Goal: Task Accomplishment & Management: Manage account settings

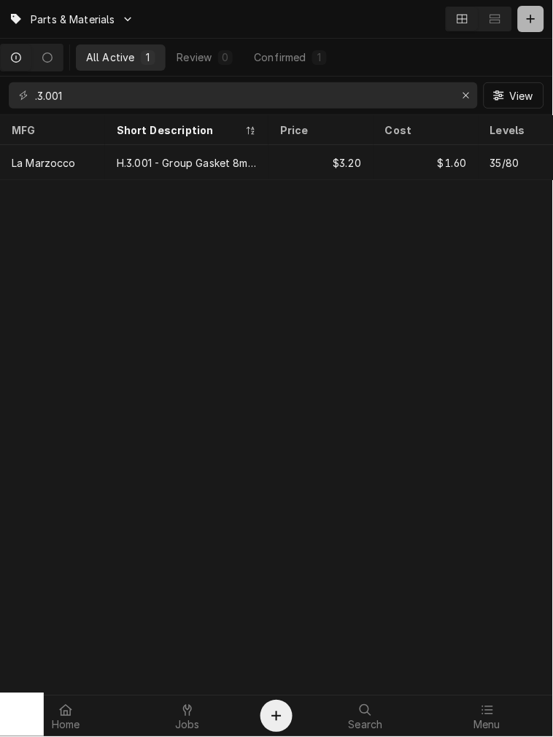
drag, startPoint x: 538, startPoint y: 19, endPoint x: 522, endPoint y: 31, distance: 20.3
click at [538, 19] on div "Dynamic Content Wrapper" at bounding box center [531, 19] width 15 height 15
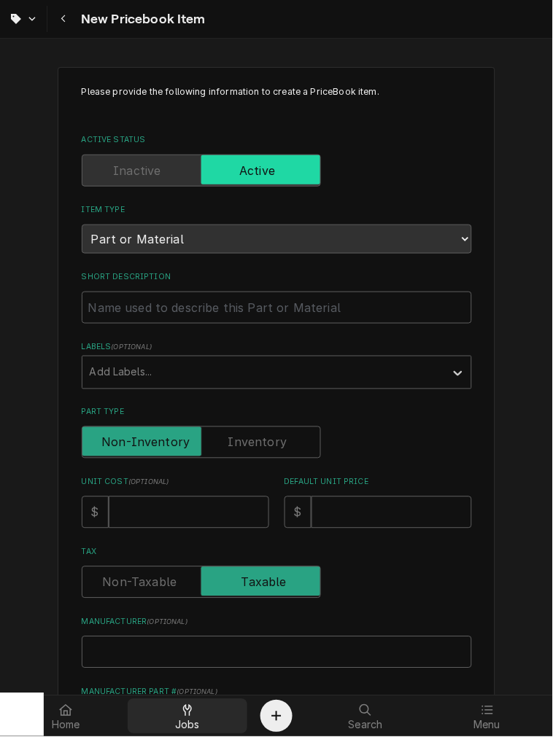
click at [205, 732] on link "Jobs" at bounding box center [188, 717] width 120 height 35
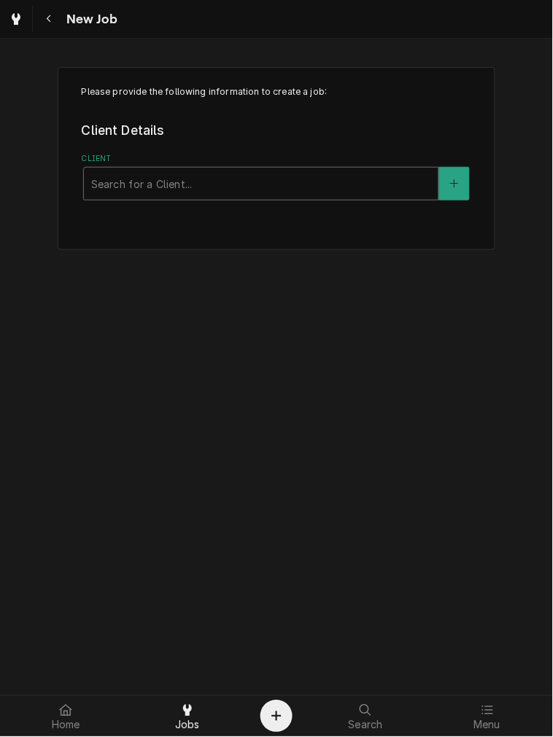
click at [363, 172] on div "Client" at bounding box center [261, 184] width 340 height 26
type input "[PERSON_NAME]"
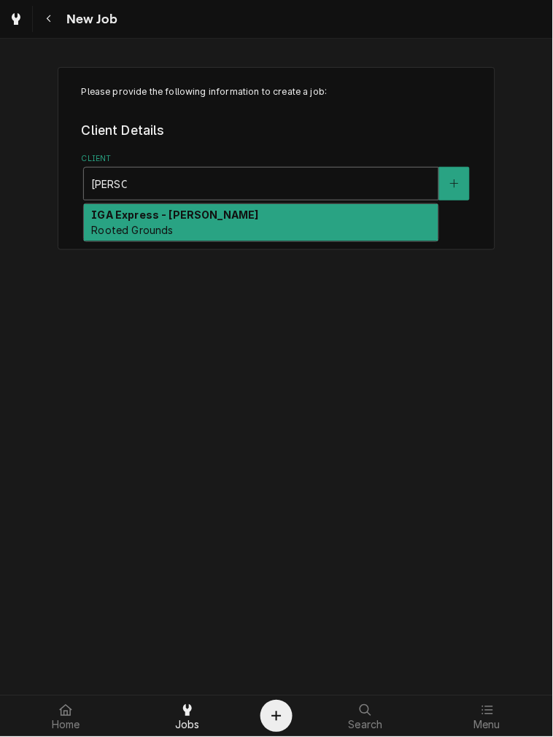
click at [312, 236] on div "IGA Express - Ross Rooted Grounds" at bounding box center [261, 223] width 355 height 38
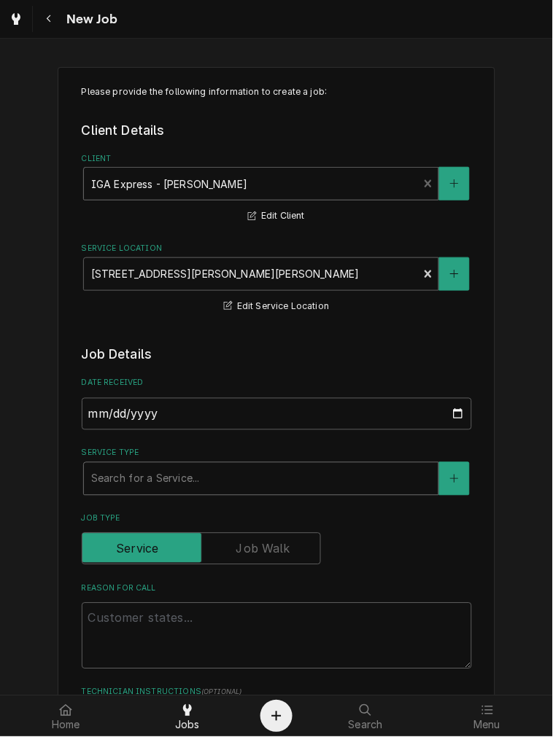
click at [220, 486] on div "Service Type" at bounding box center [261, 479] width 340 height 26
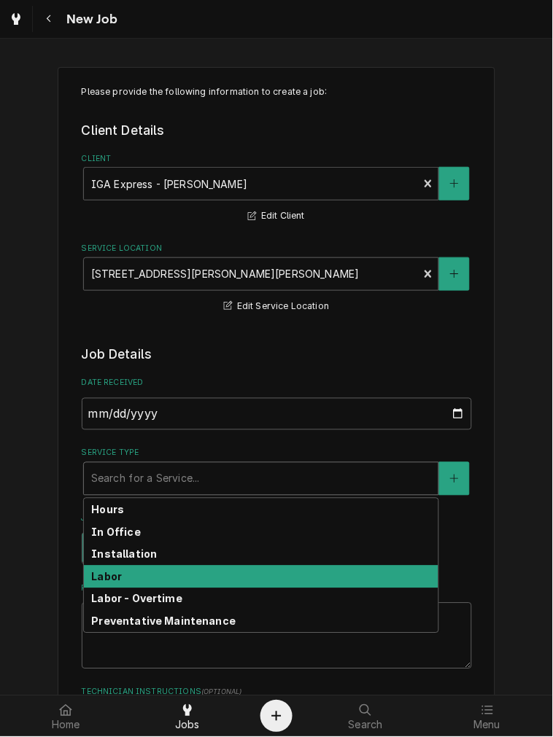
drag, startPoint x: 115, startPoint y: 573, endPoint x: 129, endPoint y: 573, distance: 13.9
click at [117, 573] on div "Labor" at bounding box center [261, 577] width 355 height 23
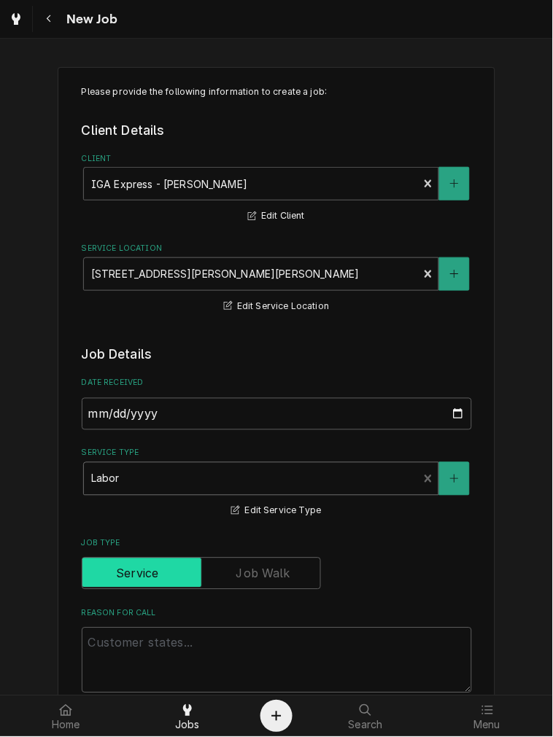
type textarea "x"
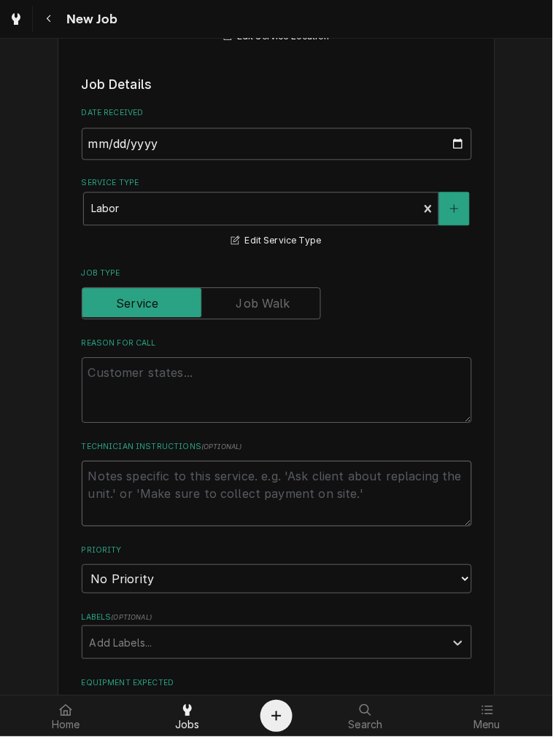
click at [224, 495] on textarea "Technician Instructions ( optional )" at bounding box center [277, 495] width 390 height 66
paste textarea "G case number 1581 Step 1: Remove CAPP FMD-5 from this location: Ross IGA 4193 …"
type textarea "G case number 1581 Step 1: Remove CAPP FMD-5 from this location: Ross IGA 4193 …"
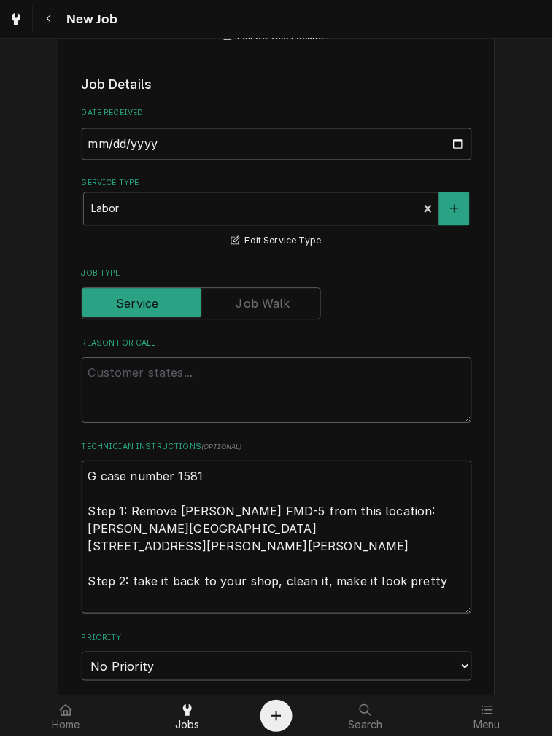
click at [82, 478] on textarea "G case number 1581 Step 1: Remove CAPP FMD-5 from this location: Ross IGA 4193 …" at bounding box center [277, 538] width 390 height 153
type textarea "x"
type textarea "RG case number 1581 Step 1: Remove CAPP FMD-5 from this location: Ross IGA 4193…"
type textarea "x"
type textarea "RG case number 1581 Step 1: Remove CAPP FMD-5 from this location: Ross IGA 4193…"
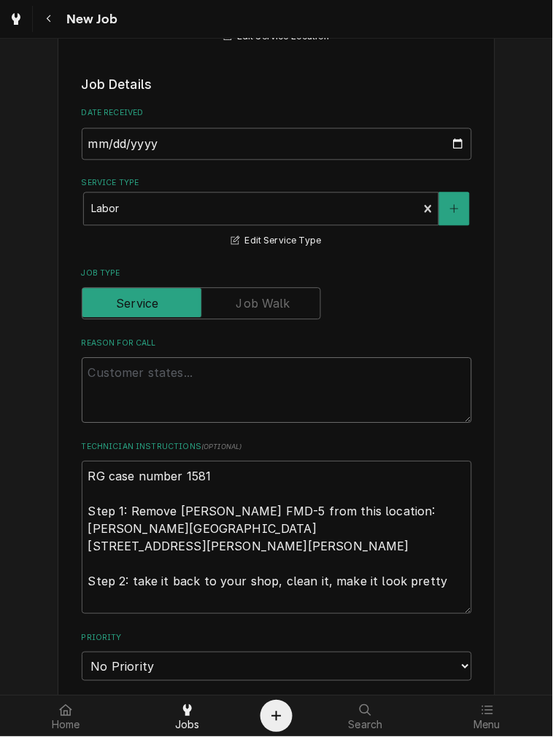
click at [170, 391] on textarea "Reason For Call" at bounding box center [277, 391] width 390 height 66
click at [217, 392] on textarea "Reason For Call" at bounding box center [277, 391] width 390 height 66
type textarea "x"
type textarea "R"
type textarea "x"
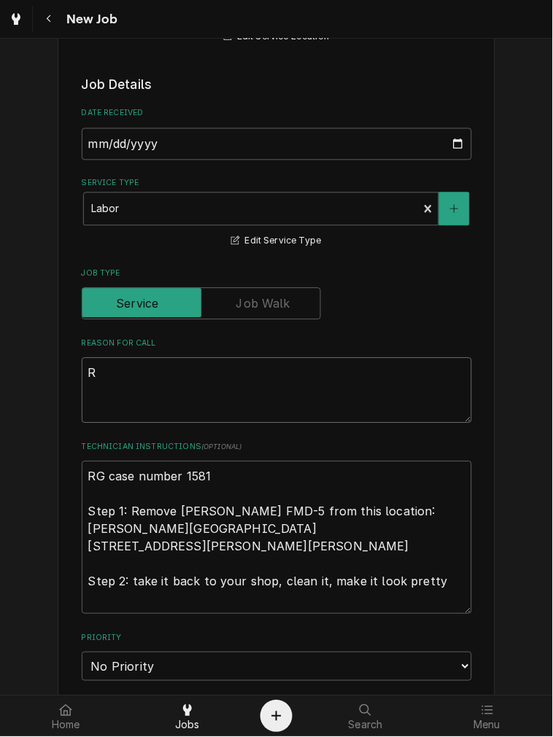
type textarea "Re"
type textarea "x"
type textarea "Rem"
type textarea "x"
type textarea "Remo"
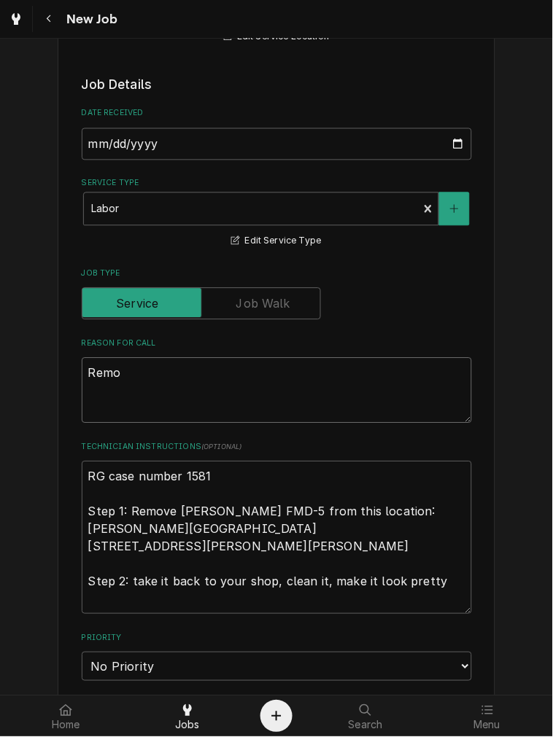
type textarea "x"
type textarea "Remov"
type textarea "x"
type textarea "Remove"
type textarea "x"
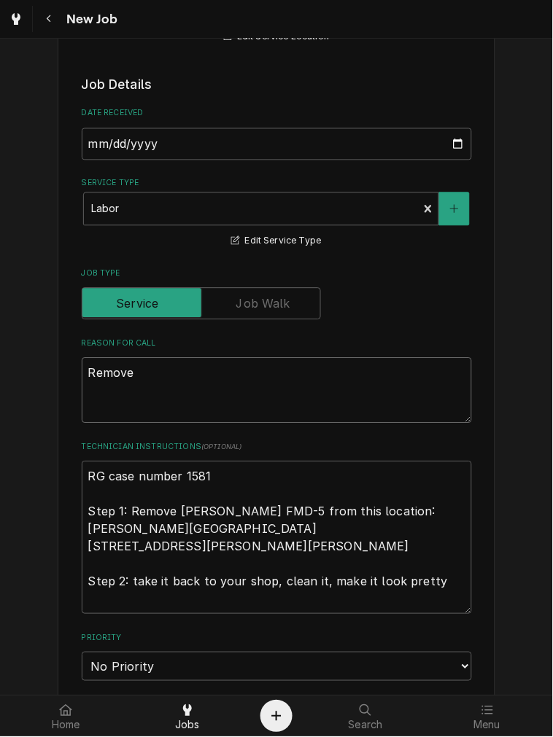
type textarea "Remove"
type textarea "x"
type textarea "Remove e"
type textarea "x"
type textarea "Remove eq"
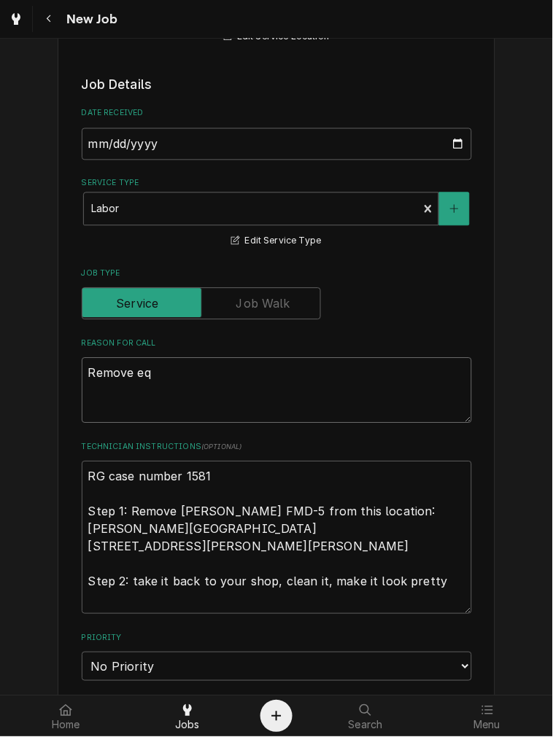
type textarea "x"
type textarea "Remove equ"
type textarea "x"
type textarea "Remove equi"
type textarea "x"
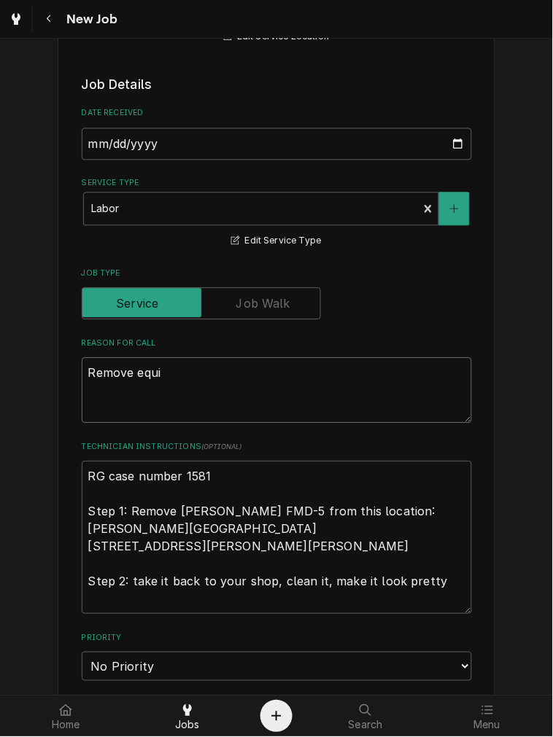
type textarea "Remove equip"
type textarea "x"
type textarea "Remove equipm"
type textarea "x"
type textarea "Remove equipme"
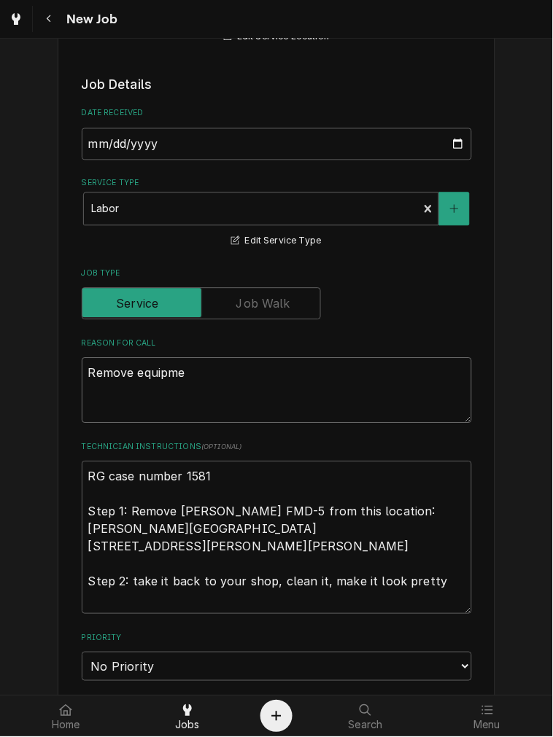
type textarea "x"
type textarea "Remove equipmen"
type textarea "x"
type textarea "Remove equipment"
type textarea "x"
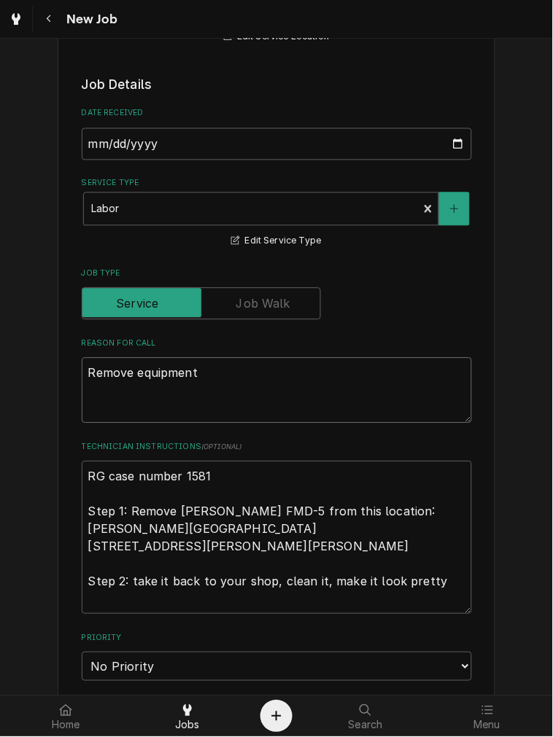
type textarea "Remove equipment"
type textarea "x"
type textarea "Remove equipment -"
type textarea "x"
type textarea "Remove equipment -"
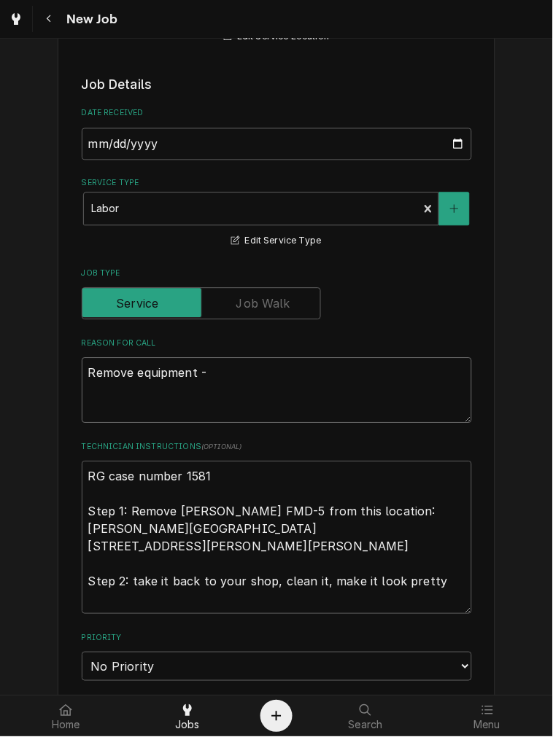
type textarea "x"
type textarea "Remove equipment - t"
type textarea "x"
type textarea "Remove equipment - ta"
type textarea "x"
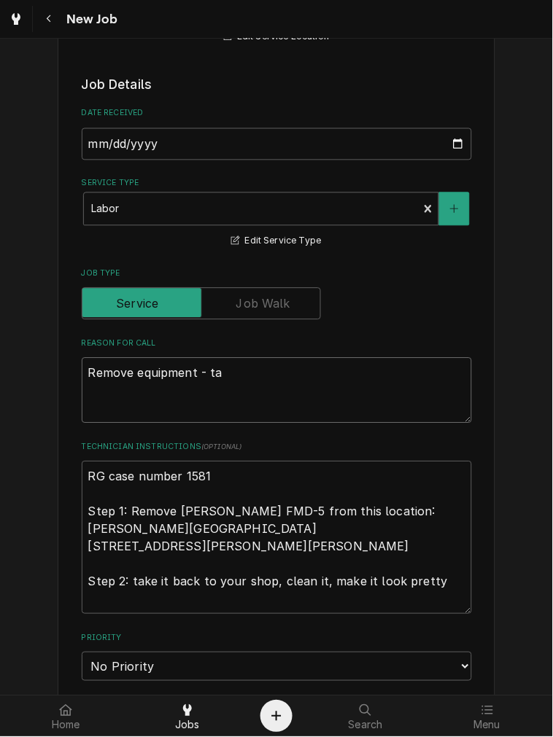
type textarea "Remove equipment - tak"
type textarea "x"
type textarea "Remove equipment - take"
type textarea "x"
type textarea "Remove equipment - take"
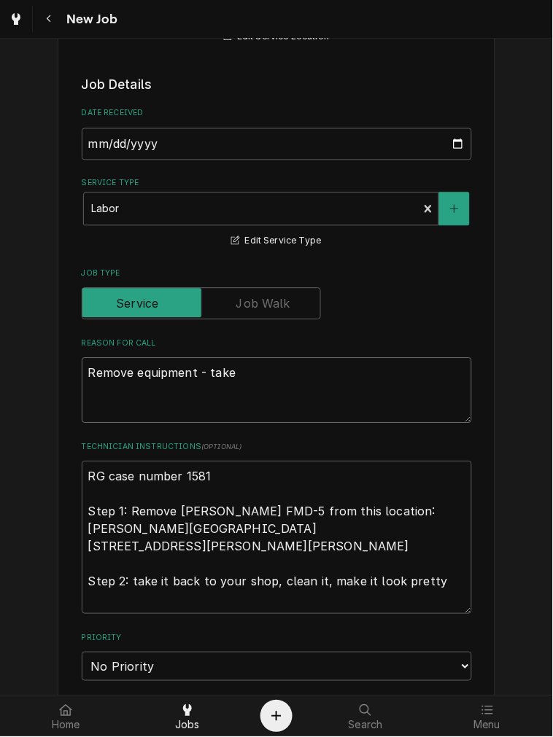
type textarea "x"
type textarea "Remove equipment - take t"
type textarea "x"
type textarea "Remove equipment - take to"
type textarea "x"
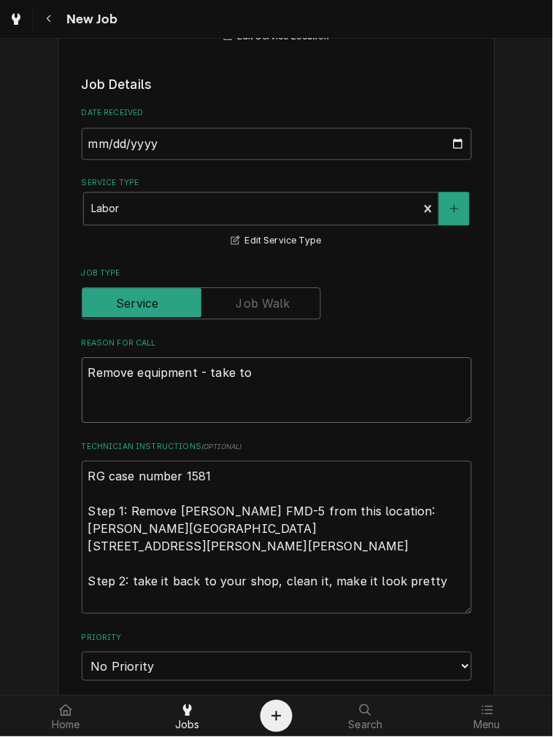
type textarea "Remove equipment - take tos"
type textarea "x"
type textarea "Remove equipment - take tosh"
type textarea "x"
type textarea "Remove equipment - take tosho"
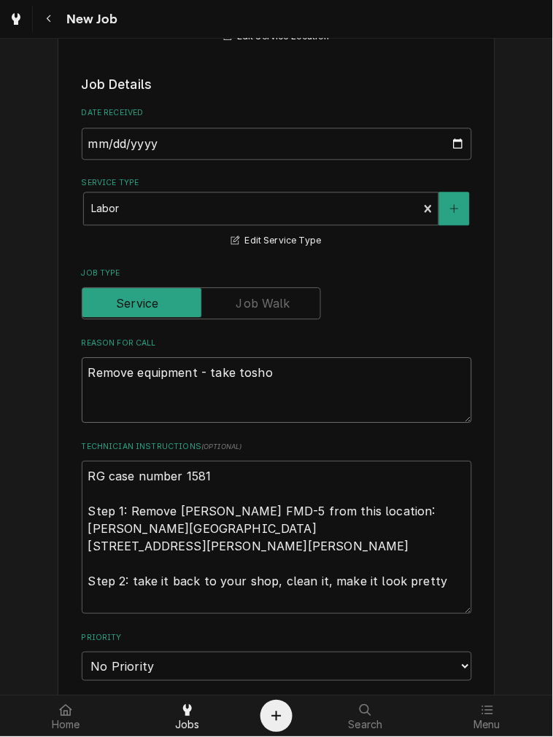
type textarea "x"
type textarea "Remove equipment - take toshop"
type textarea "x"
type textarea "Remove equipment - take toshop"
type textarea "x"
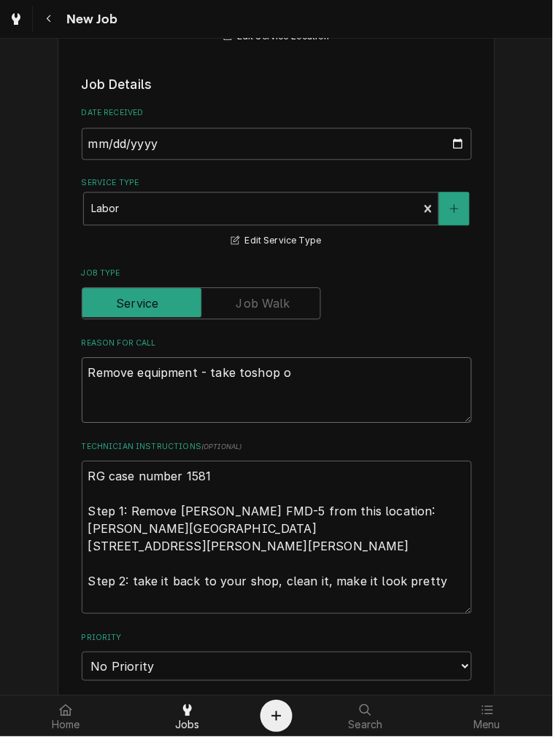
type textarea "Remove equipment - take toshop of"
type textarea "x"
type textarea "Remove equipment - take toshop o"
type textarea "x"
type textarea "Remove equipment - take toshop"
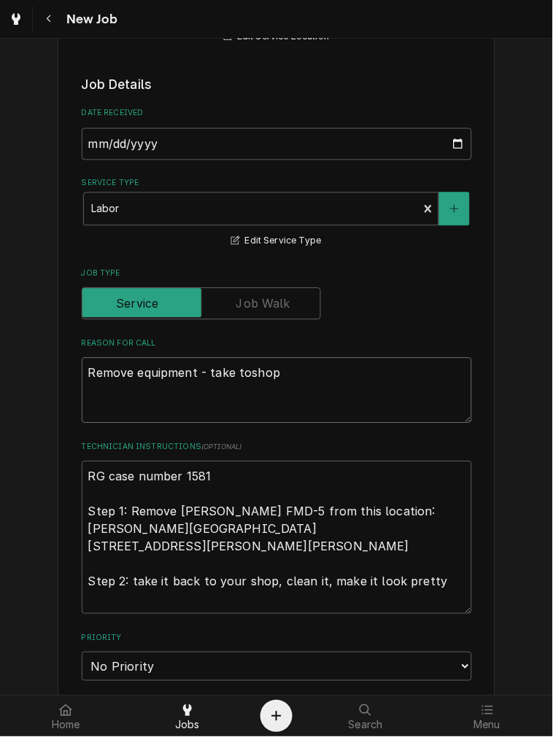
type textarea "x"
type textarea "Remove equipment - take toshop f"
type textarea "x"
type textarea "Remove equipment - take toshop fo"
type textarea "x"
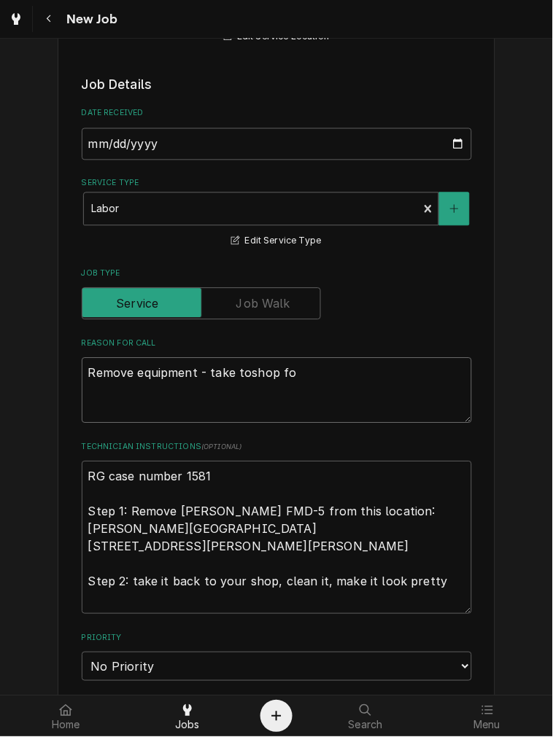
type textarea "Remove equipment - take toshop for"
type textarea "x"
type textarea "Remove equipment - take toshop for"
type textarea "x"
type textarea "Remove equipment - take toshop for r"
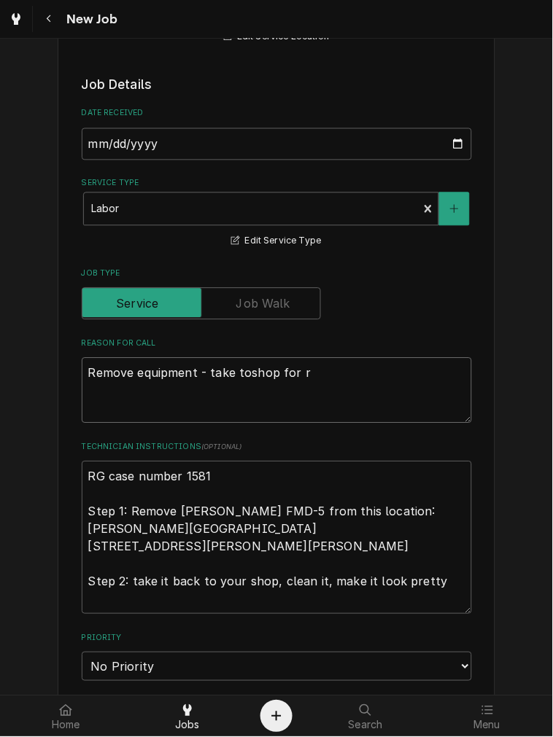
type textarea "x"
type textarea "Remove equipment - take toshop for re"
type textarea "x"
type textarea "Remove equipment - take toshop for rep"
type textarea "x"
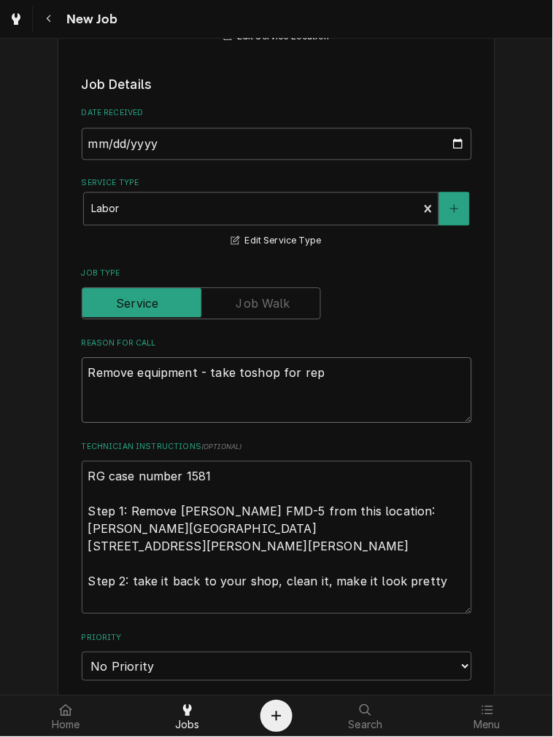
type textarea "Remove equipment - take toshop for repa"
type textarea "x"
type textarea "Remove equipment - take toshop for repai"
type textarea "x"
type textarea "Remove equipment - take toshop for repa"
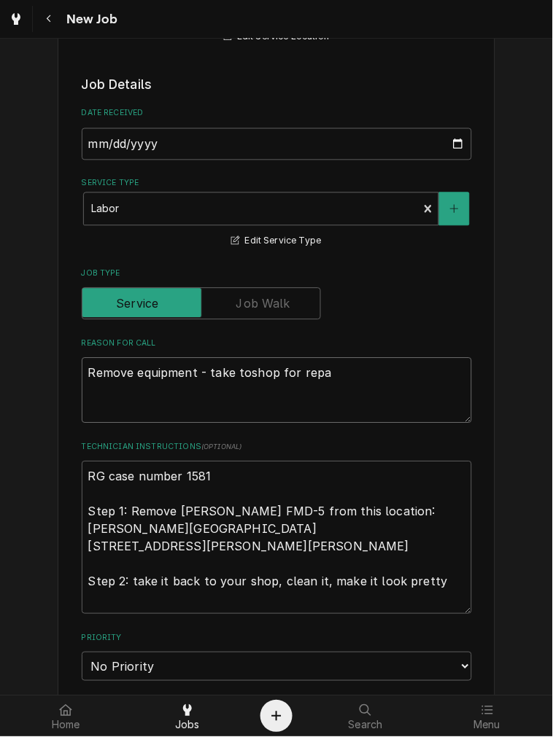
type textarea "x"
type textarea "Remove equipment - take toshop for rep"
type textarea "x"
type textarea "Remove equipment - take toshop for re"
type textarea "x"
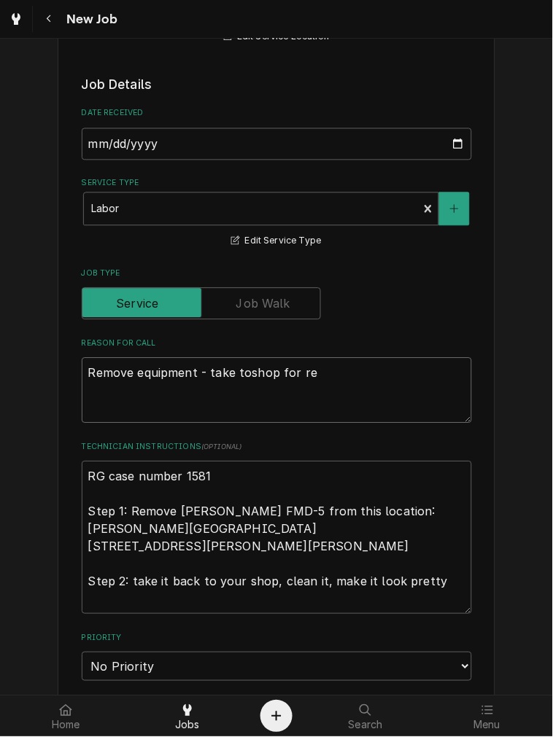
type textarea "Remove equipment - take toshop for r"
type textarea "x"
type textarea "Remove equipment - take toshop for"
type textarea "x"
type textarea "Remove equipment - take toshop for ma"
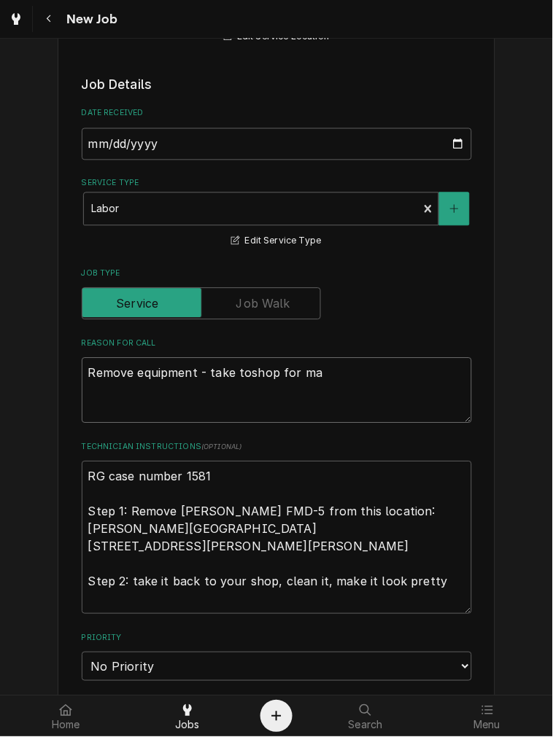
type textarea "x"
type textarea "Remove equipment - take toshop for mai"
type textarea "x"
type textarea "Remove equipment - take toshop for main"
type textarea "x"
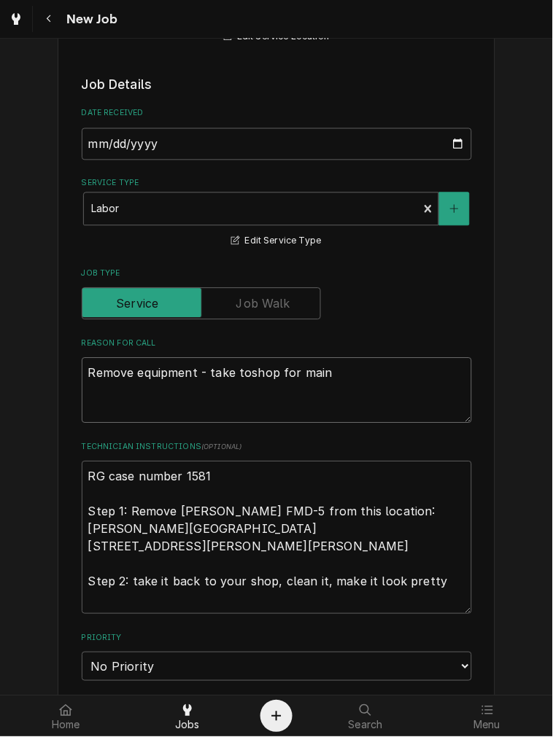
type textarea "Remove equipment - take toshop for maint"
type textarea "x"
type textarea "Remove equipment - take toshop for mainte"
type textarea "x"
type textarea "Remove equipment - take toshop for mainten"
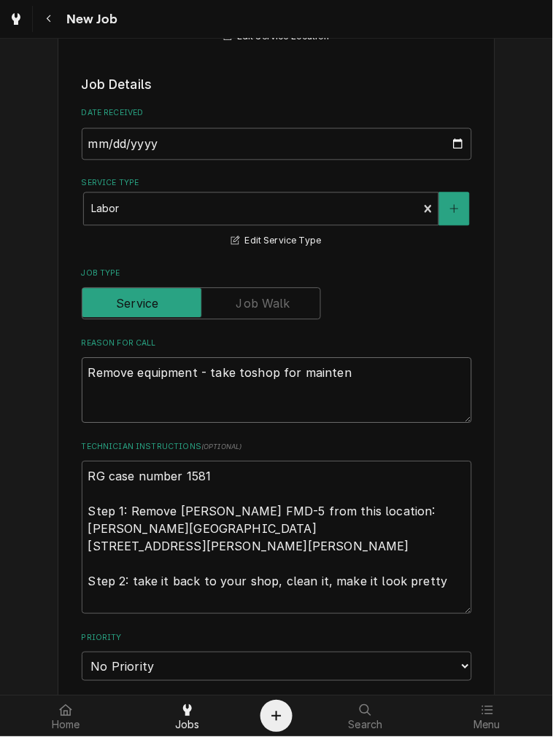
type textarea "x"
type textarea "Remove equipment - take toshop for maintena"
type textarea "x"
type textarea "Remove equipment - take toshop for maintenan"
type textarea "x"
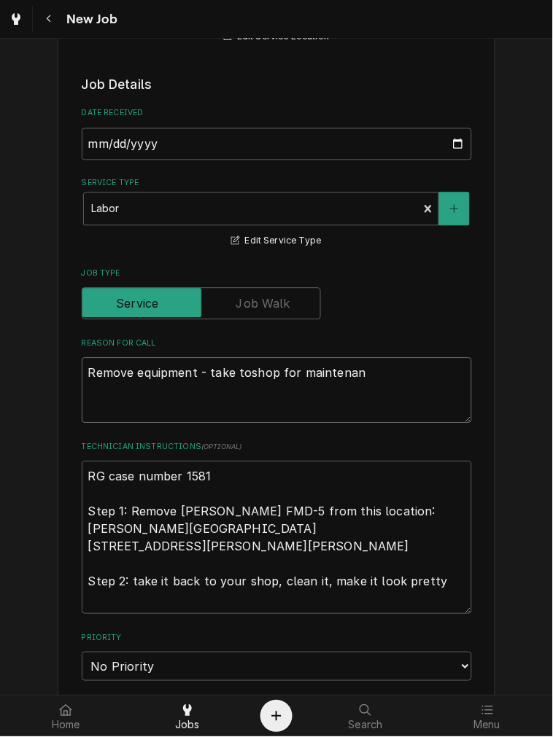
type textarea "Remove equipment - take toshop for maintenanc"
type textarea "x"
type textarea "Remove equipment - take toshop for maintenance"
click at [236, 373] on textarea "Remove equipment - take toshop for maintenance" at bounding box center [277, 391] width 390 height 66
click at [238, 373] on textarea "Remove equipment - take toshop for maintenance" at bounding box center [277, 391] width 390 height 66
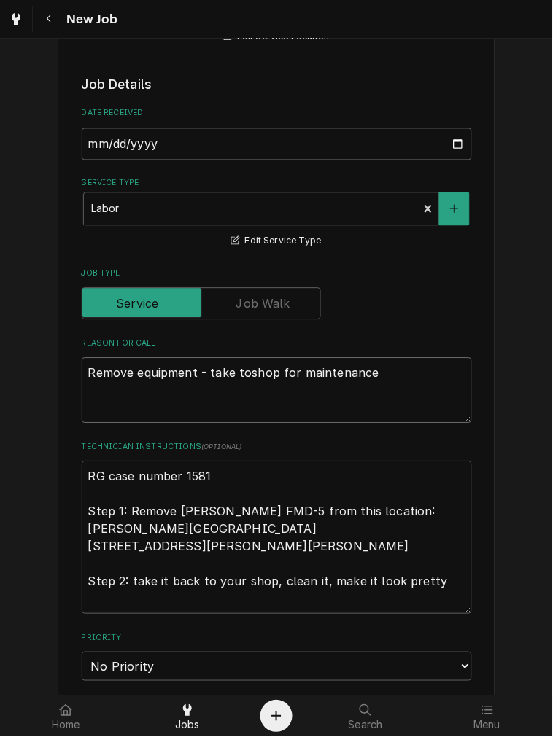
click at [242, 376] on textarea "Remove equipment - take toshop for maintenance" at bounding box center [277, 391] width 390 height 66
type textarea "x"
type textarea "Remove equipment - take to shop for maintenance"
type textarea "x"
type textarea "Remove equipment - take to shop for maintenance"
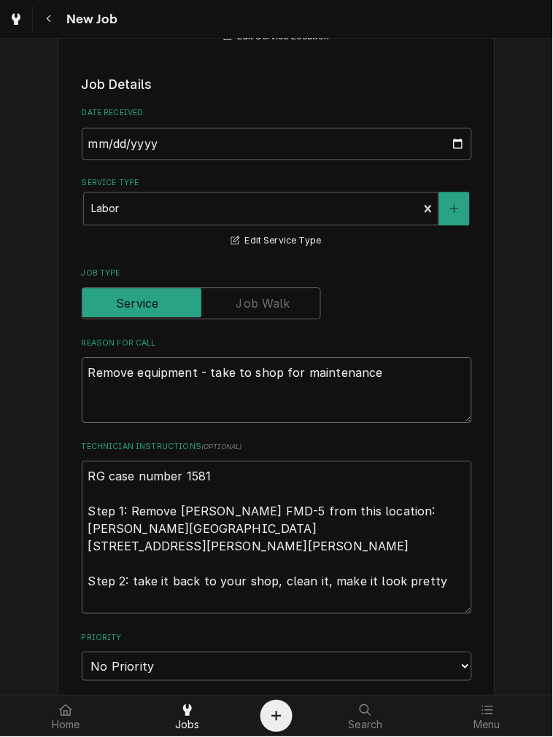
type textarea "x"
type textarea "Remove equipment - take to shop for maintenance &"
type textarea "x"
type textarea "Remove equipment - take to shop for maintenance &"
type textarea "x"
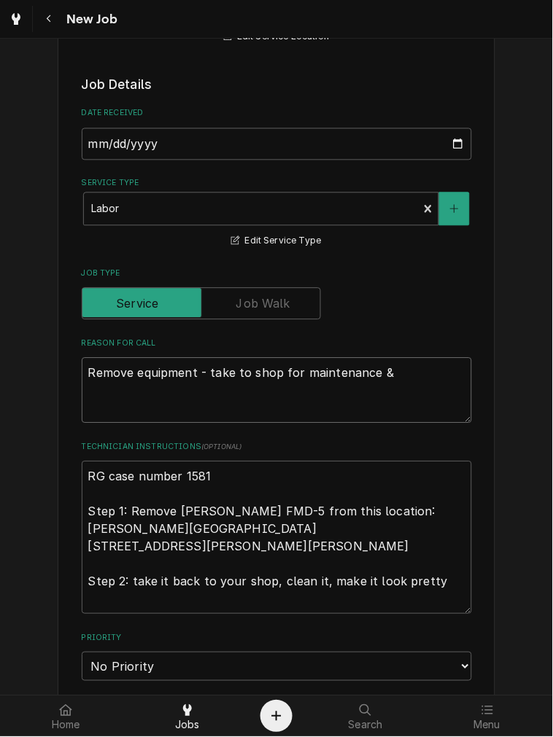
type textarea "Remove equipment - take to shop for maintenance & i"
type textarea "x"
type textarea "Remove equipment - take to shop for maintenance & in"
type textarea "x"
type textarea "Remove equipment - take to shop for maintenance & ins"
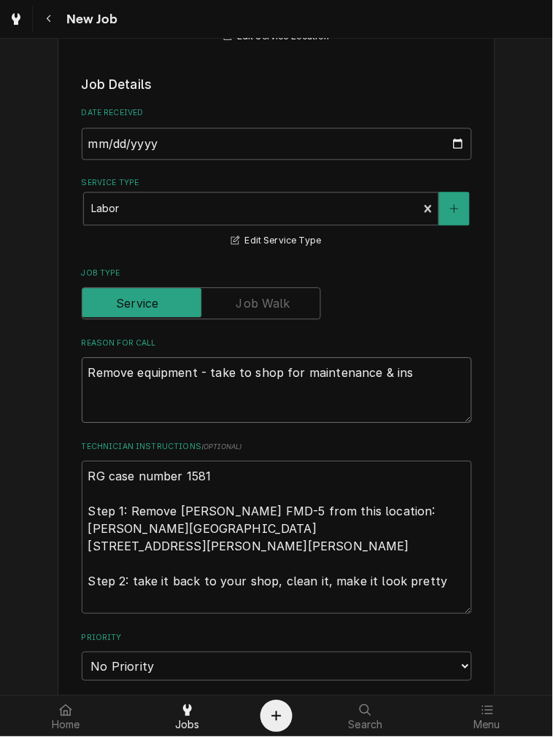
type textarea "x"
type textarea "Remove equipment - take to shop for maintenance & insp"
type textarea "x"
type textarea "Remove equipment - take to shop for maintenance & inspe"
type textarea "x"
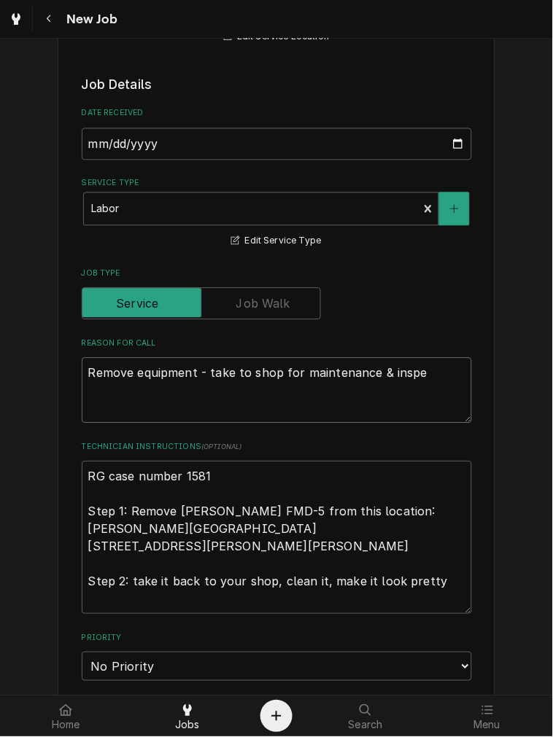
type textarea "Remove equipment - take to shop for maintenance & inspec"
type textarea "x"
type textarea "Remove equipment - take to shop for maintenance & inspect"
type textarea "x"
type textarea "Remove equipment - take to shop for maintenance & inspecti"
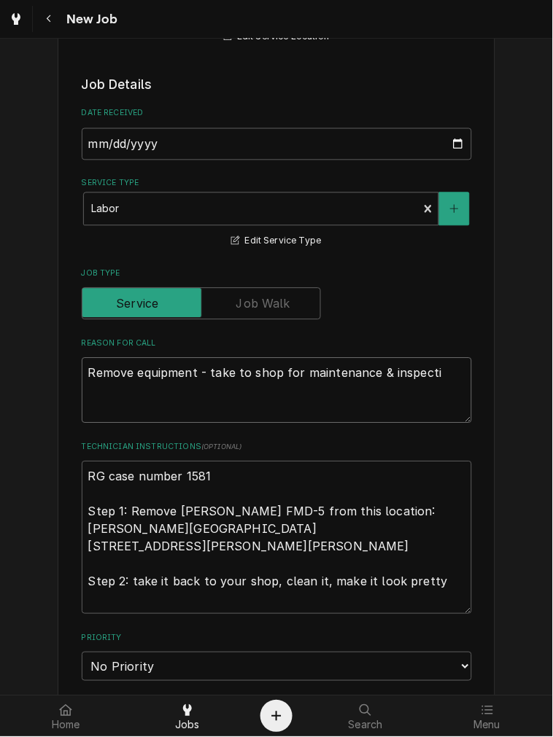
type textarea "x"
type textarea "Remove equipment - take to shop for maintenance & inspectio"
type textarea "x"
type textarea "Remove equipment - take to shop for maintenance & inspection"
type textarea "x"
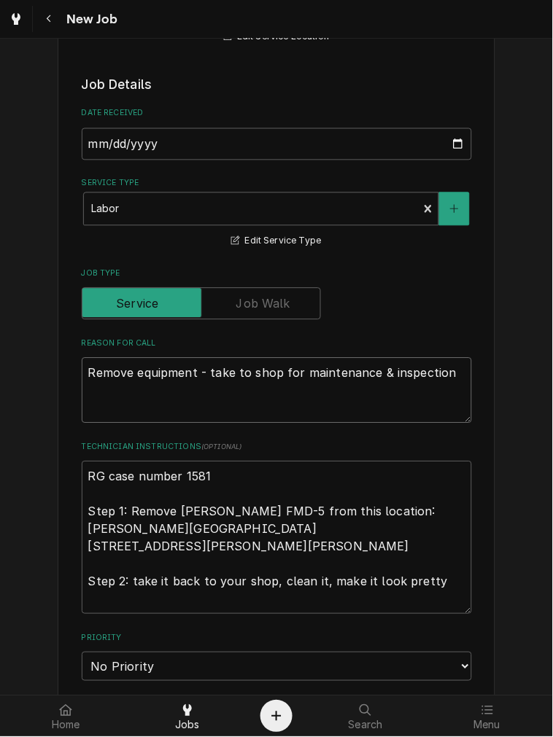
scroll to position [541, 0]
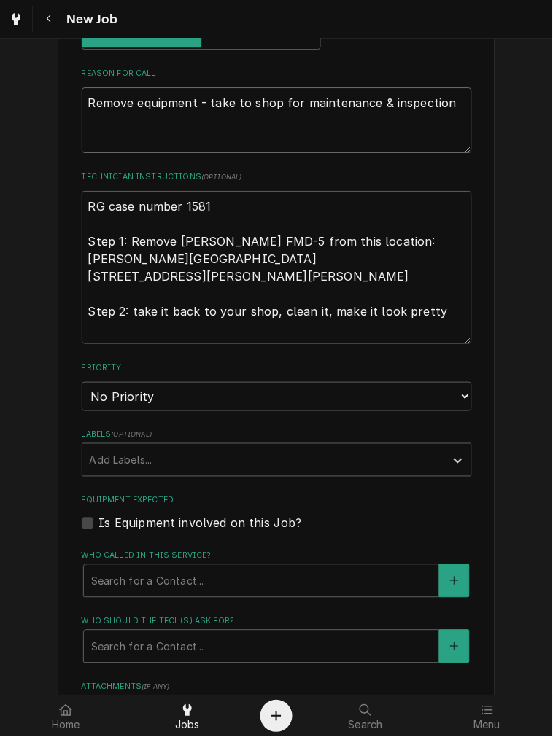
type textarea "Remove equipment - take to shop for maintenance & inspection"
drag, startPoint x: 125, startPoint y: 395, endPoint x: 122, endPoint y: 408, distance: 13.5
click at [125, 395] on select "No Priority Urgent High Medium Low" at bounding box center [277, 396] width 390 height 29
select select "2"
click at [82, 382] on select "No Priority Urgent High Medium Low" at bounding box center [277, 396] width 390 height 29
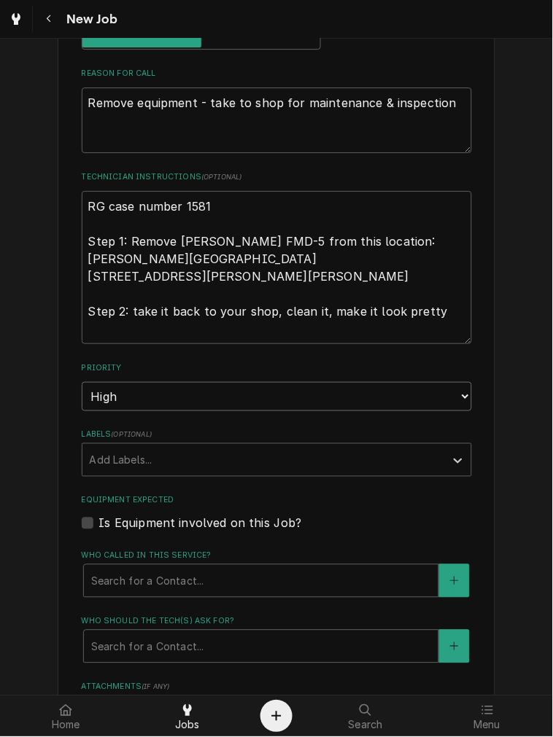
type textarea "x"
click at [142, 516] on label "Is Equipment involved on this Job?" at bounding box center [200, 524] width 203 height 18
click at [142, 516] on input "Equipment Expected" at bounding box center [294, 531] width 390 height 32
checkbox input "true"
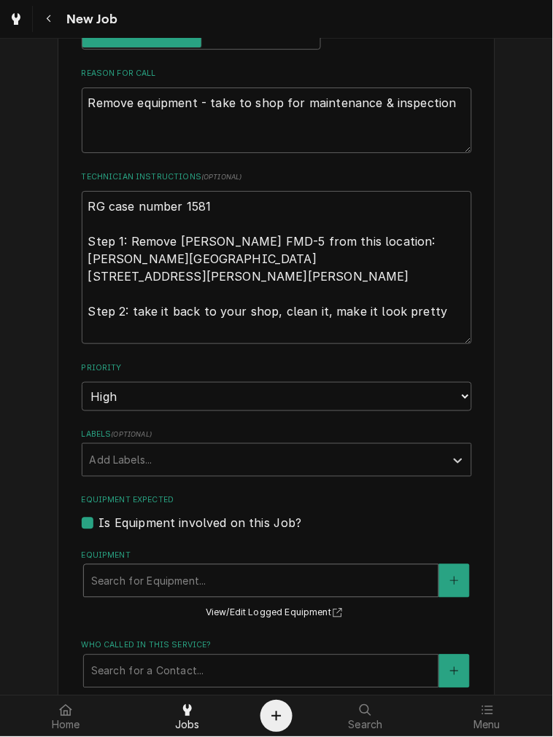
click at [246, 578] on div "Equipment" at bounding box center [261, 581] width 340 height 26
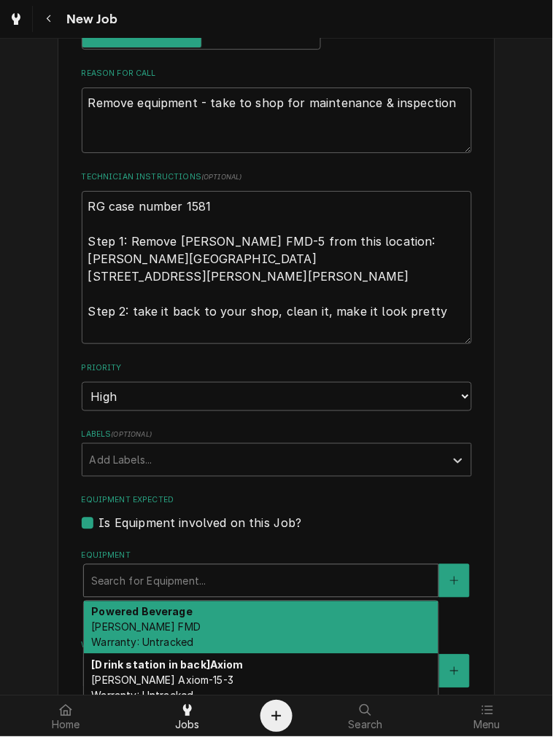
scroll to position [675, 0]
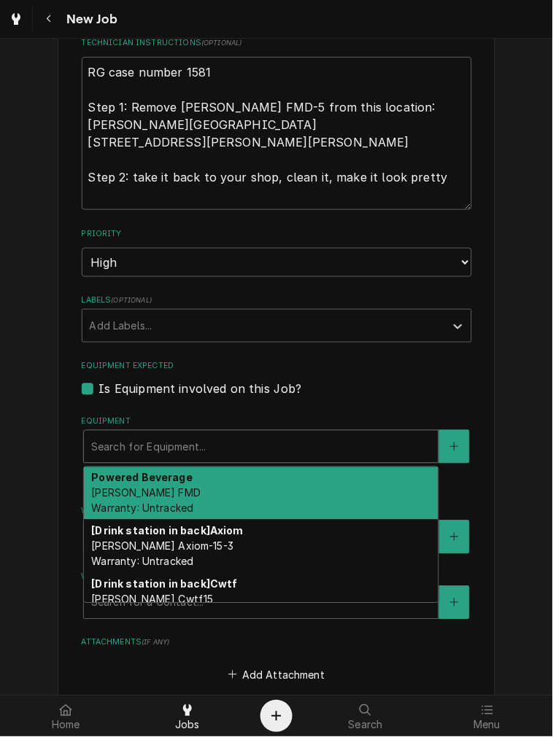
click at [216, 490] on div "Powered Beverage Bunn FMD Warranty: Untracked" at bounding box center [261, 494] width 355 height 53
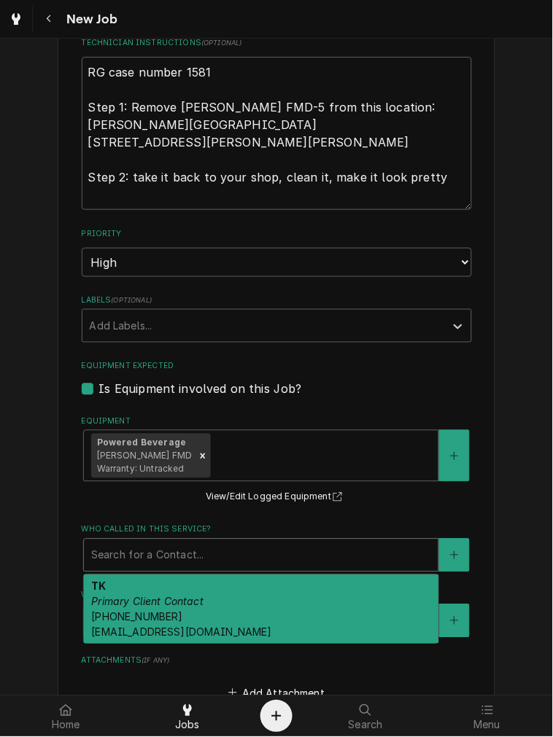
click at [205, 549] on div "Who called in this service?" at bounding box center [261, 556] width 340 height 26
click at [284, 588] on div "TK Primary Client Contact (513) 280-3096 AP@rgcoffee.com" at bounding box center [261, 610] width 355 height 69
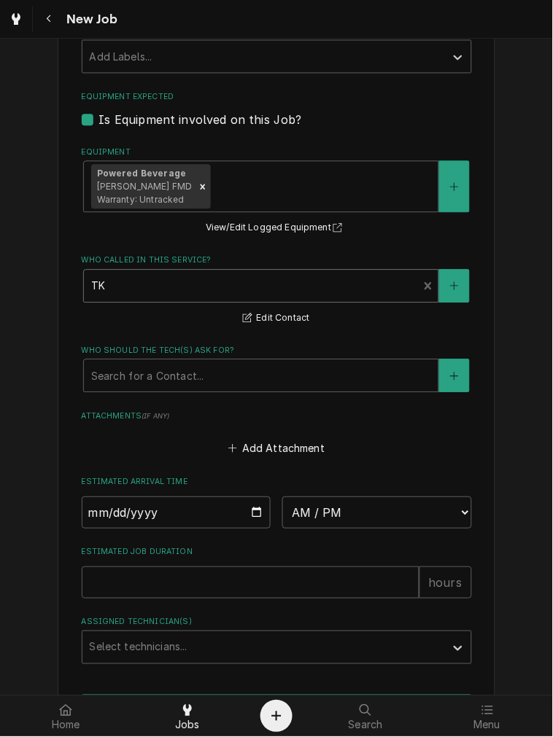
scroll to position [945, 0]
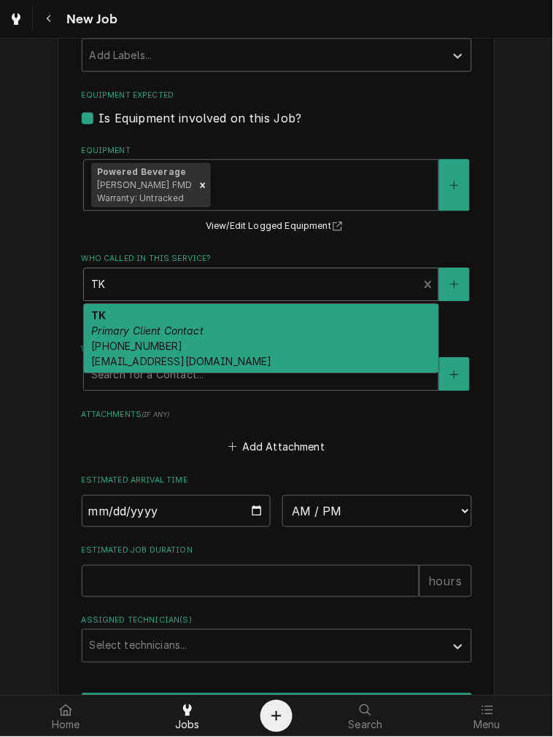
click at [188, 277] on div "Who called in this service?" at bounding box center [251, 285] width 320 height 26
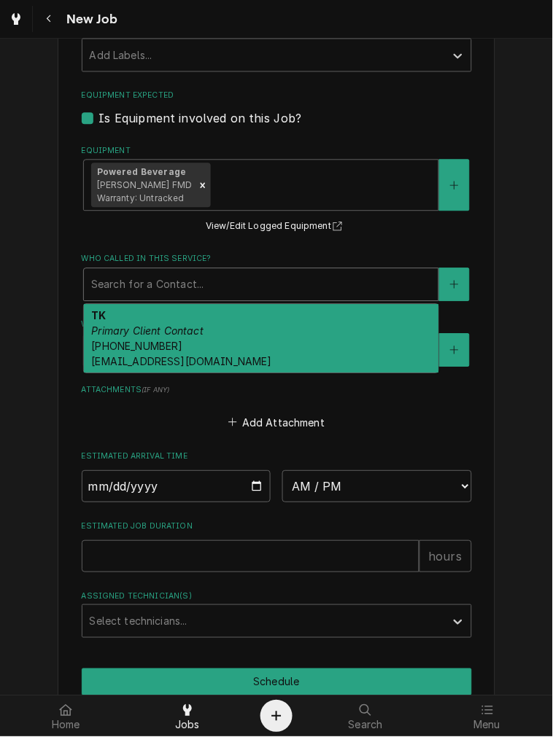
click at [338, 414] on div "Add Attachment" at bounding box center [277, 420] width 390 height 28
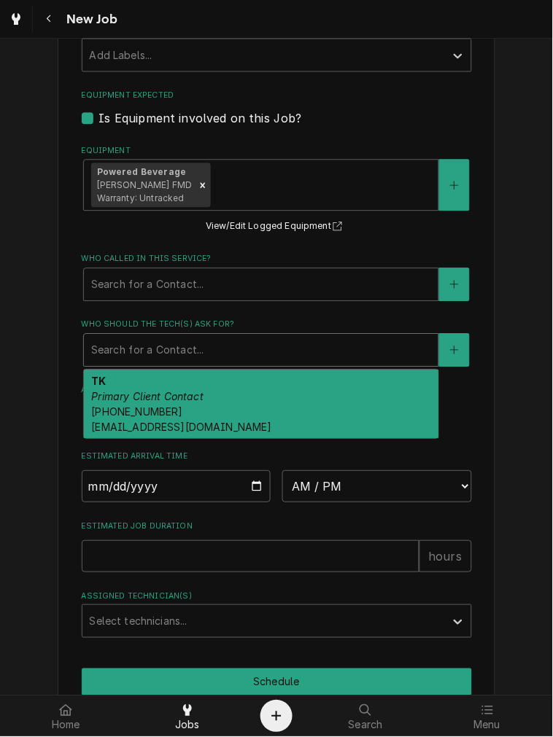
click at [316, 353] on div "Who should the tech(s) ask for?" at bounding box center [261, 351] width 340 height 26
click at [290, 406] on div "TK Primary Client Contact (513) 280-3096 AP@rgcoffee.com" at bounding box center [261, 405] width 355 height 69
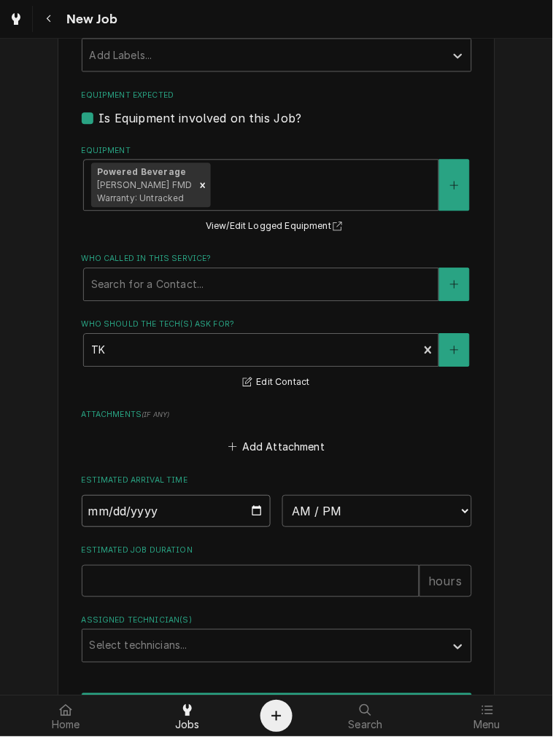
click at [247, 509] on input "Date" at bounding box center [177, 512] width 190 height 32
type textarea "x"
type input "2025-10-06"
type textarea "x"
click at [347, 505] on select "AM / PM 6:00 AM 6:15 AM 6:30 AM 6:45 AM 7:00 AM 7:15 AM 7:30 AM 7:45 AM 8:00 AM…" at bounding box center [377, 512] width 190 height 32
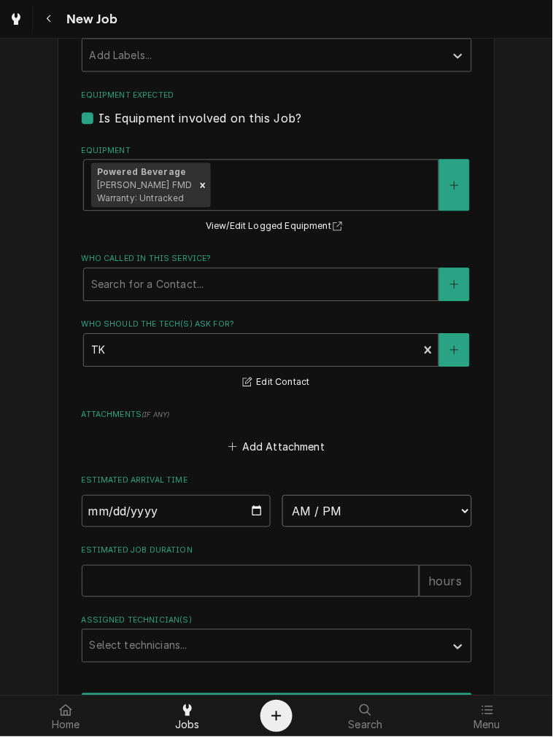
select select "10:30:00"
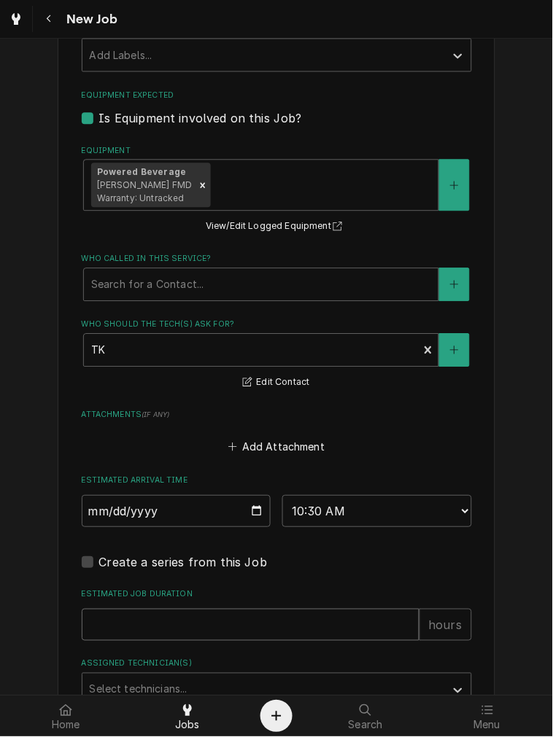
click at [204, 623] on input "Estimated Job Duration" at bounding box center [251, 626] width 338 height 32
type textarea "x"
type input "2"
type textarea "x"
click at [193, 678] on div "Assigned Technician(s)" at bounding box center [264, 691] width 348 height 26
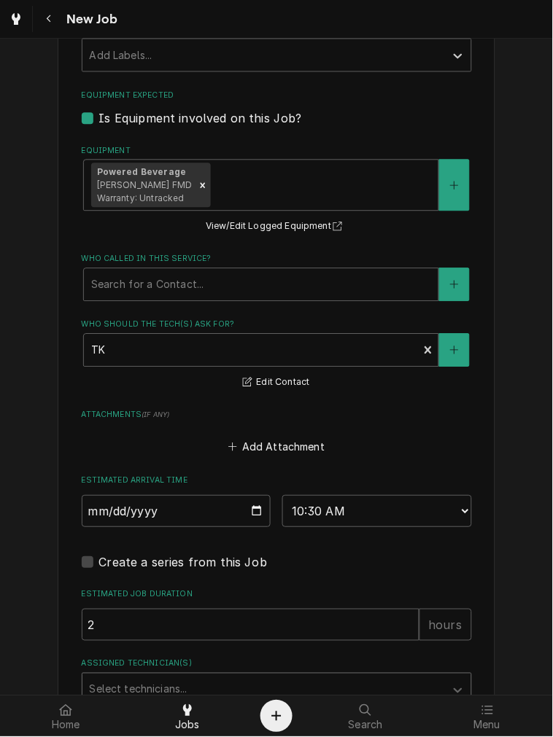
scroll to position [950, 0]
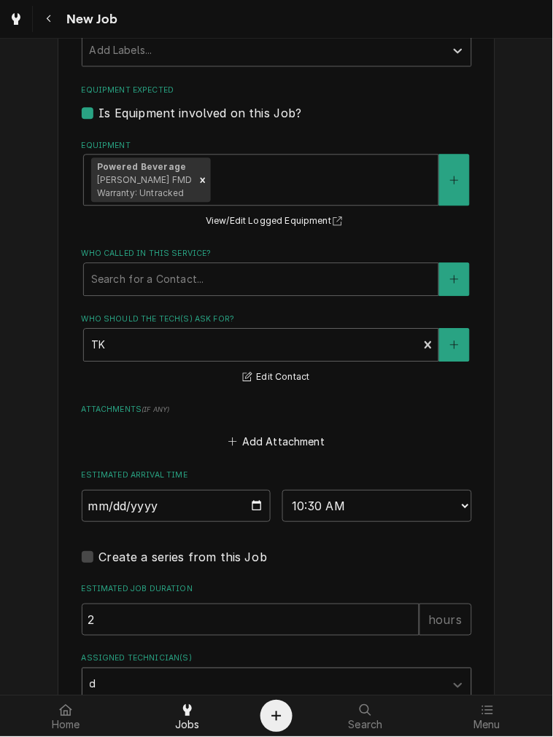
type input "da"
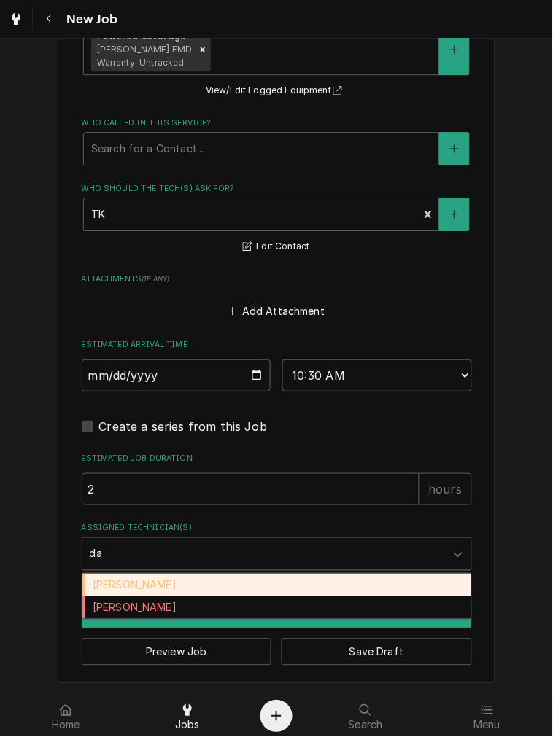
click at [136, 584] on div "Damon Rinehart" at bounding box center [276, 585] width 389 height 23
type textarea "x"
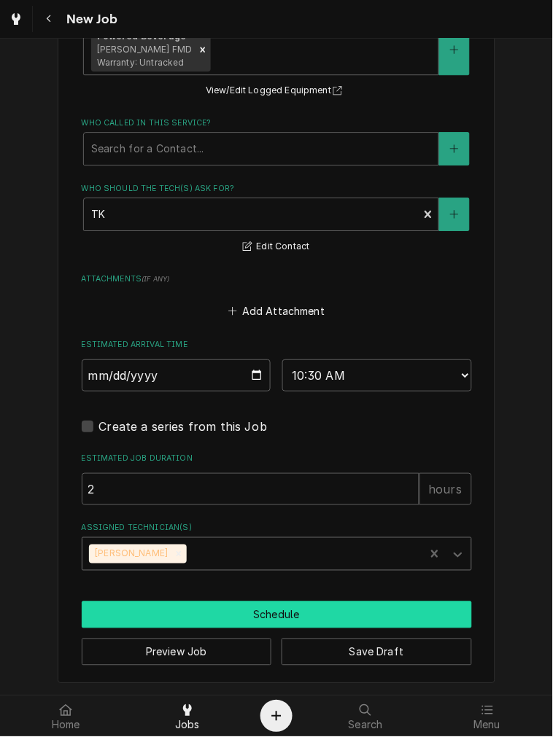
click at [243, 602] on button "Schedule" at bounding box center [277, 615] width 390 height 27
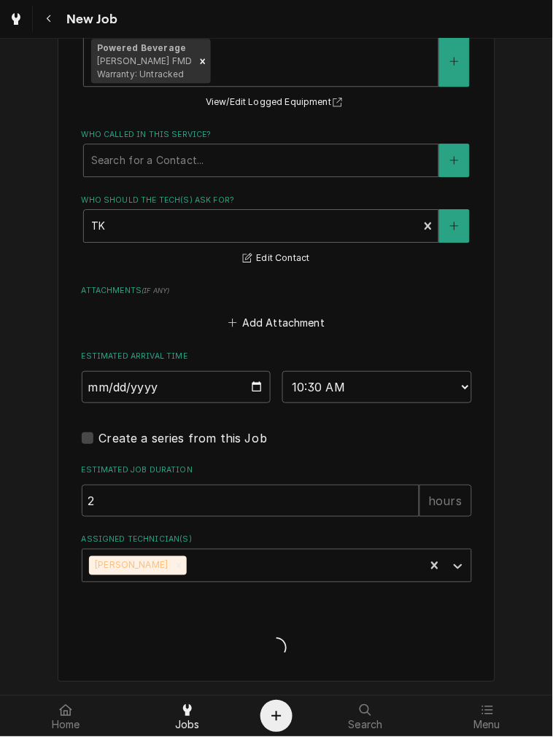
scroll to position [1068, 0]
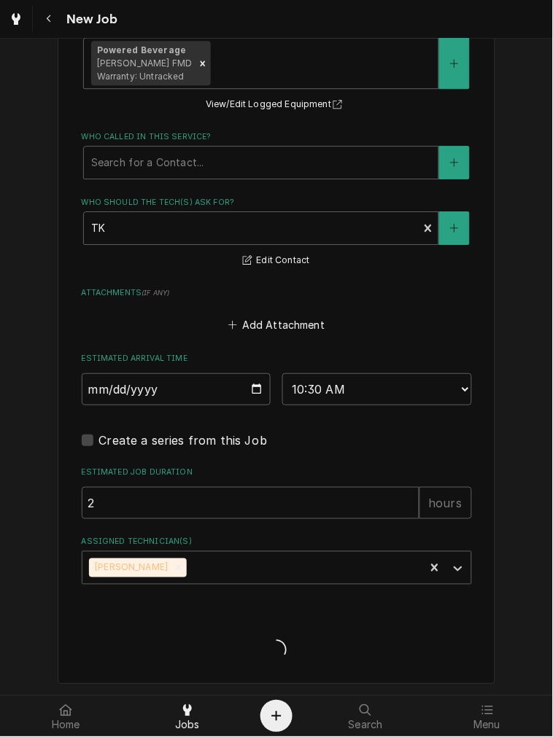
type textarea "x"
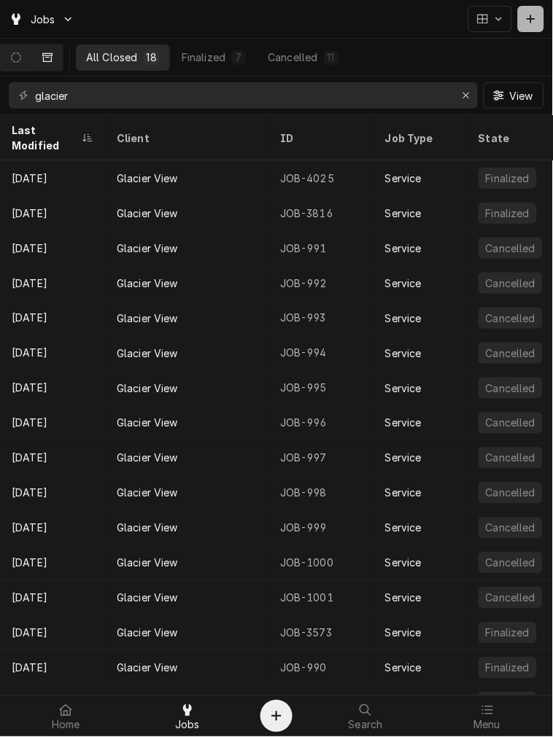
click at [543, 15] on button "Dynamic Content Wrapper" at bounding box center [531, 19] width 26 height 26
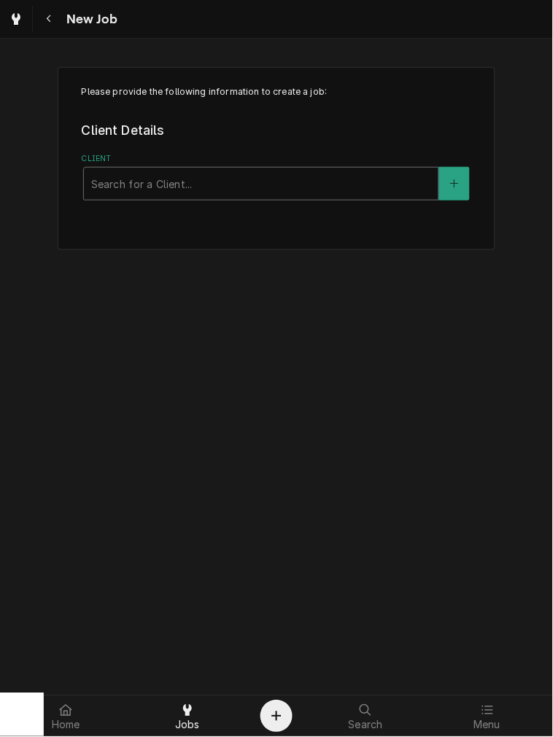
click at [106, 179] on div "Client" at bounding box center [261, 184] width 340 height 26
type input "bills"
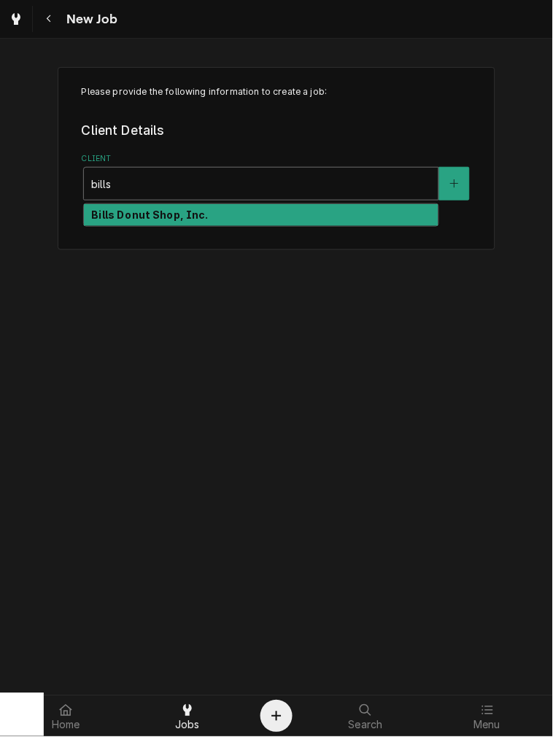
click at [139, 217] on strong "Bills Donut Shop, Inc." at bounding box center [149, 215] width 117 height 12
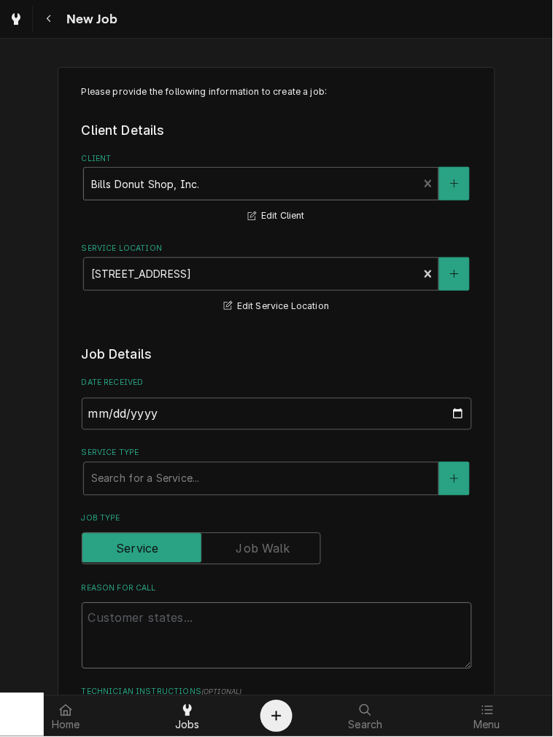
click at [155, 632] on textarea "Reason For Call" at bounding box center [277, 636] width 390 height 66
paste textarea "Step 2: take it back to your shop, clean it, make it look pretty Step 3: Instal…"
type textarea "x"
type textarea "Step 2: take it back to your shop, clean it, make it look pretty Step 3: Instal…"
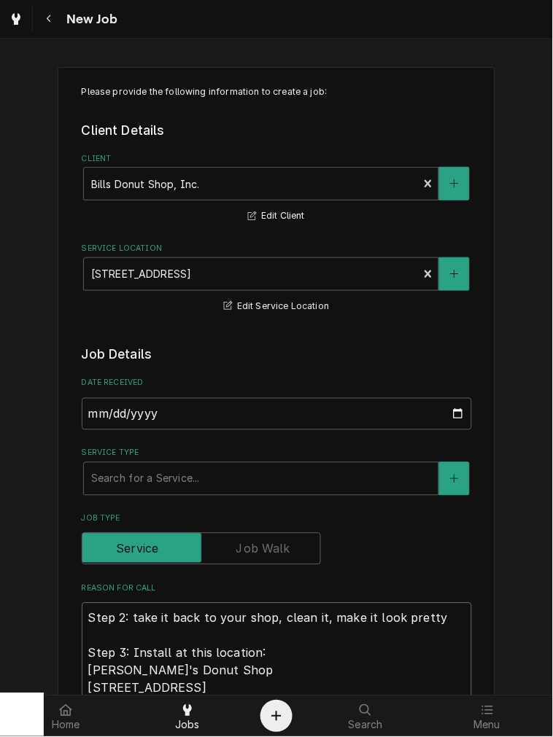
scroll to position [18, 0]
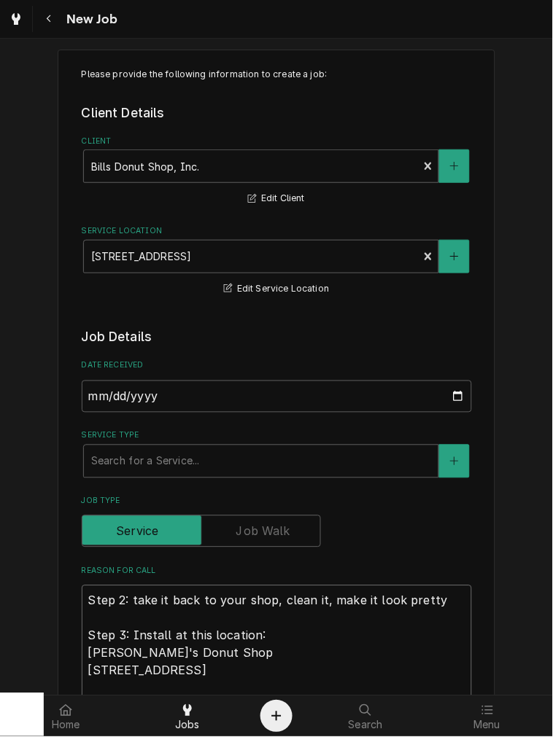
click at [100, 621] on textarea "Step 2: take it back to your shop, clean it, make it look pretty Step 3: Instal…" at bounding box center [277, 645] width 390 height 118
click at [84, 601] on textarea "Step 2: take it back to your shop, clean it, make it look pretty Step 3: Instal…" at bounding box center [277, 645] width 390 height 118
type textarea "x"
type textarea "BStep 2: take it back to your shop, clean it, make it look pretty Step 3: Insta…"
type textarea "x"
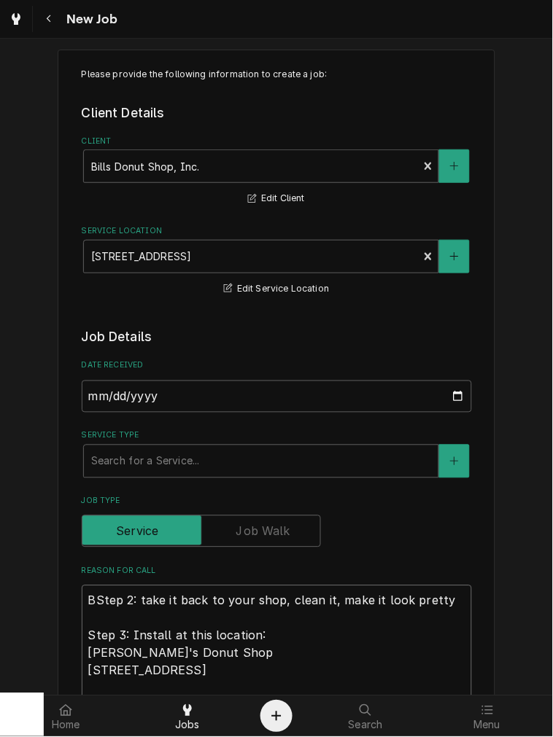
type textarea "BRStep 2: take it back to your shop, clean it, make it look pretty Step 3: Inst…"
type textarea "x"
type textarea "BREStep 2: take it back to your shop, clean it, make it look pretty Step 3: Ins…"
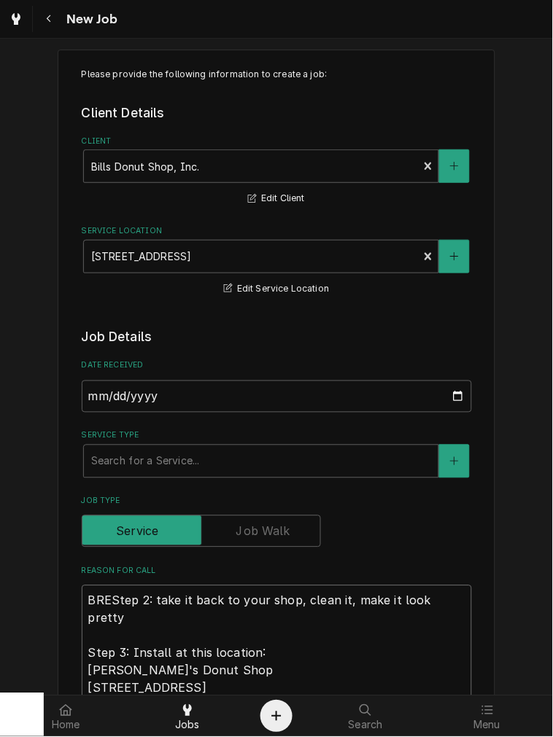
type textarea "x"
type textarea "BREWStep 2: take it back to your shop, clean it, make it look pretty Step 3: In…"
type textarea "x"
type textarea "BREWEStep 2: take it back to your shop, clean it, make it look pretty Step 3: I…"
type textarea "x"
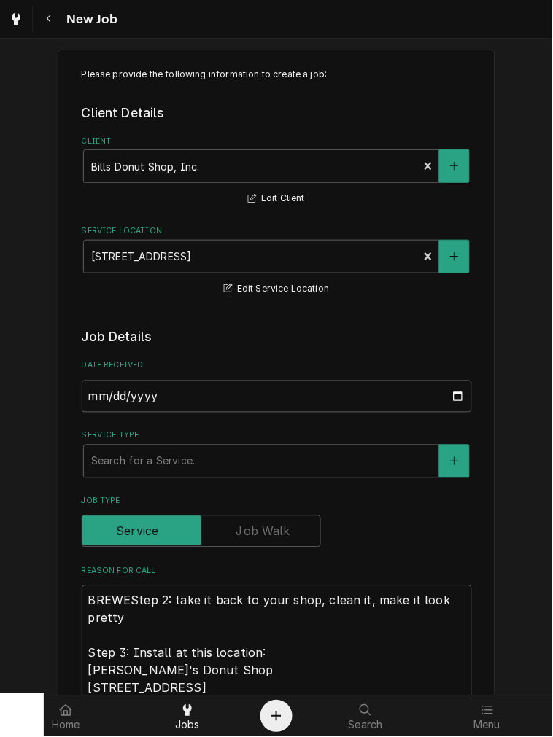
type textarea "BREWERStep 2: take it back to your shop, clean it, make it look pretty Step 3: …"
type textarea "x"
type textarea "BREWER Step 2: take it back to your shop, clean it, make it look pretty Step 3:…"
type textarea "x"
type textarea "BREWER FStep 2: take it back to your shop, clean it, make it look pretty Step 3…"
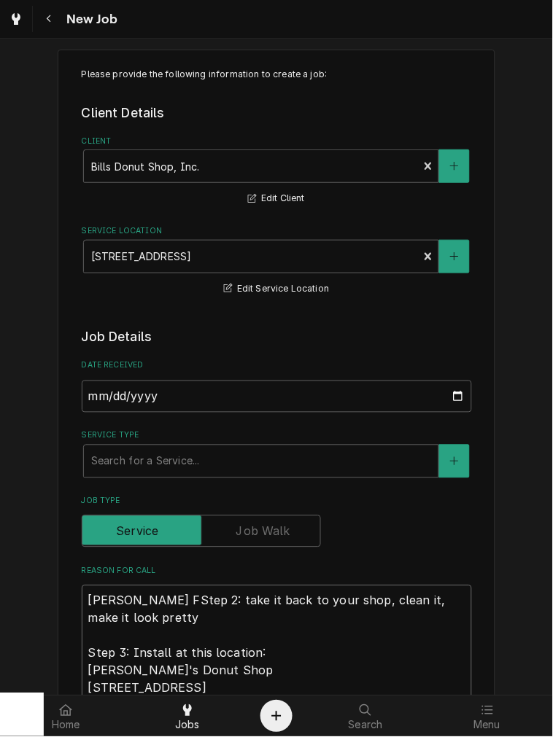
type textarea "x"
type textarea "BREWER FRStep 2: take it back to your shop, clean it, make it look pretty Step …"
type textarea "x"
type textarea "BREWER FROStep 2: take it back to your shop, clean it, make it look pretty Step…"
type textarea "x"
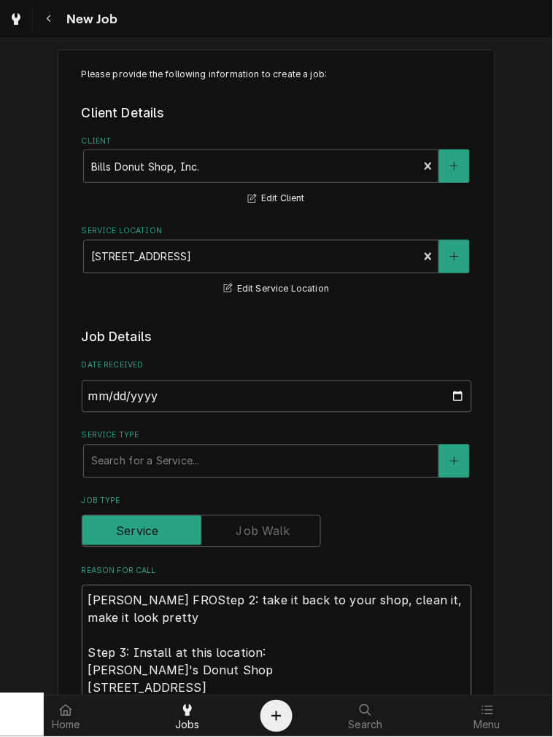
type textarea "BREWER FROMStep 2: take it back to your shop, clean it, make it look pretty Ste…"
type textarea "x"
type textarea "BREWER FROM Step 2: take it back to your shop, clean it, make it look pretty St…"
type textarea "x"
type textarea "BREWER FROM RStep 2: take it back to your shop, clean it, make it look pretty S…"
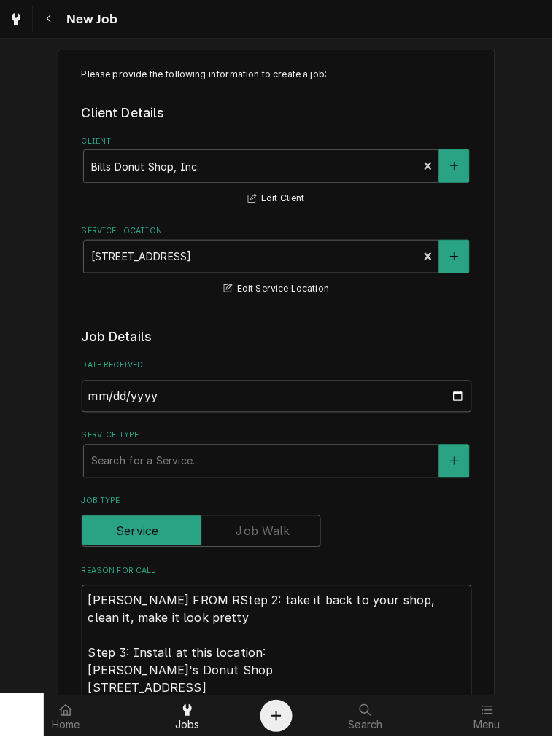
type textarea "x"
type textarea "BREWER FROM ROStep 2: take it back to your shop, clean it, make it look pretty …"
type textarea "x"
type textarea "BREWER FROM ROSStep 2: take it back to your shop, clean it, make it look pretty…"
type textarea "x"
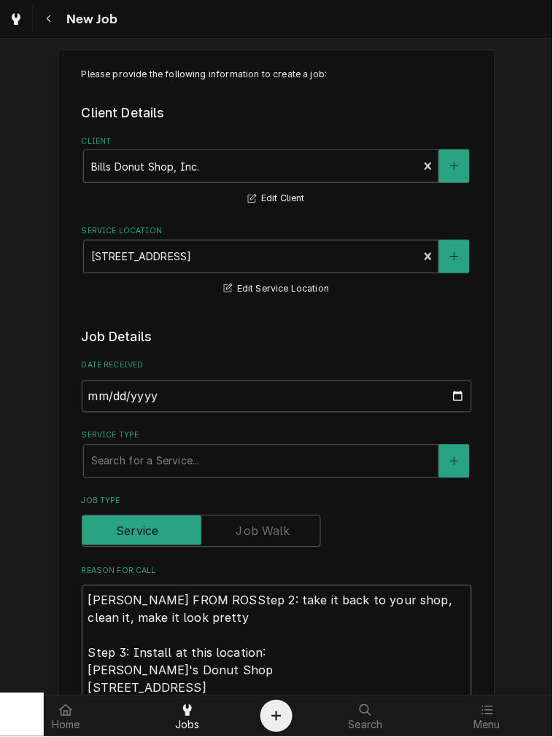
type textarea "BREWER FROM ROSSStep 2: take it back to your shop, clean it, make it look prett…"
type textarea "x"
type textarea "BREWER FROM ROSS Step 2: take it back to your shop, clean it, make it look pret…"
type textarea "x"
type textarea "BREWER FROM ROSSStep 2: take it back to your shop, clean it, make it look prett…"
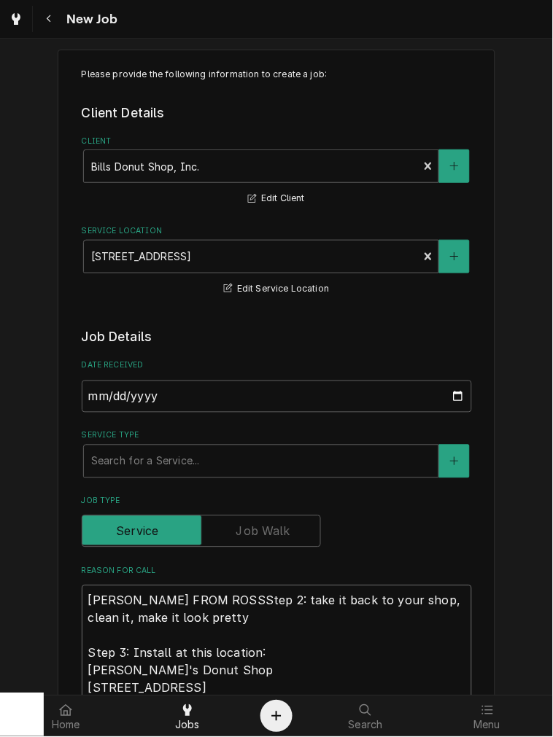
type textarea "x"
type textarea "BREWER FROM ROSStep 2: take it back to your shop, clean it, make it look pretty…"
type textarea "x"
type textarea "BREWER FROM ROStep 2: take it back to your shop, clean it, make it look pretty …"
type textarea "x"
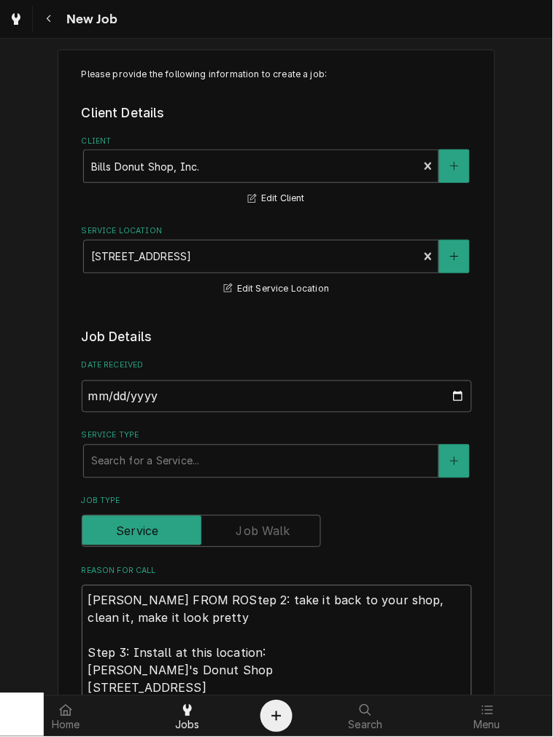
type textarea "BREWER FROM RStep 2: take it back to your shop, clean it, make it look pretty S…"
type textarea "x"
type textarea "BREWER FROM Step 2: take it back to your shop, clean it, make it look pretty St…"
type textarea "x"
type textarea "BREWER FROMStep 2: take it back to your shop, clean it, make it look pretty Ste…"
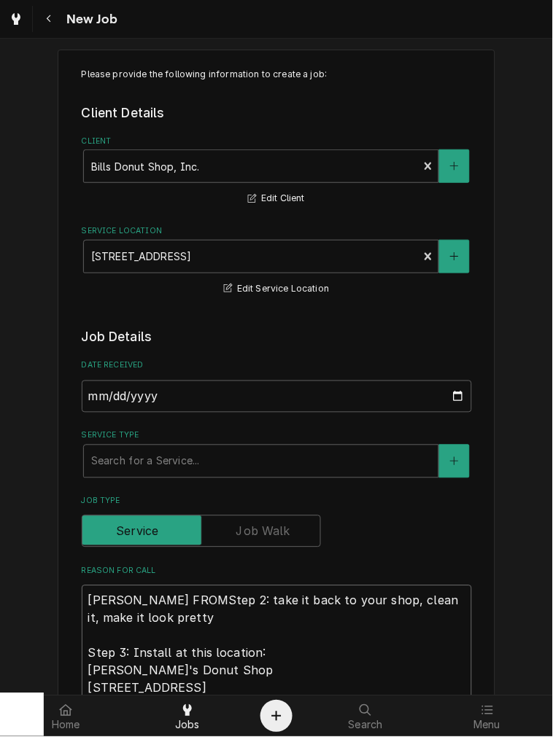
type textarea "x"
type textarea "BREWER FROStep 2: take it back to your shop, clean it, make it look pretty Step…"
type textarea "x"
type textarea "BREWER FRStep 2: take it back to your shop, clean it, make it look pretty Step …"
type textarea "x"
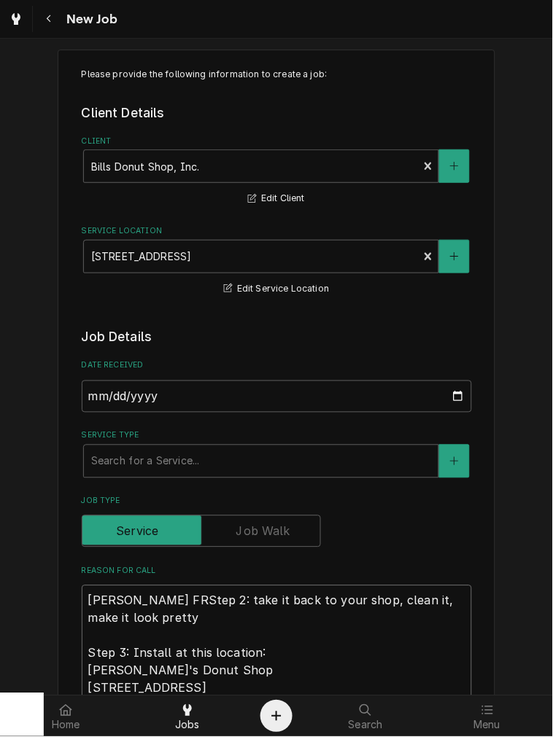
type textarea "BREWER FStep 2: take it back to your shop, clean it, make it look pretty Step 3…"
type textarea "x"
type textarea "BREWER Step 2: take it back to your shop, clean it, make it look pretty Step 3:…"
type textarea "x"
type textarea "BREWERStep 2: take it back to your shop, clean it, make it look pretty Step 3: …"
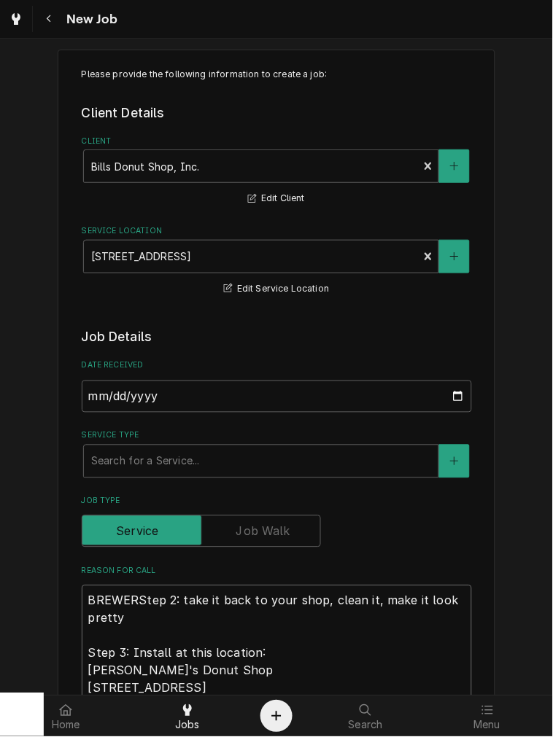
type textarea "x"
type textarea "BREWEStep 2: take it back to your shop, clean it, make it look pretty Step 3: I…"
type textarea "x"
type textarea "BREWStep 2: take it back to your shop, clean it, make it look pretty Step 3: In…"
type textarea "x"
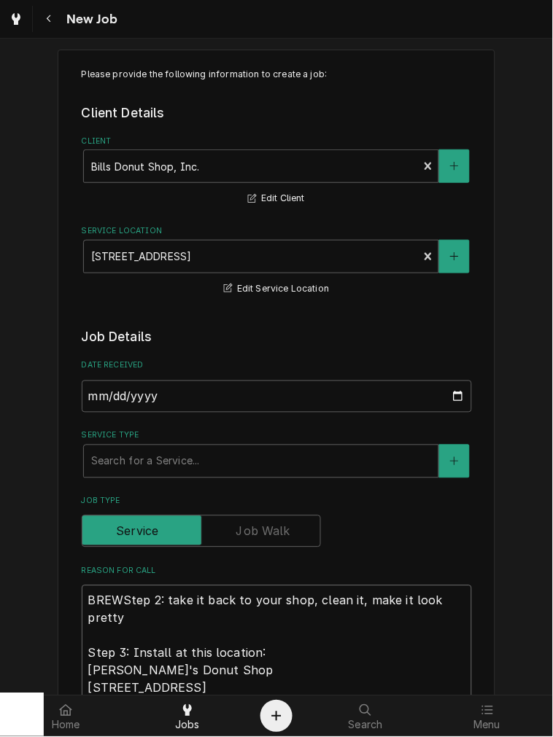
type textarea "BREStep 2: take it back to your shop, clean it, make it look pretty Step 3: Ins…"
type textarea "x"
type textarea "BRStep 2: take it back to your shop, clean it, make it look pretty Step 3: Inst…"
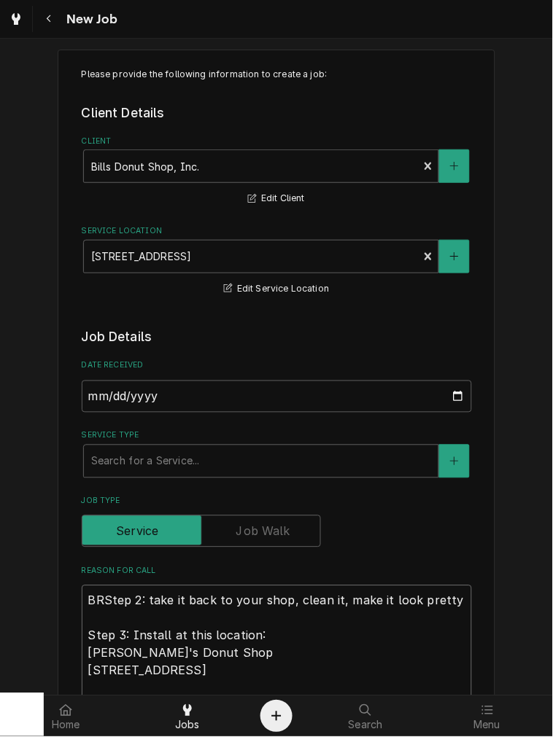
type textarea "x"
type textarea "BStep 2: take it back to your shop, clean it, make it look pretty Step 3: Insta…"
type textarea "x"
type textarea "Step 2: take it back to your shop, clean it, make it look pretty Step 3: Instal…"
type textarea "x"
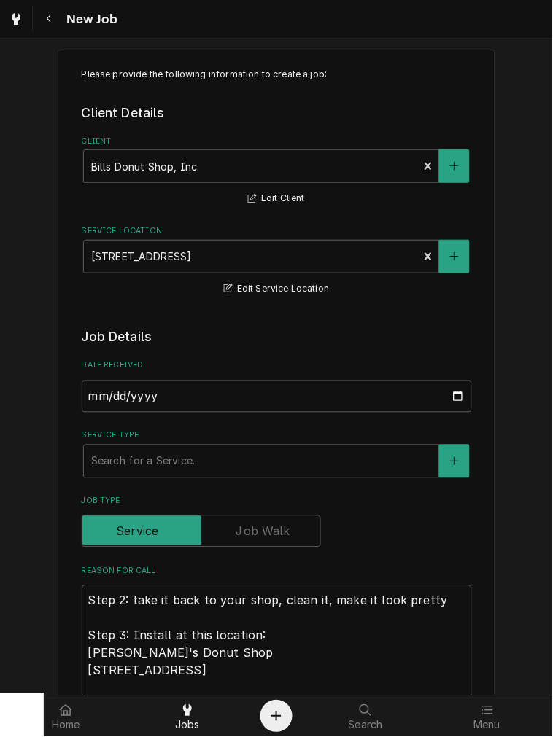
type textarea "PStep 2: take it back to your shop, clean it, make it look pretty Step 3: Insta…"
type textarea "x"
type textarea "POStep 2: take it back to your shop, clean it, make it look pretty Step 3: Inst…"
type textarea "x"
type textarea "POWStep 2: take it back to your shop, clean it, make it look pretty Step 3: Ins…"
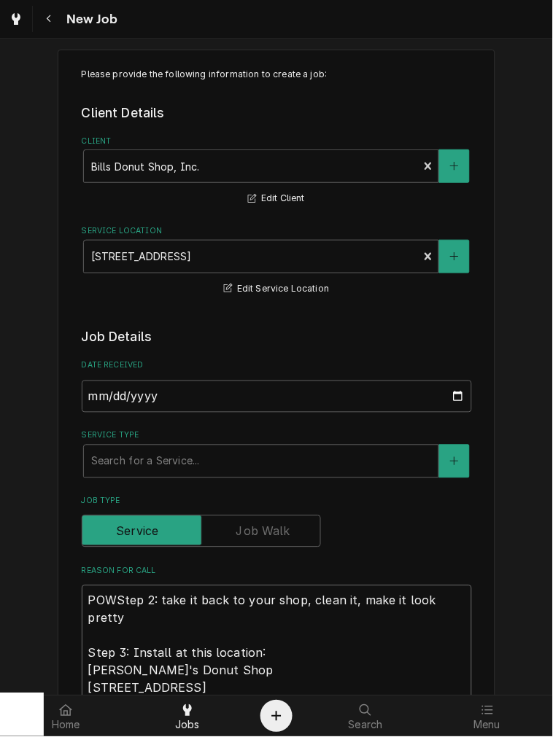
type textarea "x"
type textarea "POWEStep 2: take it back to your shop, clean it, make it look pretty Step 3: In…"
type textarea "x"
type textarea "POWEDStep 2: take it back to your shop, clean it, make it look pretty Step 3: I…"
type textarea "x"
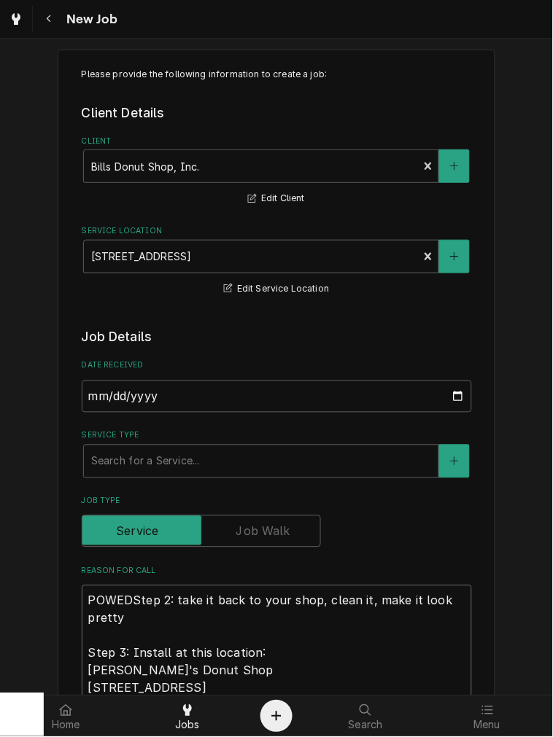
type textarea "POWEDEStep 2: take it back to your shop, clean it, make it look pretty Step 3: …"
type textarea "x"
type textarea "POWEDERStep 2: take it back to your shop, clean it, make it look pretty Step 3:…"
type textarea "x"
type textarea "POWEDEStep 2: take it back to your shop, clean it, make it look pretty Step 3: …"
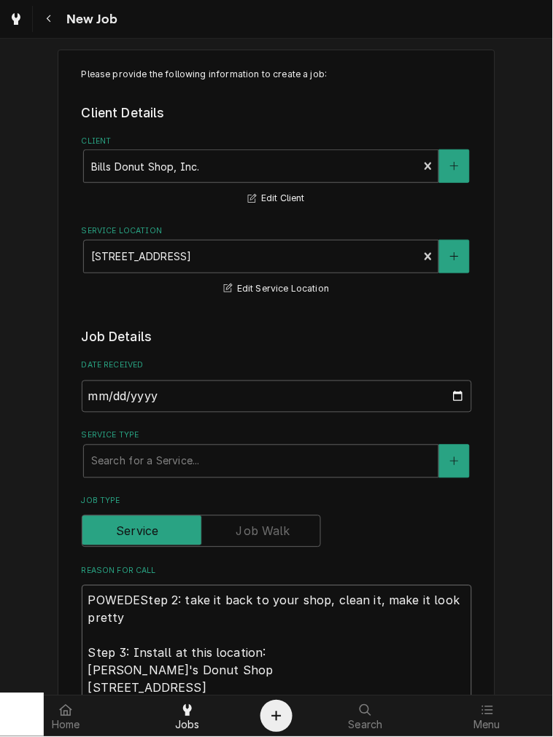
type textarea "x"
type textarea "POWEDStep 2: take it back to your shop, clean it, make it look pretty Step 3: I…"
type textarea "x"
type textarea "POWEStep 2: take it back to your shop, clean it, make it look pretty Step 3: In…"
type textarea "x"
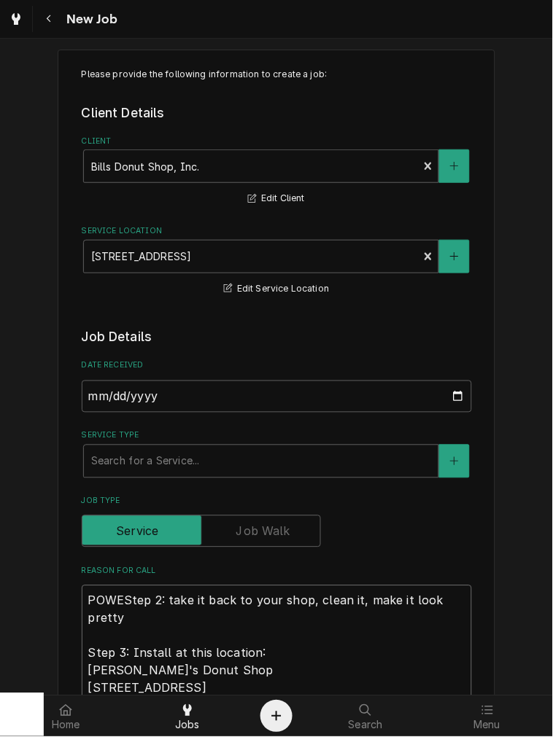
type textarea "POWStep 2: take it back to your shop, clean it, make it look pretty Step 3: Ins…"
type textarea "x"
type textarea "POStep 2: take it back to your shop, clean it, make it look pretty Step 3: Inst…"
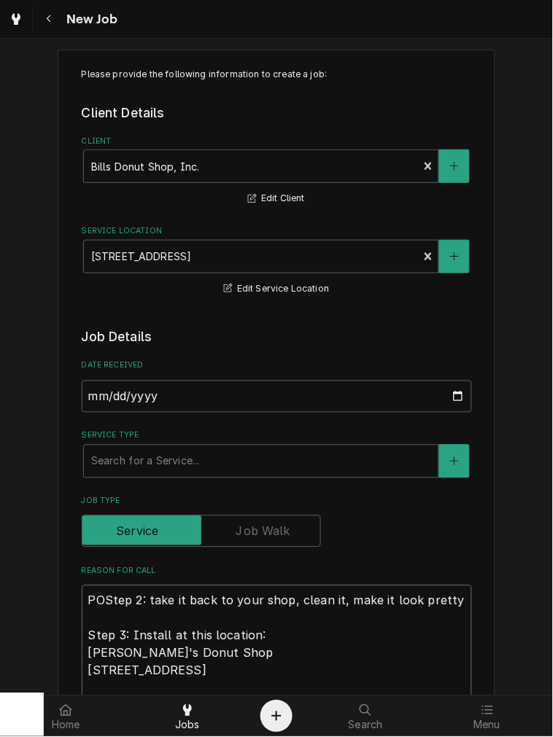
type textarea "x"
type textarea "POWStep 2: take it back to your shop, clean it, make it look pretty Step 3: Ins…"
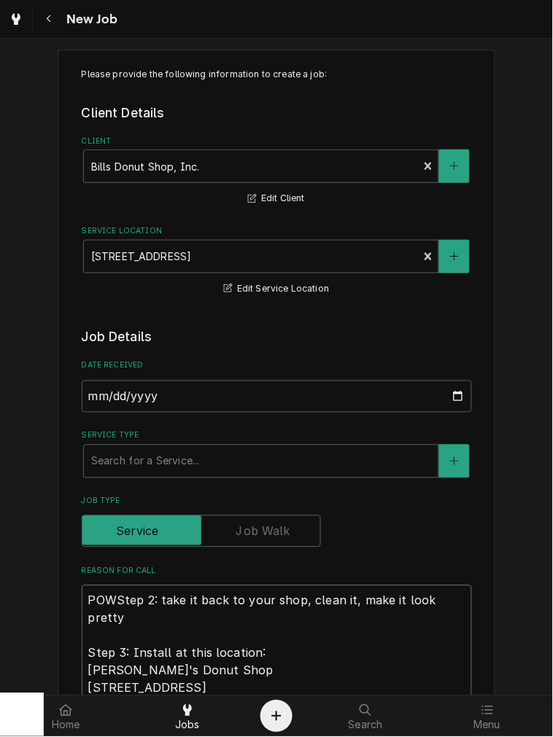
type textarea "x"
type textarea "POWDStep 2: take it back to your shop, clean it, make it look pretty Step 3: In…"
type textarea "x"
type textarea "POWDEStep 2: take it back to your shop, clean it, make it look pretty Step 3: I…"
type textarea "x"
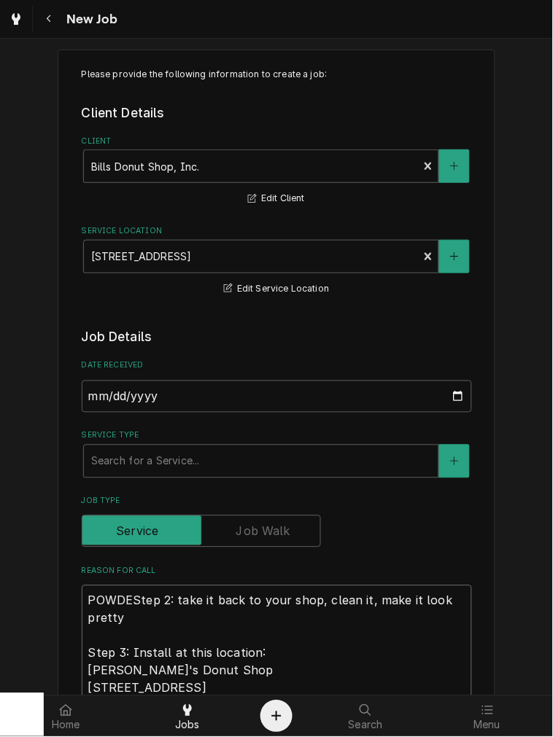
type textarea "POWDERStep 2: take it back to your shop, clean it, make it look pretty Step 3: …"
type textarea "x"
type textarea "POWDER Step 2: take it back to your shop, clean it, make it look pretty Step 3:…"
type textarea "x"
type textarea "POWDER MStep 2: take it back to your shop, clean it, make it look pretty Step 3…"
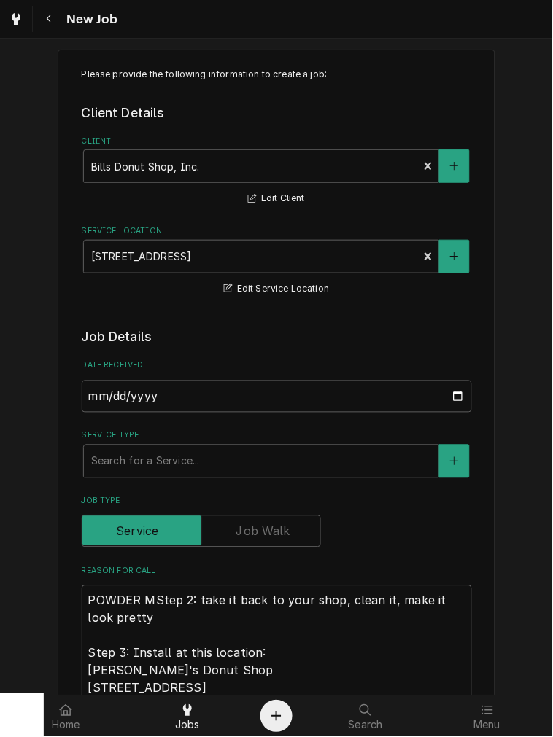
type textarea "x"
type textarea "POWDER MAStep 2: take it back to your shop, clean it, make it look pretty Step …"
type textarea "x"
type textarea "POWDER MAVStep 2: take it back to your shop, clean it, make it look pretty Step…"
type textarea "x"
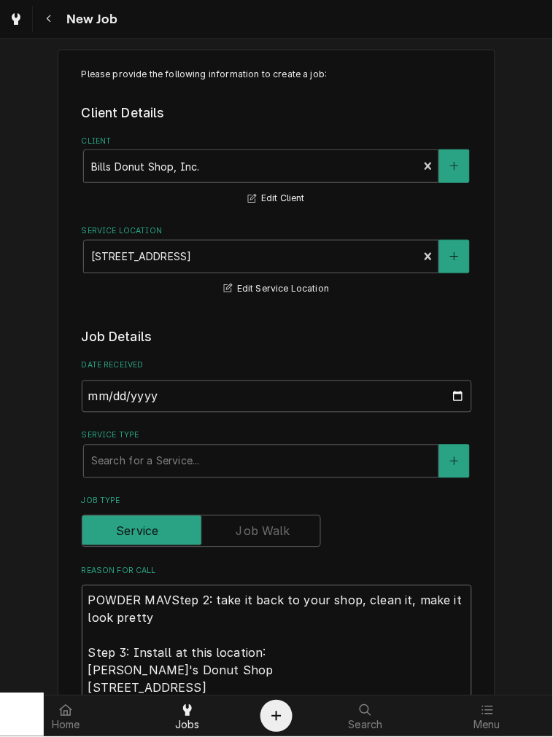
type textarea "POWDER MAVHStep 2: take it back to your shop, clean it, make it look pretty Ste…"
type textarea "x"
type textarea "POWDER MAVHIStep 2: take it back to your shop, clean it, make it look pretty St…"
type textarea "x"
type textarea "POWDER MAVHINStep 2: take it back to your shop, clean it, make it look pretty S…"
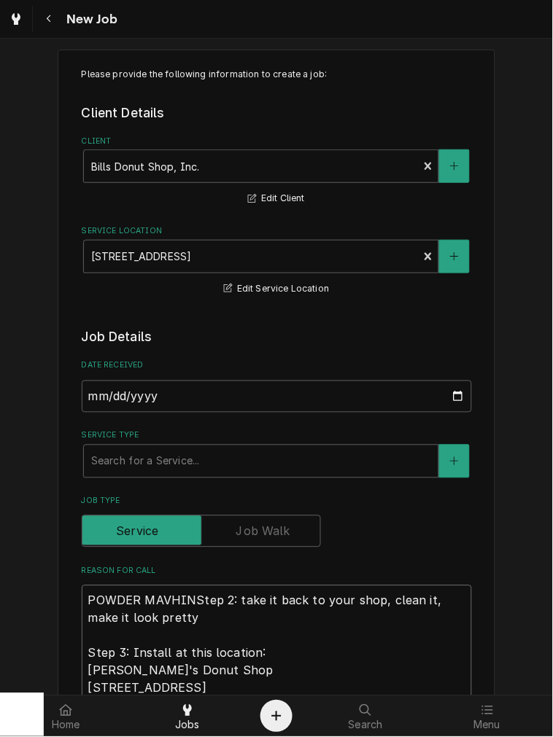
type textarea "x"
type textarea "POWDER MAVHINEStep 2: take it back to your shop, clean it, make it look pretty …"
type textarea "x"
type textarea "POWDER MAVHINE Step 2: take it back to your shop, clean it, make it look pretty…"
type textarea "x"
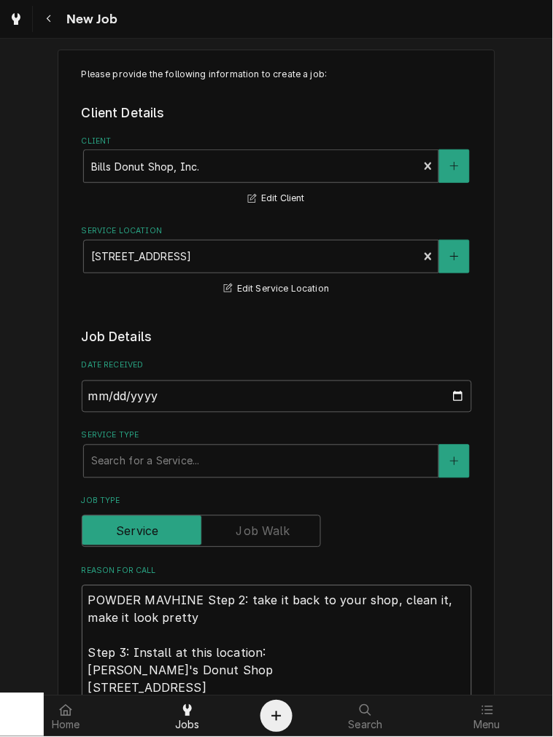
type textarea "POWDER MAVHINE FStep 2: take it back to your shop, clean it, make it look prett…"
type textarea "x"
type textarea "POWDER MAVHINE FRStep 2: take it back to your shop, clean it, make it look pret…"
type textarea "x"
type textarea "POWDER MAVHINE FROStep 2: take it back to your shop, clean it, make it look pre…"
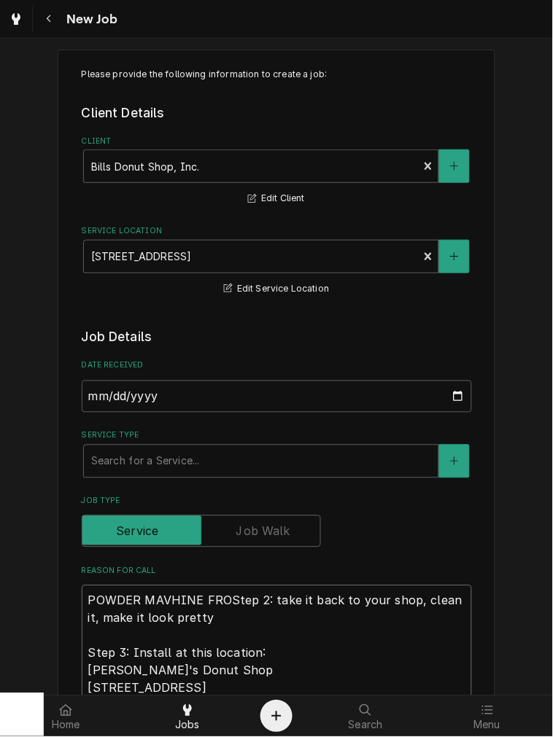
type textarea "x"
type textarea "POWDER MAVHINE FROMStep 2: take it back to your shop, clean it, make it look pr…"
type textarea "x"
type textarea "POWDER MAVHINE FROM Step 2: take it back to your shop, clean it, make it look p…"
type textarea "x"
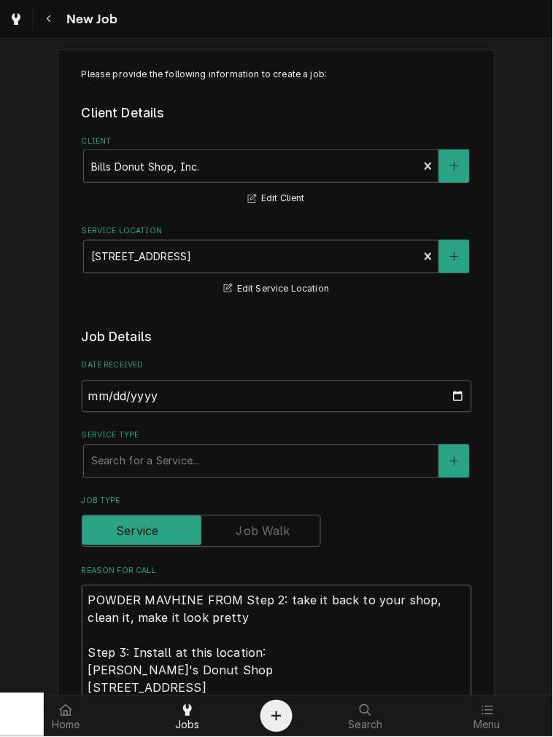
type textarea "POWDER MAVHINE FROM RStep 2: take it back to your shop, clean it, make it look …"
type textarea "x"
type textarea "POWDER MAVHINE FROM ROStep 2: take it back to your shop, clean it, make it look…"
type textarea "x"
type textarea "POWDER MAVHINE FROM ROSStep 2: take it back to your shop, clean it, make it loo…"
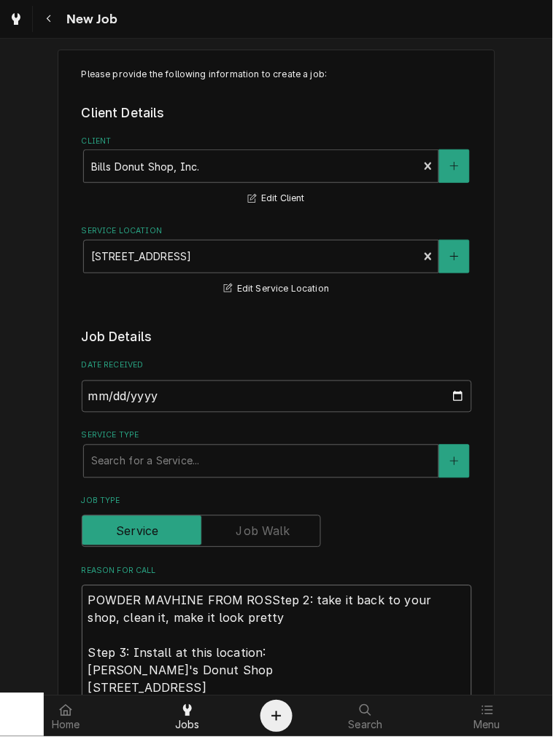
type textarea "x"
type textarea "POWDER MAVHINE FROM ROSSStep 2: take it back to your shop, clean it, make it lo…"
type textarea "x"
type textarea "POWDER MAVHINE FROM ROSS Step 2: take it back to your shop, clean it, make it l…"
type textarea "x"
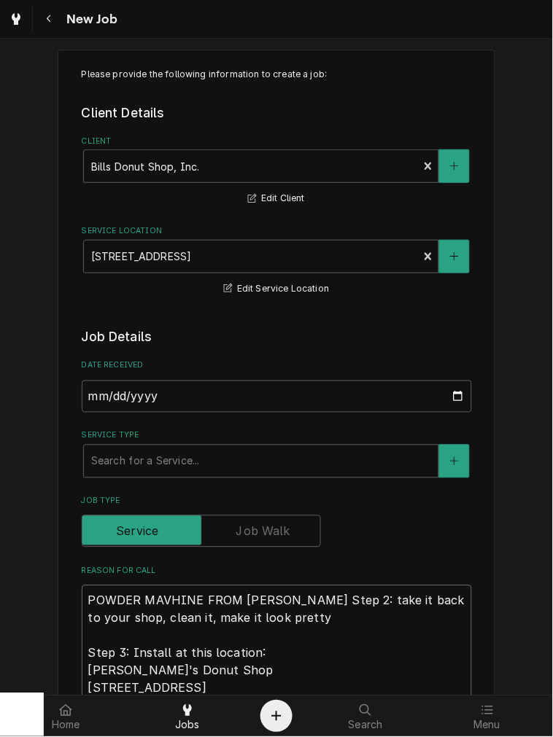
type textarea "POWDER MAVHINE FROM ROSS IStep 2: take it back to your shop, clean it, make it …"
type textarea "x"
type textarea "POWDER MAVHINE FROM ROSS IGStep 2: take it back to your shop, clean it, make it…"
type textarea "x"
type textarea "POWDER MAVHINE FROM ROSS IGAStep 2: take it back to your shop, clean it, make i…"
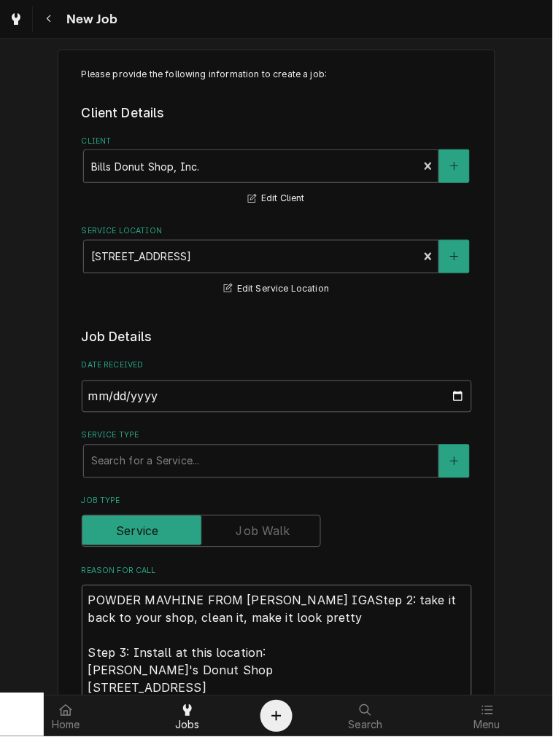
type textarea "x"
type textarea "POWDER MAVHINE FROM ROSS IGA Step 2: take it back to your shop, clean it, make …"
click at [163, 602] on textarea "POWDER MAVHINE FROM ROSS IGA Step 2: take it back to your shop, clean it, make …" at bounding box center [277, 654] width 390 height 136
type textarea "x"
type textarea "POWDER MAVHINE FROM ROSS IGA Step 2: take it back to your shop, clean it, make …"
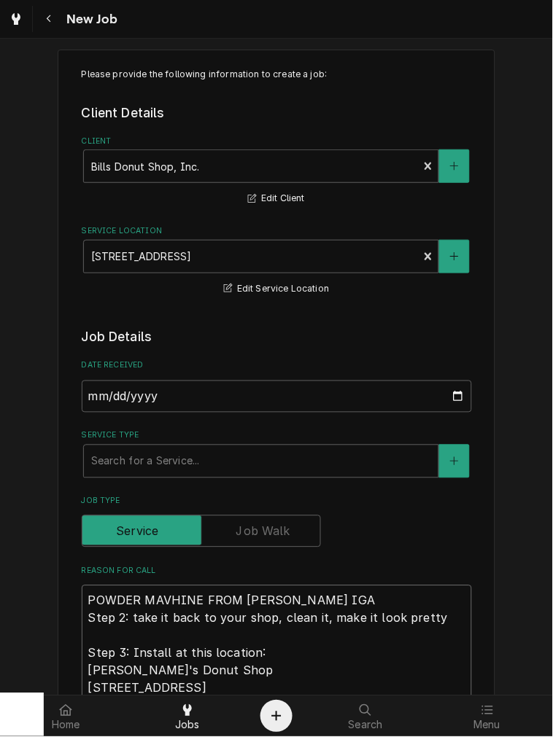
type textarea "x"
type textarea "POWDER MAVCHINE FROM ROSS IGA Step 2: take it back to your shop, clean it, make…"
type textarea "x"
type textarea "POWDER MAVHINE FROM ROSS IGA Step 2: take it back to your shop, clean it, make …"
type textarea "x"
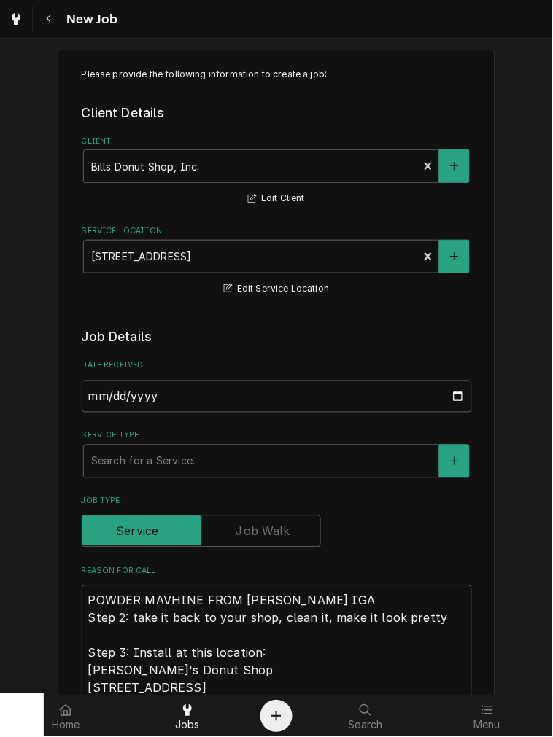
type textarea "POWDER MAHINE FROM ROSS IGA Step 2: take it back to your shop, clean it, make i…"
type textarea "x"
type textarea "POWDER MACHINE FROM ROSS IGA Step 2: take it back to your shop, clean it, make …"
type textarea "x"
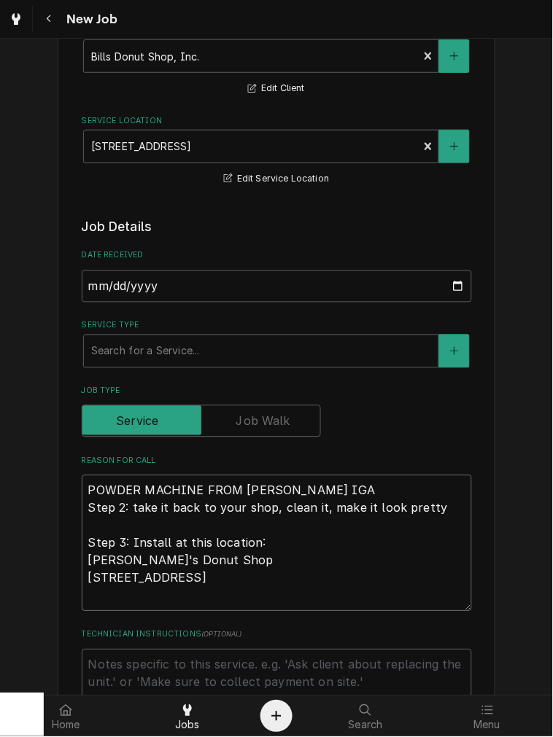
scroll to position [423, 0]
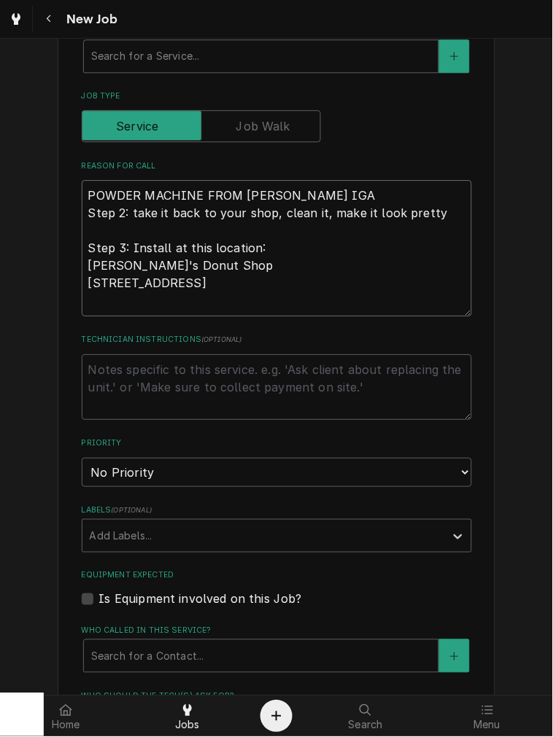
type textarea "POWDER MACHINE FROM ROSS IGA Step 2: take it back to your shop, clean it, make …"
click at [165, 601] on label "Is Equipment involved on this Job?" at bounding box center [200, 600] width 203 height 18
click at [165, 601] on input "Equipment Expected" at bounding box center [294, 607] width 390 height 32
checkbox input "true"
type textarea "x"
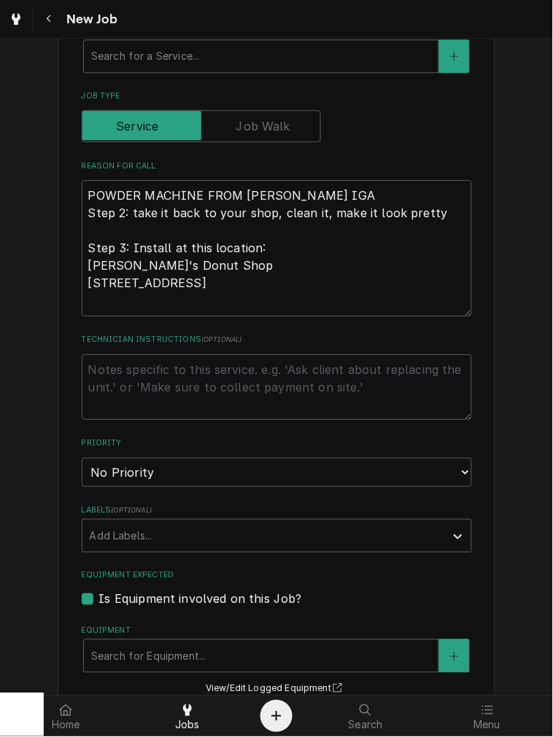
click at [165, 601] on label "Is Equipment involved on this Job?" at bounding box center [200, 600] width 203 height 18
click at [165, 601] on input "Equipment Expected" at bounding box center [294, 607] width 390 height 32
checkbox input "false"
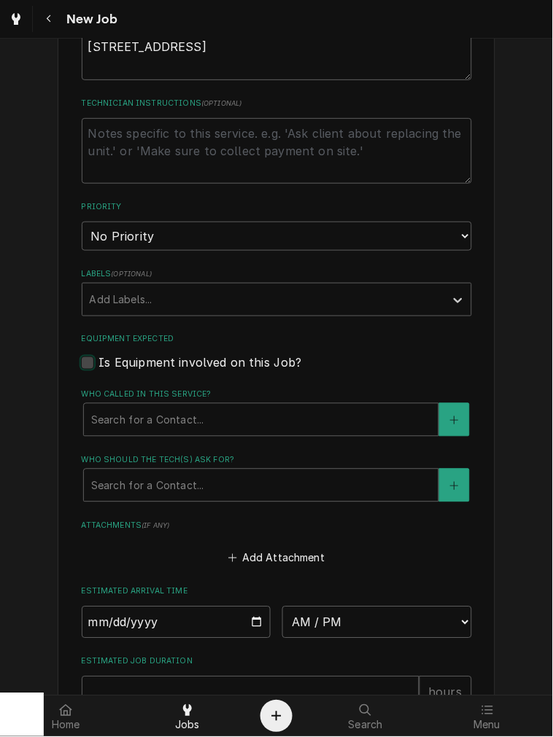
scroll to position [693, 0]
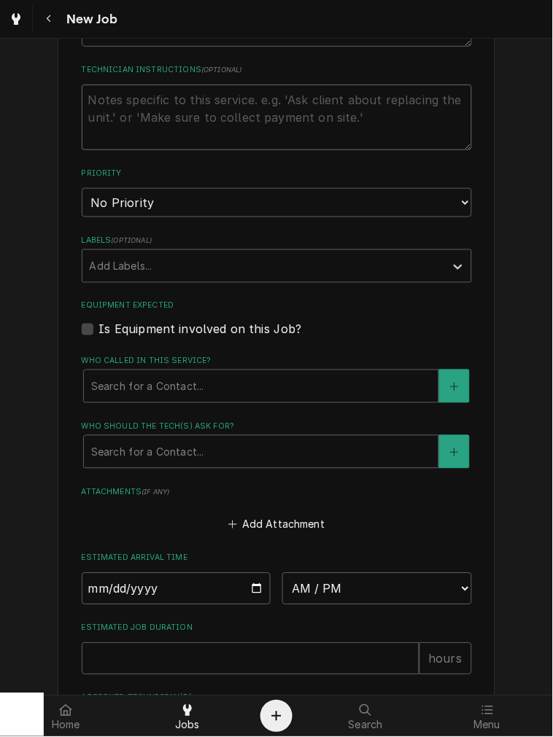
click at [119, 107] on textarea "Technician Instructions ( optional )" at bounding box center [277, 118] width 390 height 66
type textarea "x"
type textarea "l"
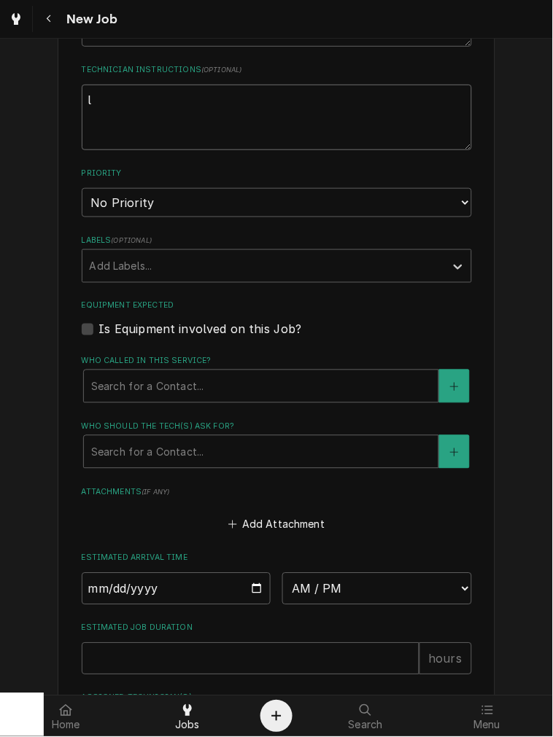
type textarea "x"
type textarea "lo"
type textarea "x"
type textarea "log"
type textarea "x"
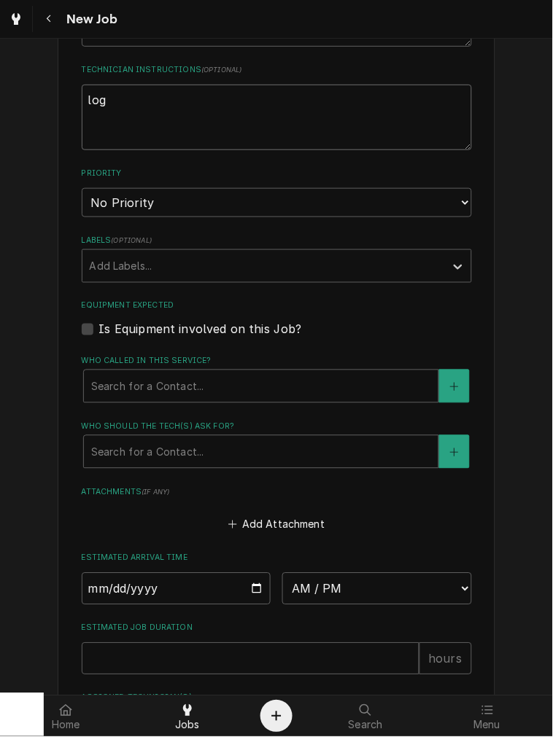
type textarea "log"
type textarea "x"
type textarea "log e"
type textarea "x"
type textarea "log eq"
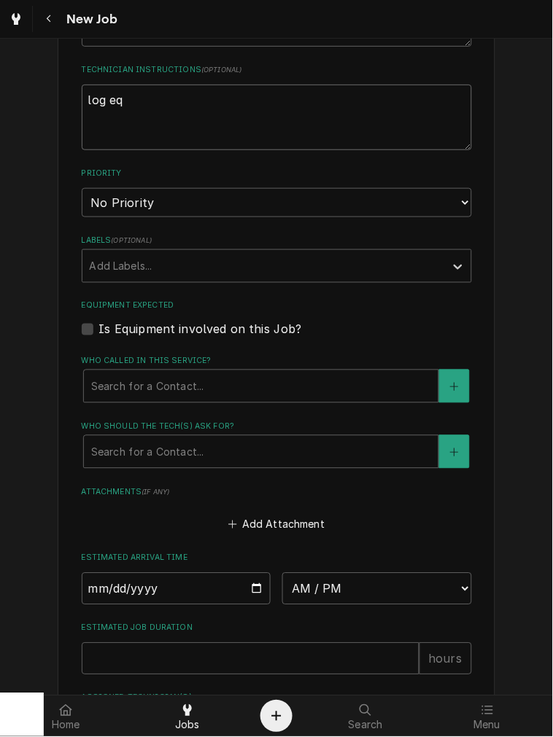
type textarea "x"
type textarea "log equ"
type textarea "x"
type textarea "log equi"
type textarea "x"
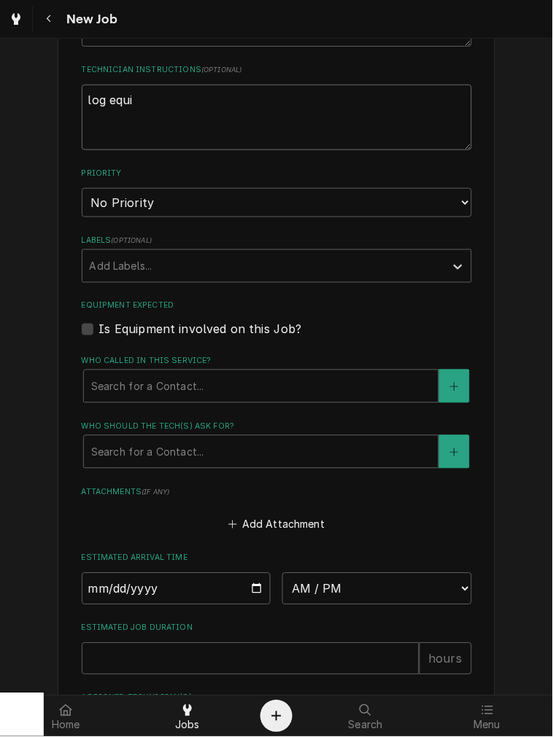
type textarea "log equip"
type textarea "x"
type textarea "log equipm"
type textarea "x"
type textarea "log equipme"
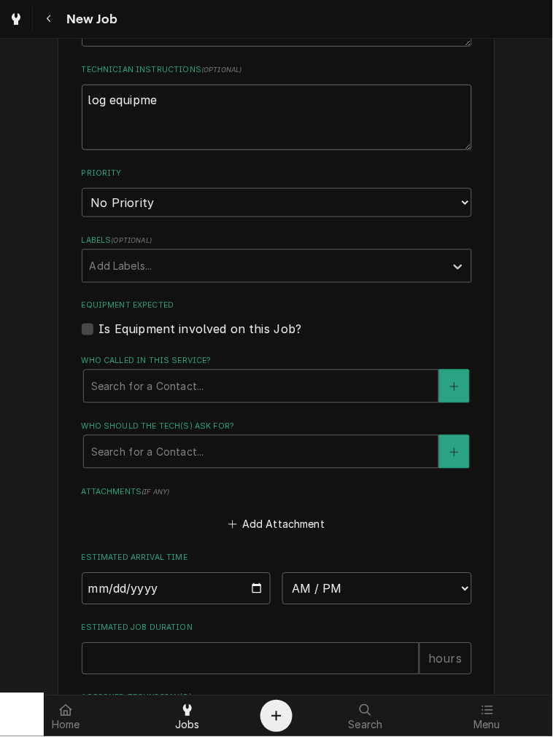
type textarea "x"
type textarea "log equipment"
type textarea "x"
type textarea "log equipment"
type textarea "x"
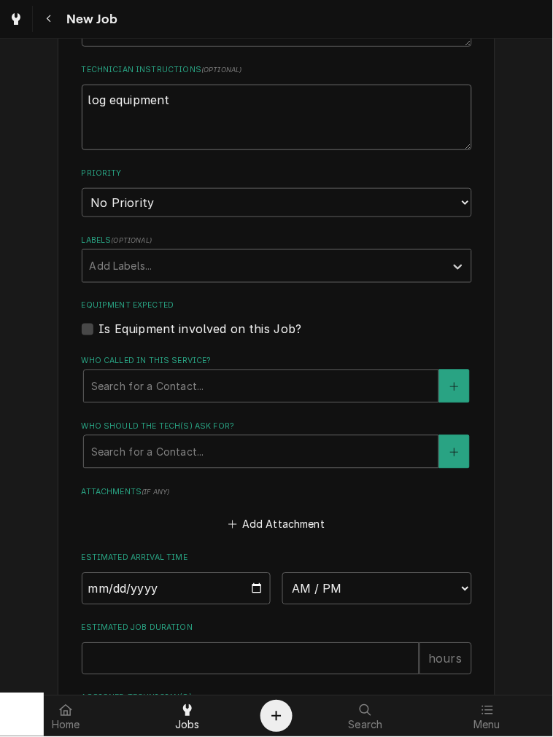
type textarea "log equipment d"
type textarea "x"
type textarea "log equipment de"
type textarea "x"
type textarea "log equipment det"
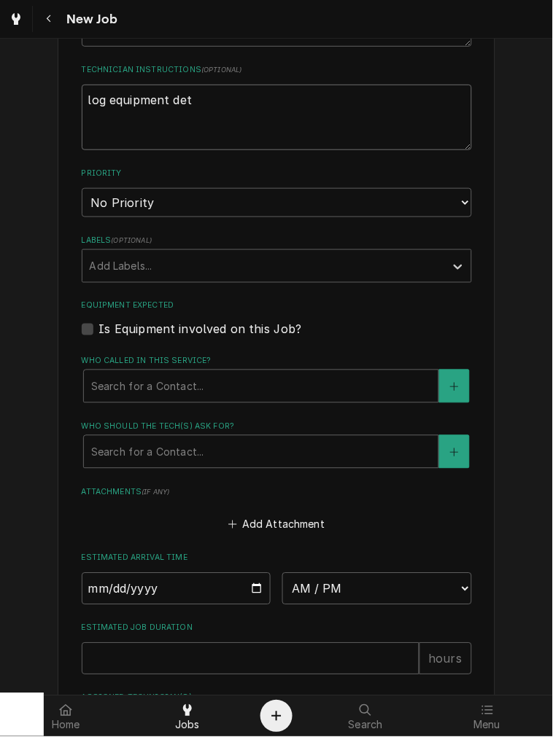
type textarea "x"
type textarea "log equipment deta"
type textarea "x"
click at [103, 206] on select "No Priority Urgent High Medium Low" at bounding box center [277, 202] width 390 height 29
click at [82, 188] on select "No Priority Urgent High Medium Low" at bounding box center [277, 202] width 390 height 29
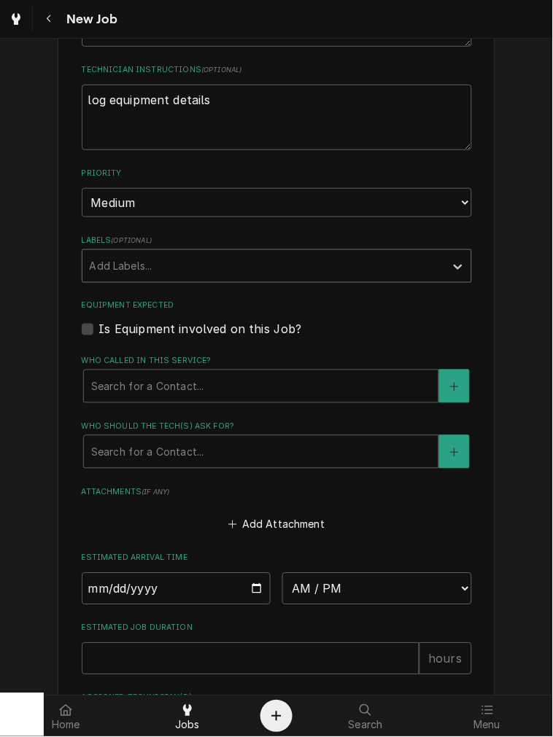
click at [128, 253] on div "Labels" at bounding box center [264, 266] width 348 height 26
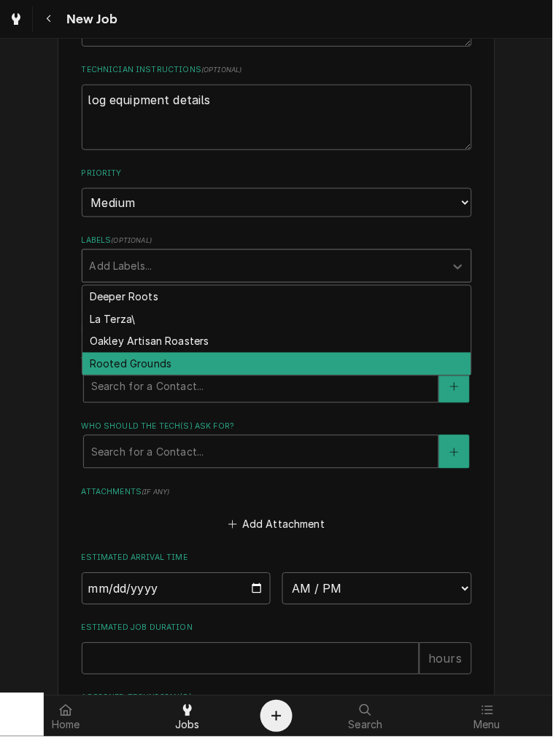
click at [123, 362] on div "Rooted Grounds" at bounding box center [276, 364] width 389 height 23
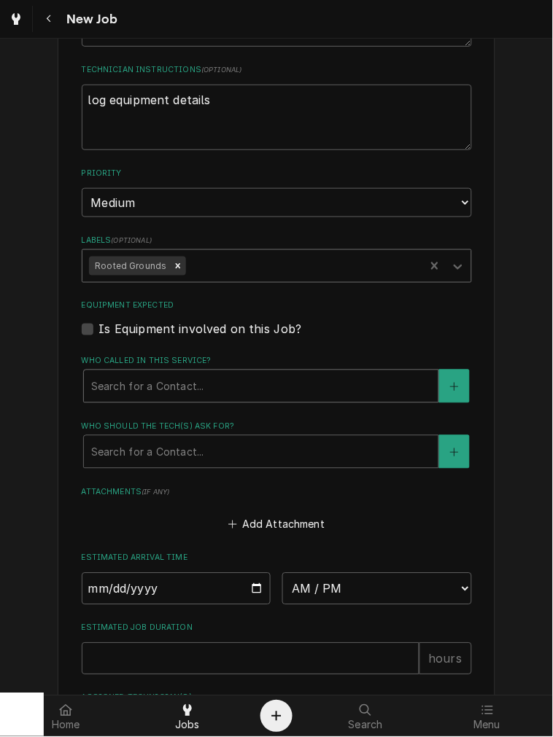
click at [140, 384] on div "Who called in this service?" at bounding box center [261, 386] width 340 height 26
click at [141, 385] on div "Who called in this service?" at bounding box center [261, 386] width 340 height 26
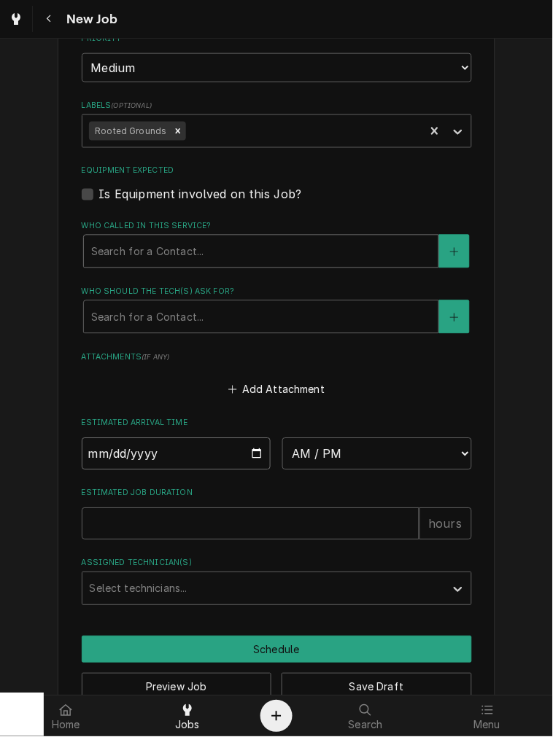
click at [249, 456] on input "Date" at bounding box center [177, 454] width 190 height 32
click at [379, 433] on div "Estimated Arrival Time 2025-10-06 AM / PM 6:00 AM 6:15 AM 6:30 AM 6:45 AM 7:00 …" at bounding box center [277, 444] width 390 height 52
click at [379, 447] on select "AM / PM 6:00 AM 6:15 AM 6:30 AM 6:45 AM 7:00 AM 7:15 AM 7:30 AM 7:45 AM 8:00 AM…" at bounding box center [377, 454] width 190 height 32
click at [247, 455] on input "2025-10-06" at bounding box center [177, 454] width 190 height 32
click at [249, 455] on input "2025-10-06" at bounding box center [177, 454] width 190 height 32
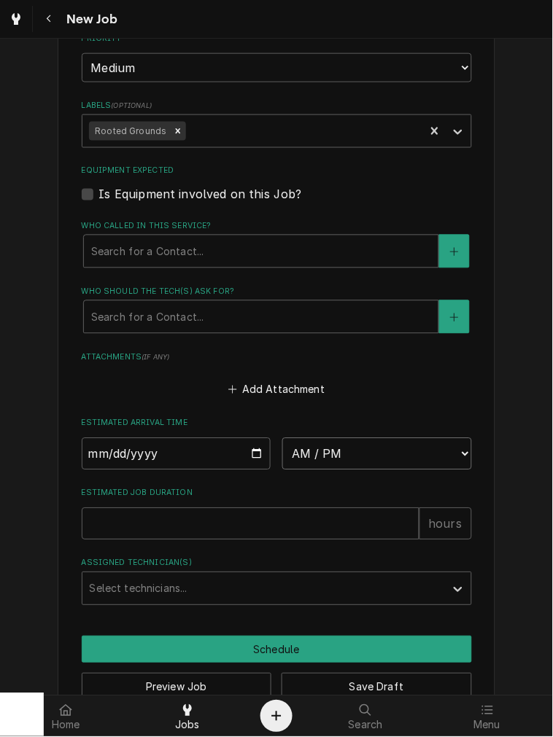
drag, startPoint x: 339, startPoint y: 454, endPoint x: 317, endPoint y: 453, distance: 22.6
click at [339, 454] on select "AM / PM 6:00 AM 6:15 AM 6:30 AM 6:45 AM 7:00 AM 7:15 AM 7:30 AM 7:45 AM 8:00 AM…" at bounding box center [377, 454] width 190 height 32
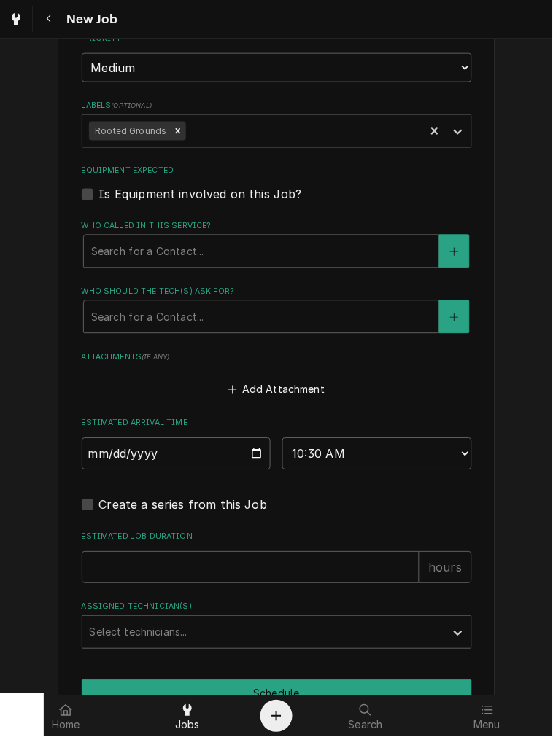
click at [155, 544] on div "Estimated Job Duration hours" at bounding box center [277, 558] width 390 height 52
click at [147, 565] on input "Estimated Job Duration" at bounding box center [251, 568] width 338 height 32
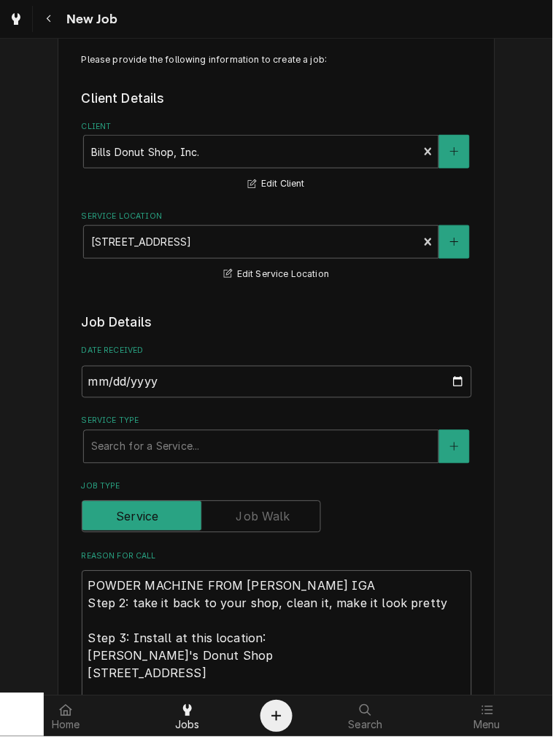
scroll to position [0, 0]
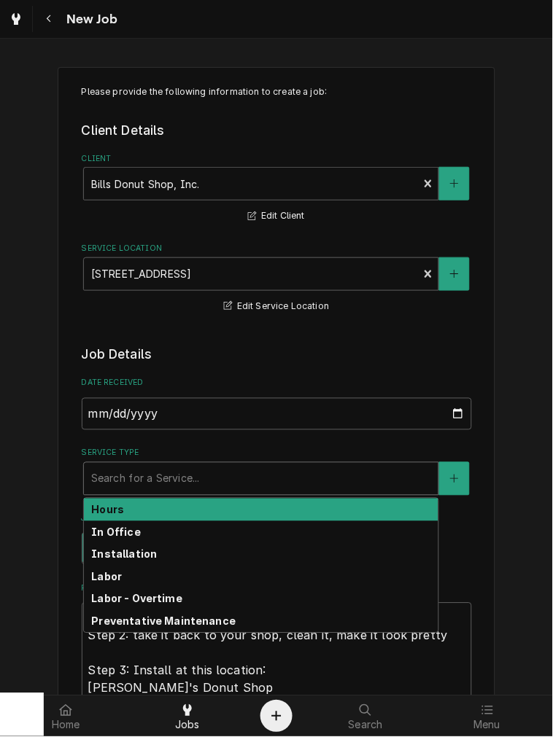
click at [124, 466] on div "Service Type" at bounding box center [261, 479] width 340 height 26
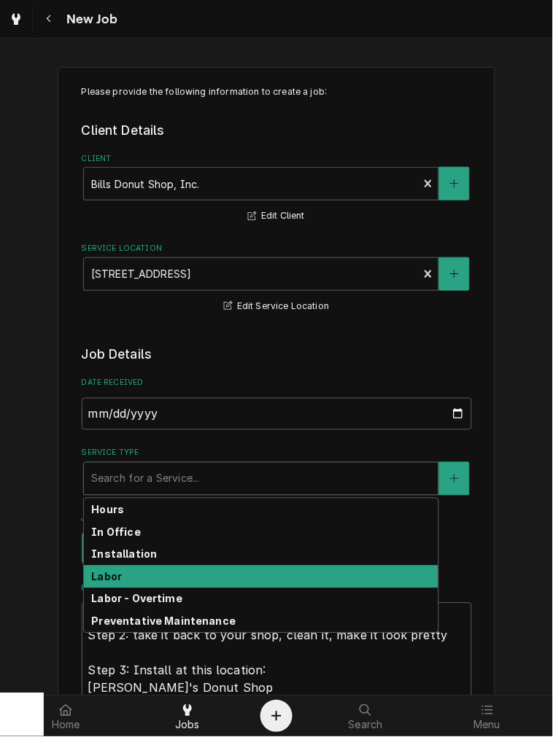
click at [112, 578] on strong "Labor" at bounding box center [106, 577] width 31 height 12
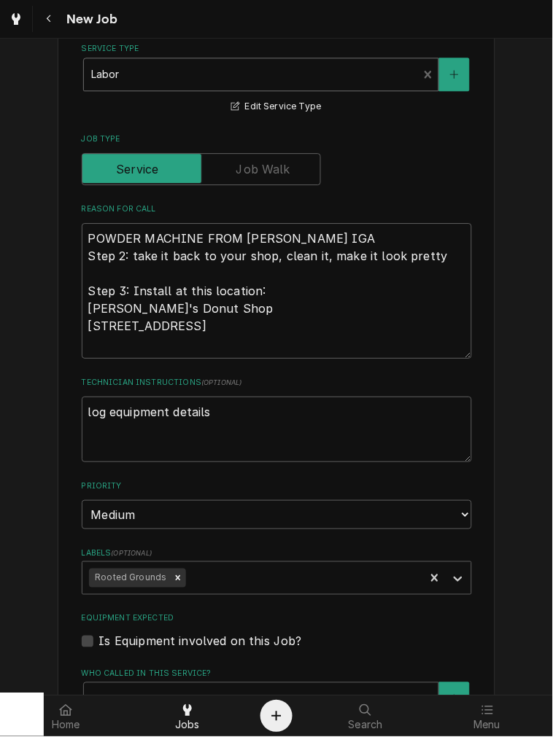
scroll to position [931, 0]
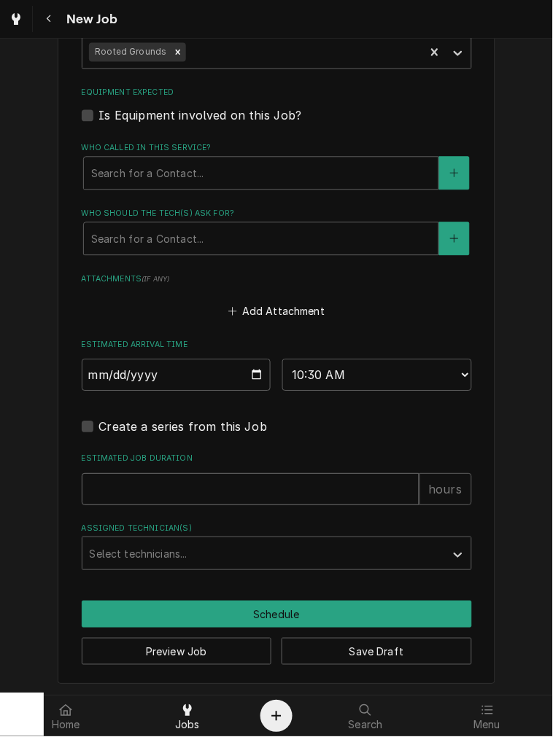
click at [173, 498] on input "Estimated Job Duration" at bounding box center [251, 490] width 338 height 32
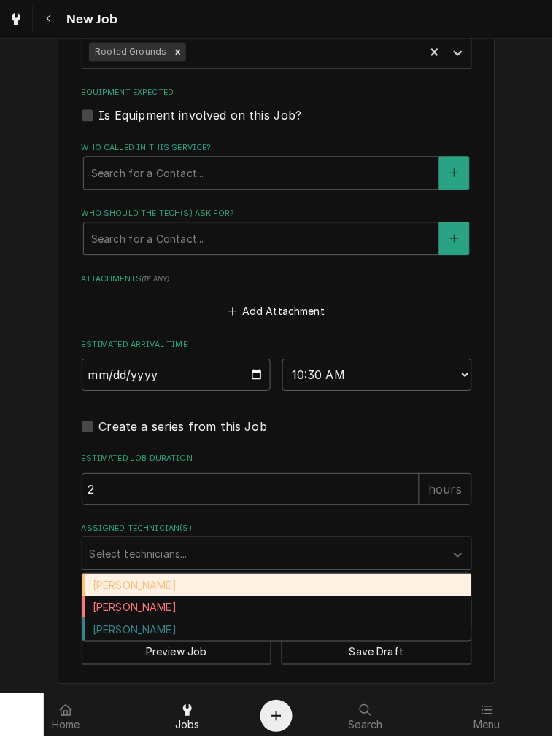
click at [172, 550] on div "Assigned Technician(s)" at bounding box center [264, 554] width 348 height 26
click at [158, 586] on div "[PERSON_NAME]" at bounding box center [276, 586] width 389 height 23
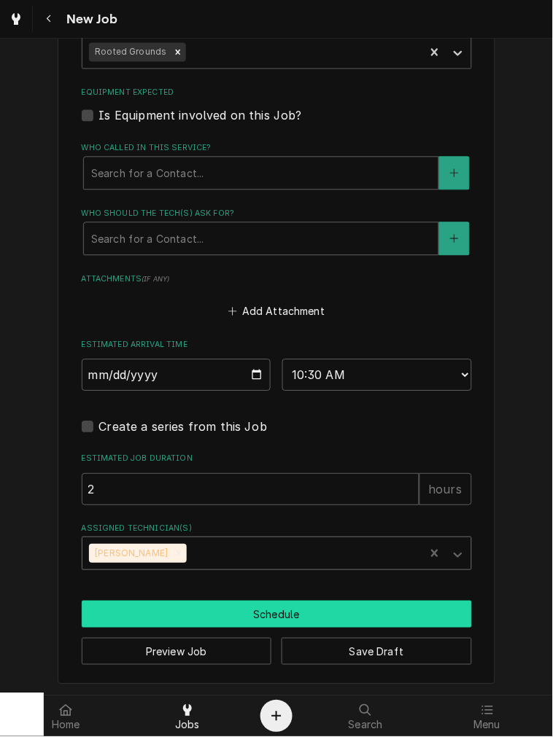
click at [260, 613] on button "Schedule" at bounding box center [277, 615] width 390 height 27
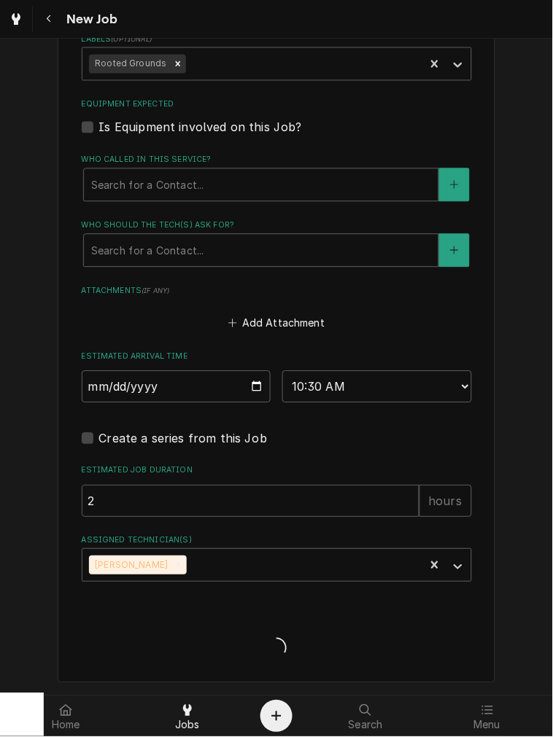
scroll to position [918, 0]
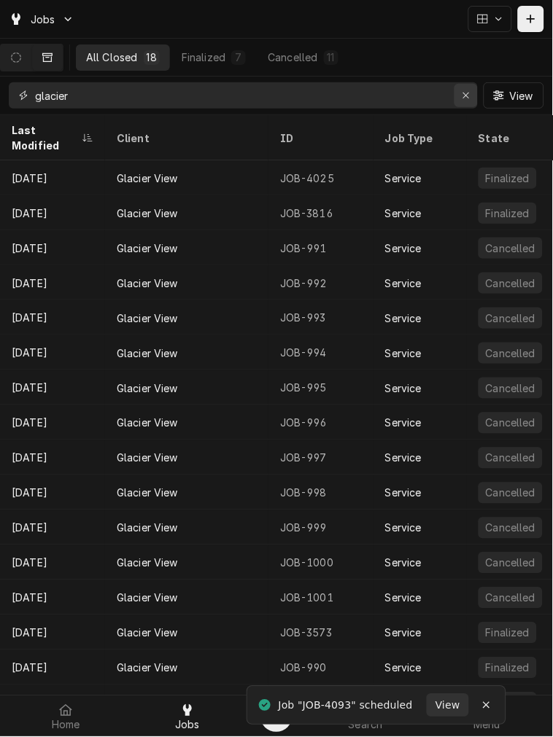
click at [473, 102] on div "Erase input" at bounding box center [466, 95] width 15 height 15
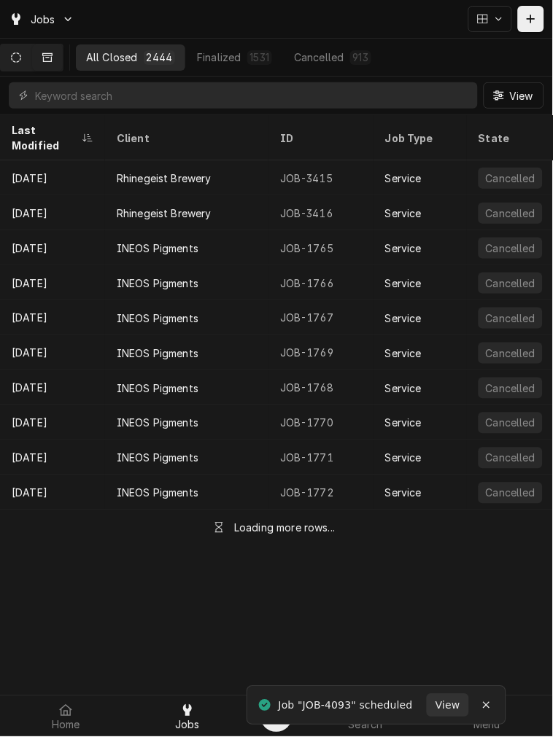
click at [31, 55] on button "Dynamic Content Wrapper" at bounding box center [16, 57] width 31 height 26
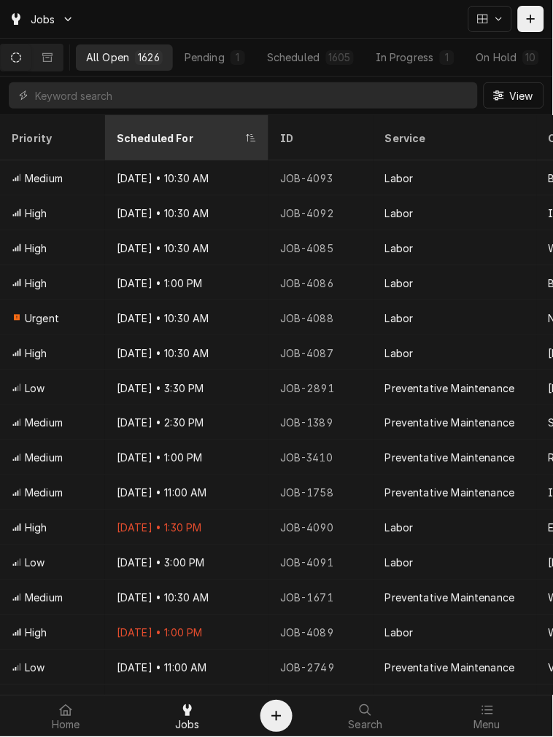
click at [132, 131] on div "Scheduled For" at bounding box center [179, 138] width 125 height 15
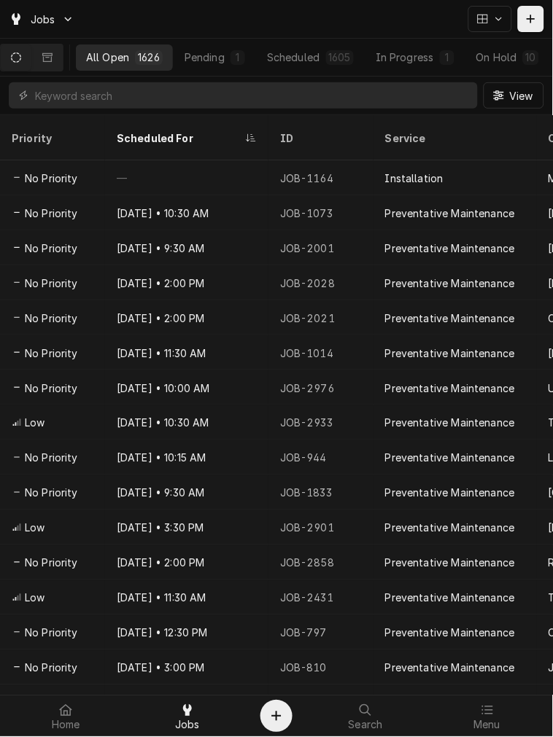
click at [132, 131] on div "Scheduled For" at bounding box center [179, 138] width 125 height 15
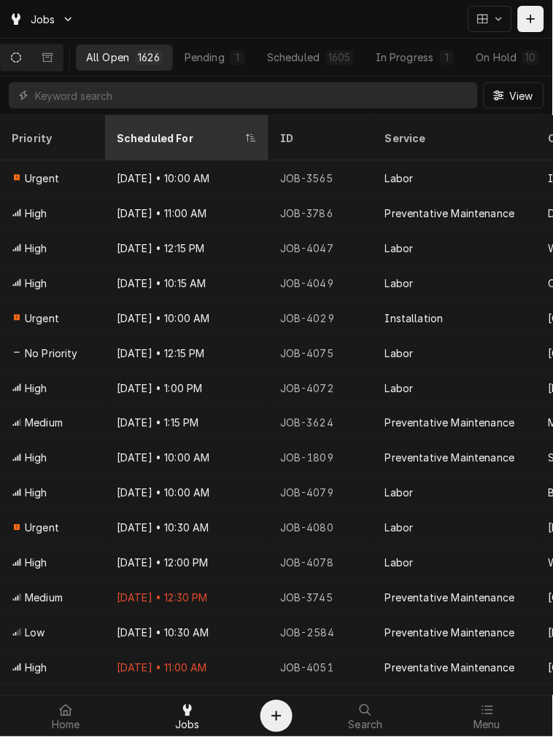
click at [184, 136] on div "Scheduled For" at bounding box center [187, 137] width 158 height 39
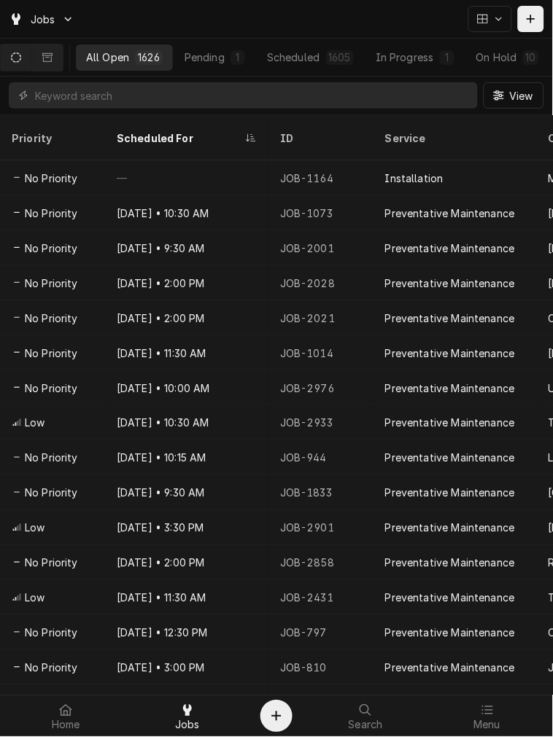
click at [315, 42] on div "All Open 1626 Pending 1 Scheduled 1605 In Progress 1 On Hold 10 Completed 9" at bounding box center [314, 57] width 477 height 37
click at [317, 54] on div "Scheduled" at bounding box center [293, 57] width 53 height 15
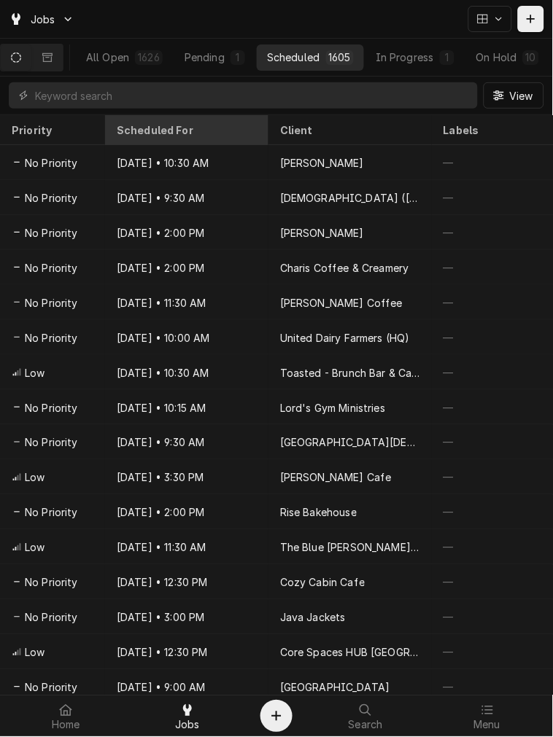
click at [226, 133] on div "Scheduled For" at bounding box center [185, 130] width 137 height 15
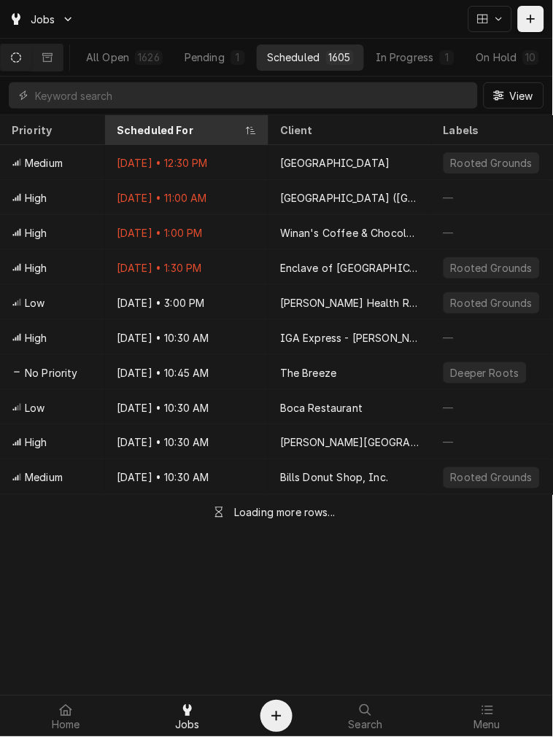
click at [226, 133] on div "Scheduled For" at bounding box center [179, 130] width 125 height 15
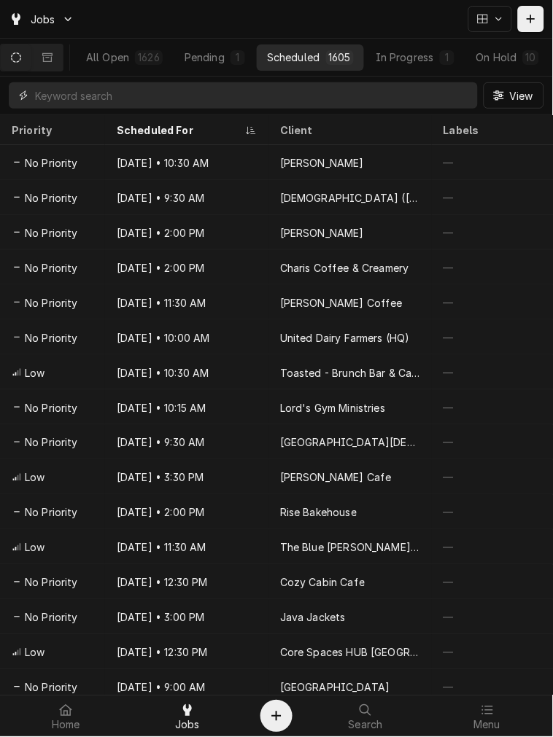
click at [224, 104] on input "Dynamic Content Wrapper" at bounding box center [252, 95] width 435 height 26
click at [223, 124] on div "Scheduled For" at bounding box center [179, 130] width 125 height 15
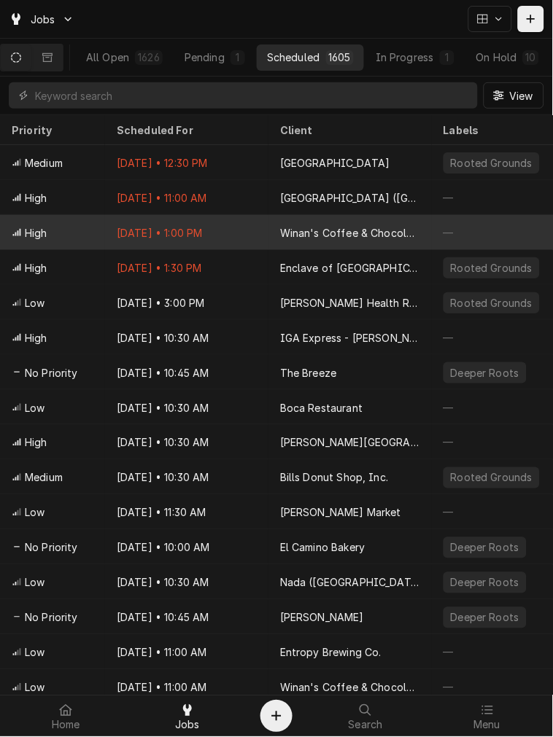
click at [266, 238] on div "Oct 2 • 1:00 PM" at bounding box center [186, 232] width 163 height 35
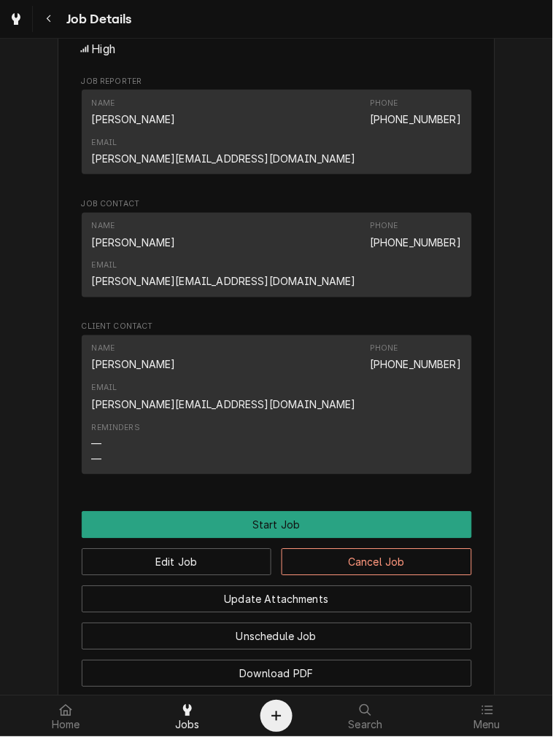
scroll to position [675, 0]
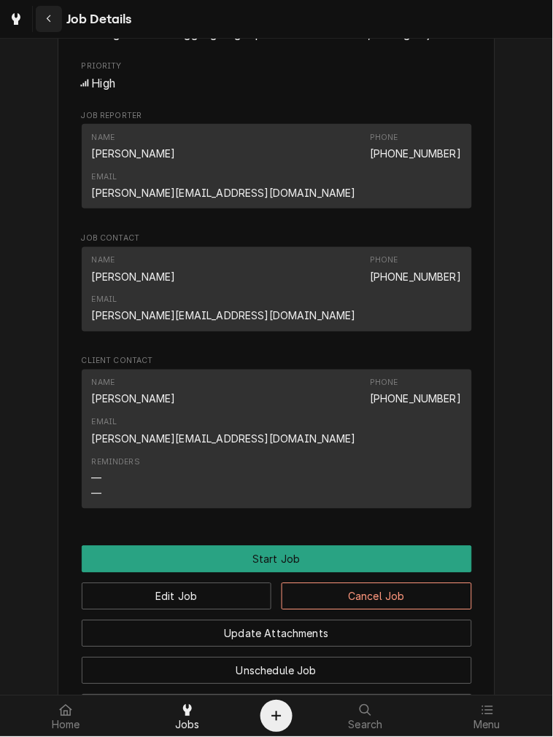
click at [54, 18] on div "Navigate back" at bounding box center [49, 19] width 15 height 15
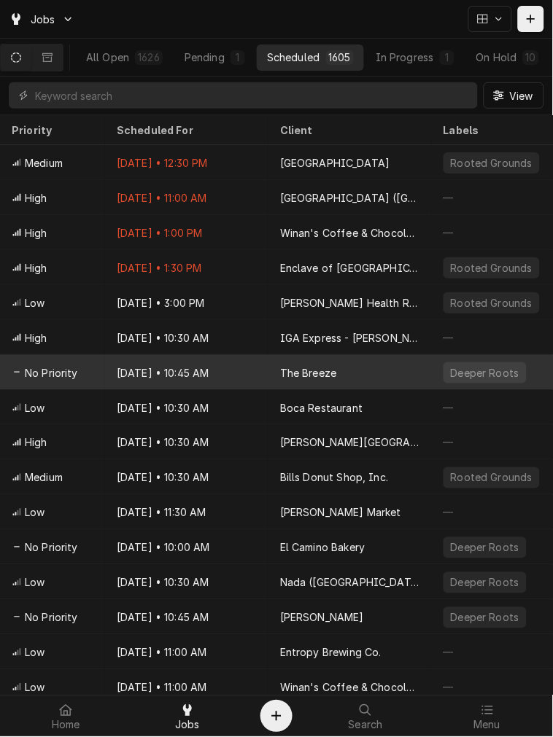
click at [273, 373] on div "The Breeze" at bounding box center [349, 372] width 163 height 35
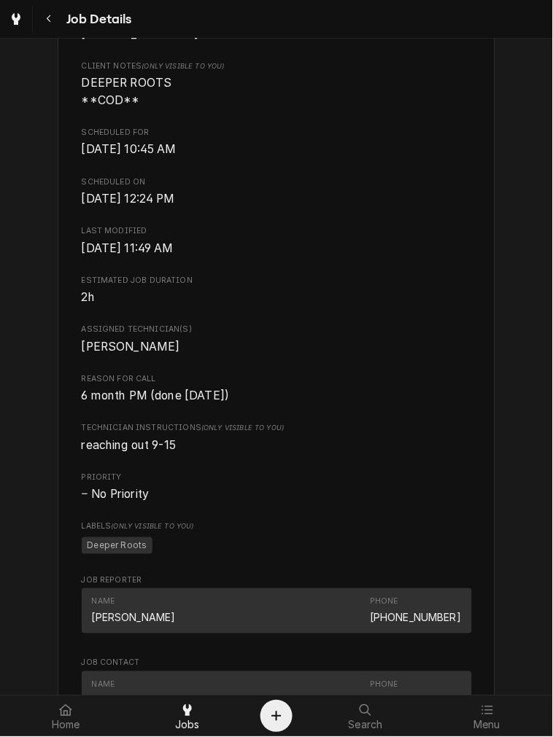
scroll to position [810, 0]
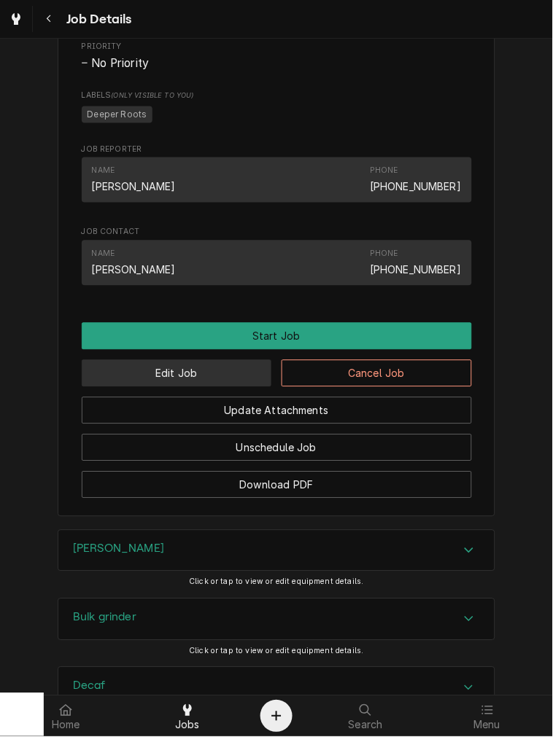
click at [234, 387] on button "Edit Job" at bounding box center [177, 373] width 190 height 27
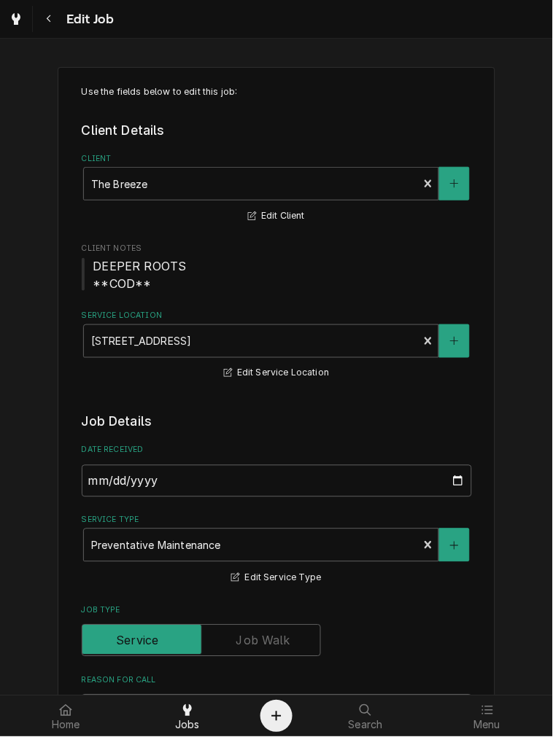
type textarea "x"
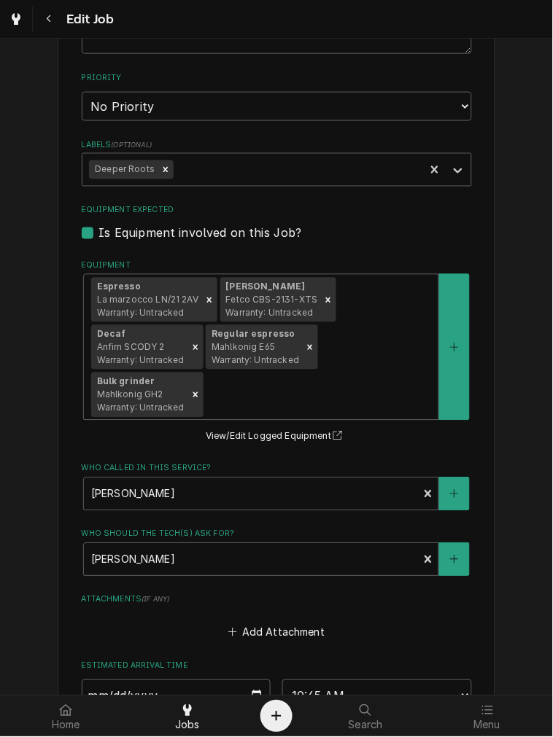
scroll to position [1050, 0]
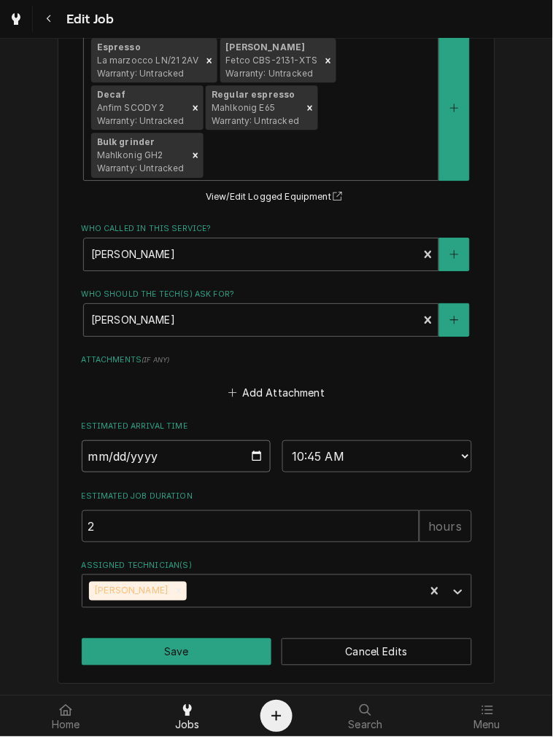
click at [244, 451] on input "[DATE]" at bounding box center [177, 457] width 190 height 32
type input "[DATE]"
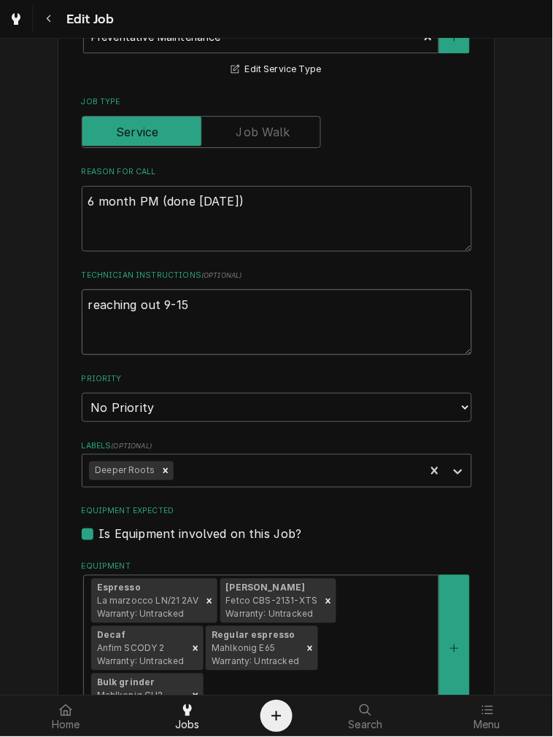
click at [228, 332] on textarea "reaching out 9-15" at bounding box center [277, 323] width 390 height 66
type textarea "x"
type textarea "reaching out 9-15"
type textarea "x"
type textarea "reaching out 9-15 -"
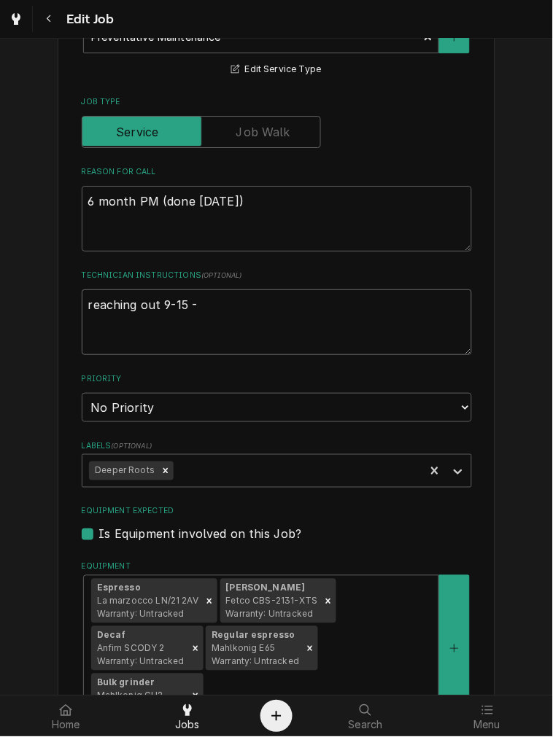
type textarea "x"
type textarea "reaching out 9-15 -"
type textarea "x"
type textarea "reaching out 9-15 - da"
type textarea "x"
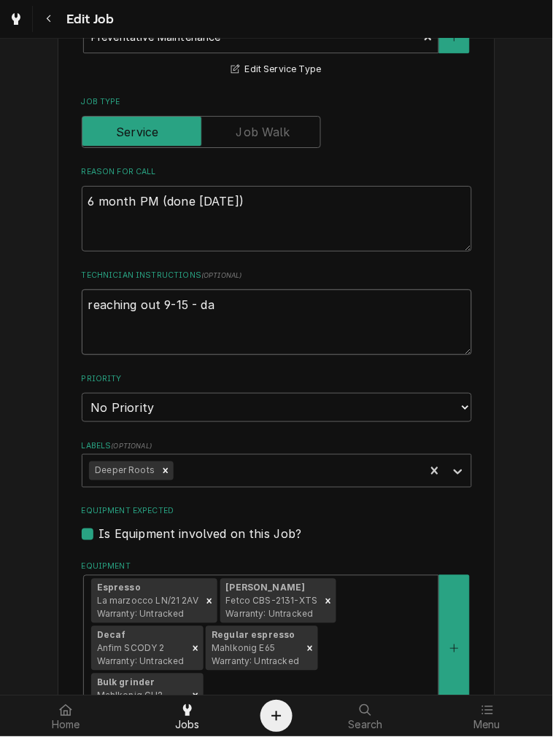
type textarea "reaching out 9-15 - dam"
type textarea "x"
type textarea "reaching out 9-15 - damo"
type textarea "x"
type textarea "reaching out 9-15 - damon"
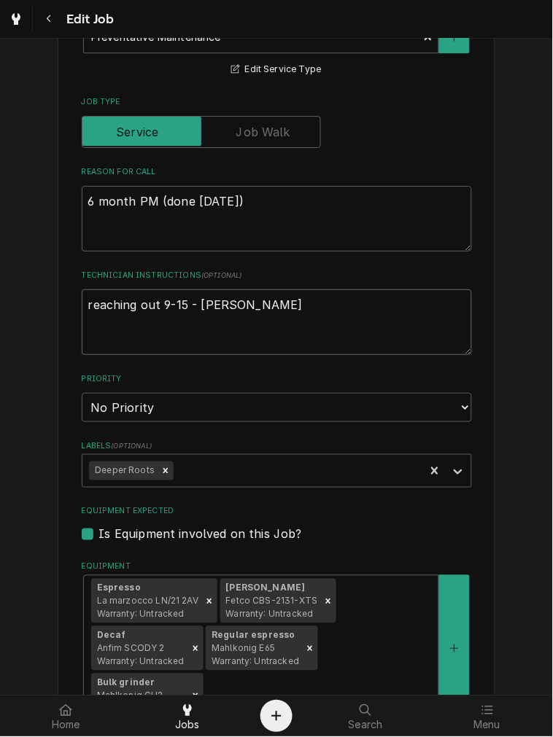
type textarea "x"
type textarea "reaching out 9-15 - damon"
type textarea "x"
type textarea "reaching out 9-15 - damon t"
type textarea "x"
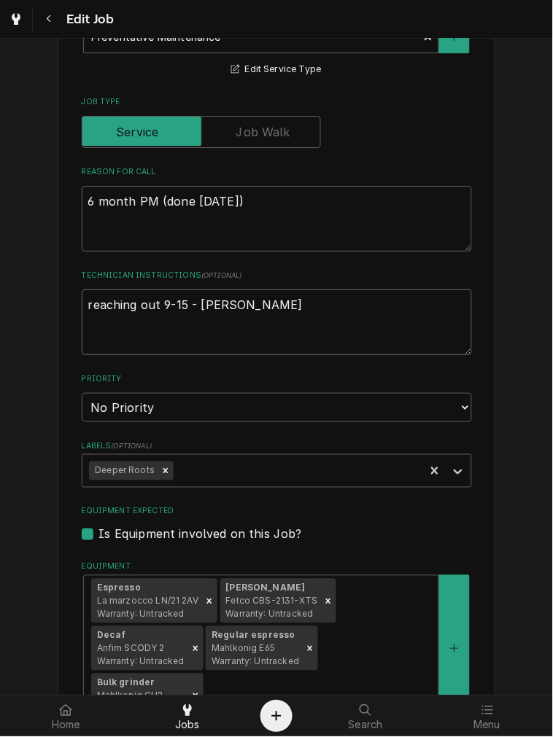
type textarea "reaching out 9-15 - damon th"
type textarea "x"
type textarea "reaching out 9-15 - damon the"
type textarea "x"
type textarea "reaching out 9-15 - damon ther"
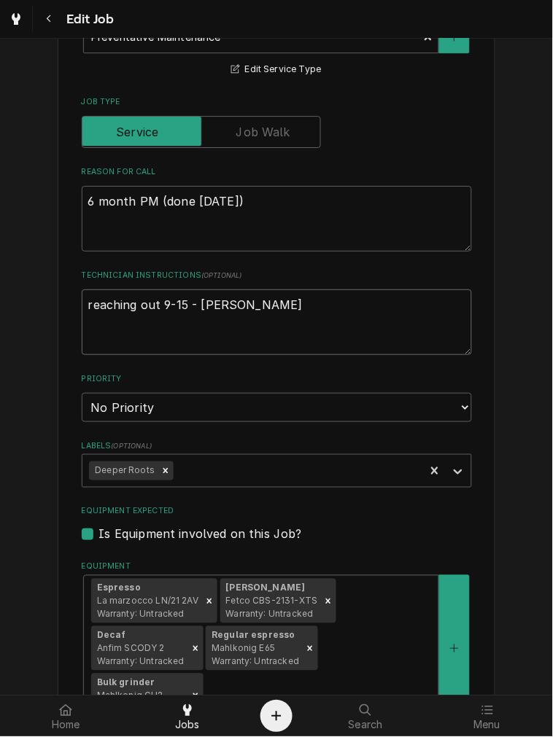
type textarea "x"
type textarea "reaching out 9-15 - damon there"
type textarea "x"
type textarea "reaching out 9-15 - damon there"
type textarea "x"
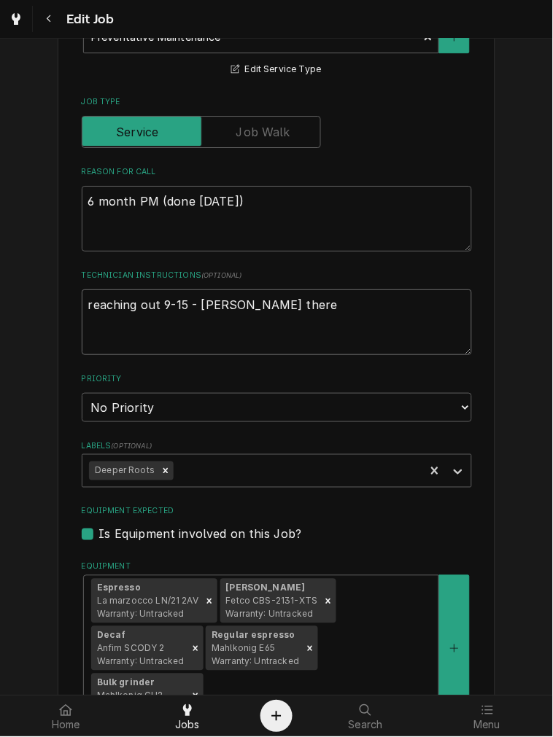
type textarea "reaching out 9-15 - damon there b"
type textarea "x"
type textarea "reaching out 9-15 - damon there be"
type textarea "x"
type textarea "reaching out 9-15 - damon there beg"
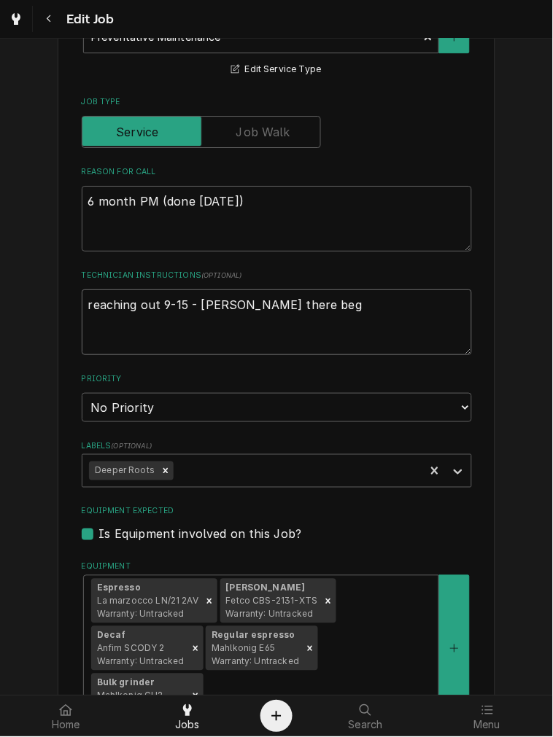
type textarea "x"
type textarea "reaching out 9-15 - damon there begi"
type textarea "x"
type textarea "reaching out 9-15 - damon there begin"
type textarea "x"
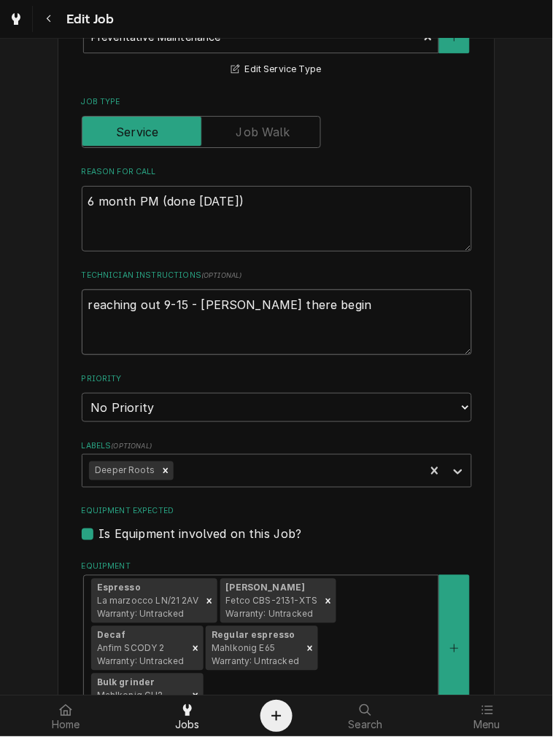
type textarea "reaching out 9-15 - damon there beginn"
type textarea "x"
type textarea "reaching out 9-15 - damon there beginni"
type textarea "x"
type textarea "reaching out 9-15 - damon there beginnin"
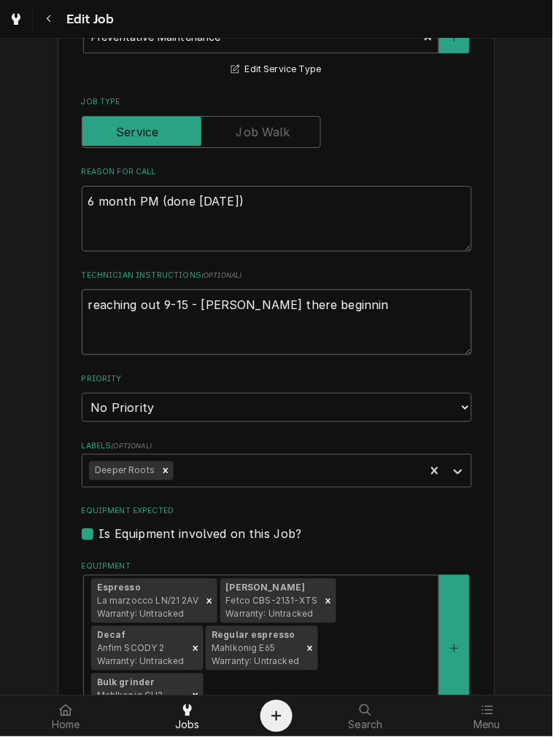
type textarea "x"
type textarea "reaching out 9-15 - damon there beginning"
type textarea "x"
type textarea "reaching out 9-15 - damon there beginnin"
type textarea "x"
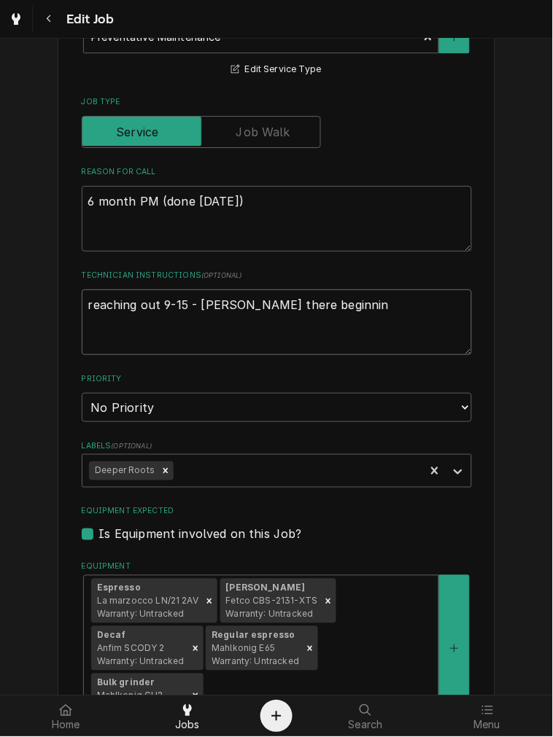
type textarea "reaching out 9-15 - damon there beginninh"
type textarea "x"
type textarea "reaching out 9-15 - damon there beginninh"
type textarea "x"
type textarea "reaching out 9-15 - damon there beginninh"
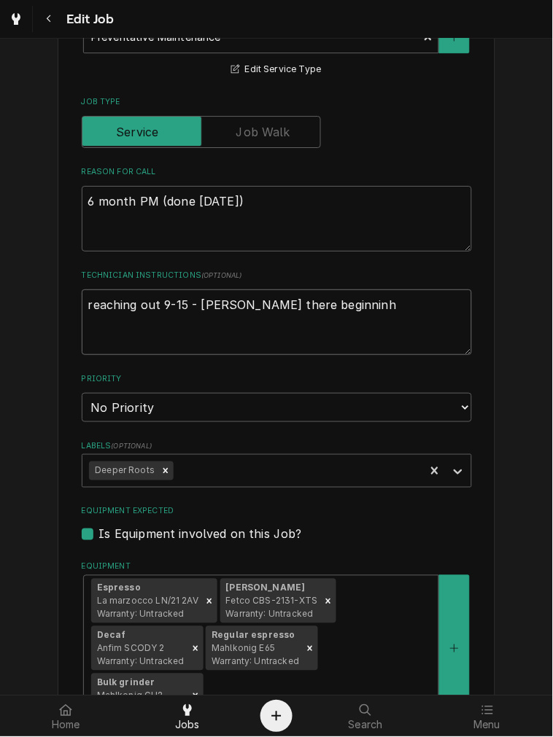
type textarea "x"
type textarea "reaching out 9-15 - damon there beginnin"
type textarea "x"
type textarea "reaching out 9-15 - damon there beginni"
type textarea "x"
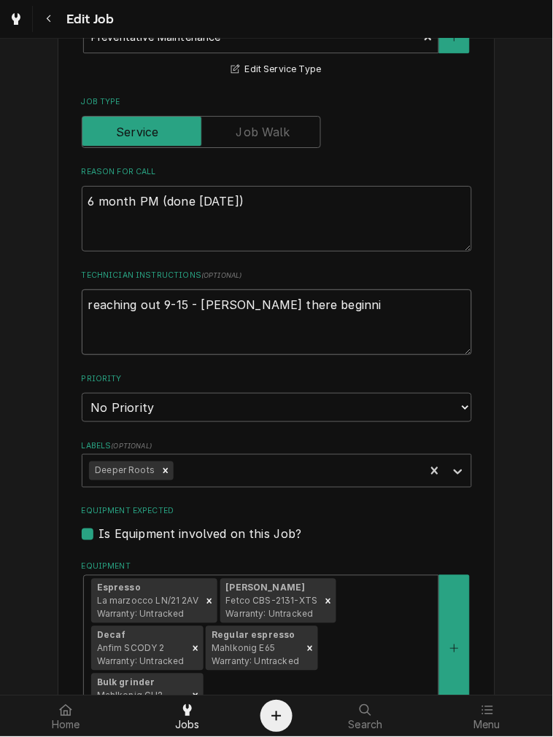
type textarea "reaching out 9-15 - damon there beginnin"
type textarea "x"
type textarea "reaching out 9-15 - damon there beginning"
type textarea "x"
type textarea "reaching out 9-15 - damon there beginning o"
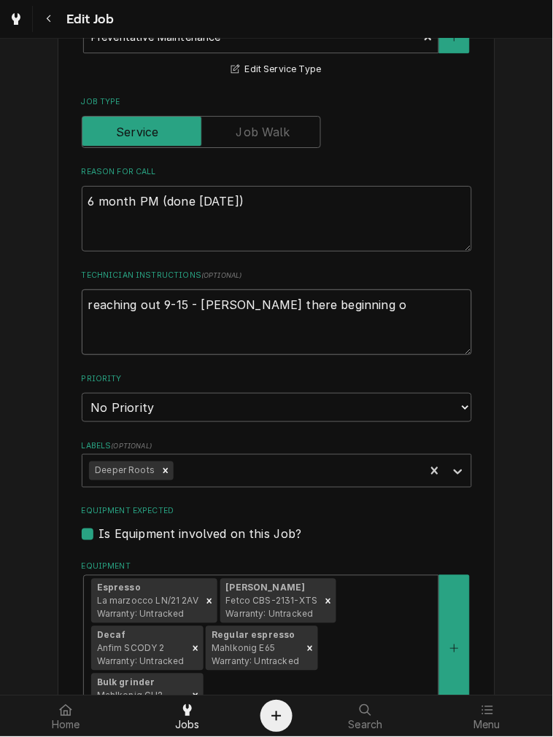
type textarea "x"
type textarea "reaching out 9-15 - damon there beginning oi"
type textarea "x"
type textarea "reaching out 9-15 - damon there beginning o"
type textarea "x"
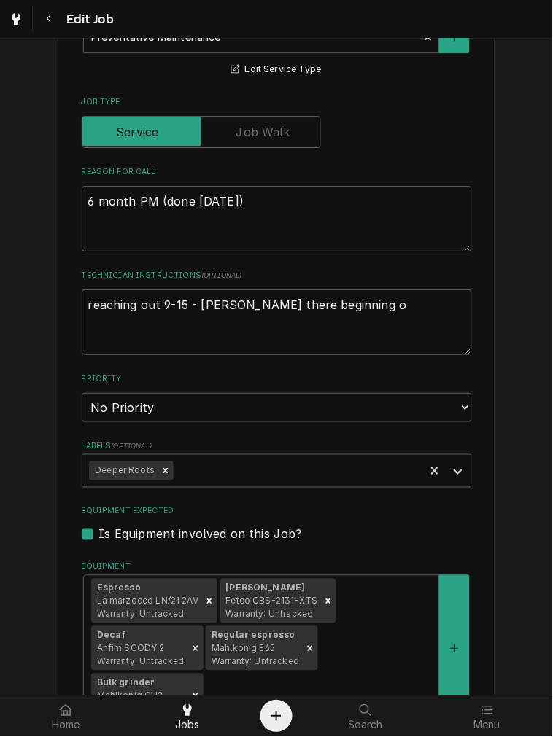
type textarea "reaching out 9-15 - damon there beginning"
type textarea "x"
type textarea "reaching out 9-15 - damon there beginning o"
type textarea "x"
type textarea "reaching out 9-15 - damon there beginning of"
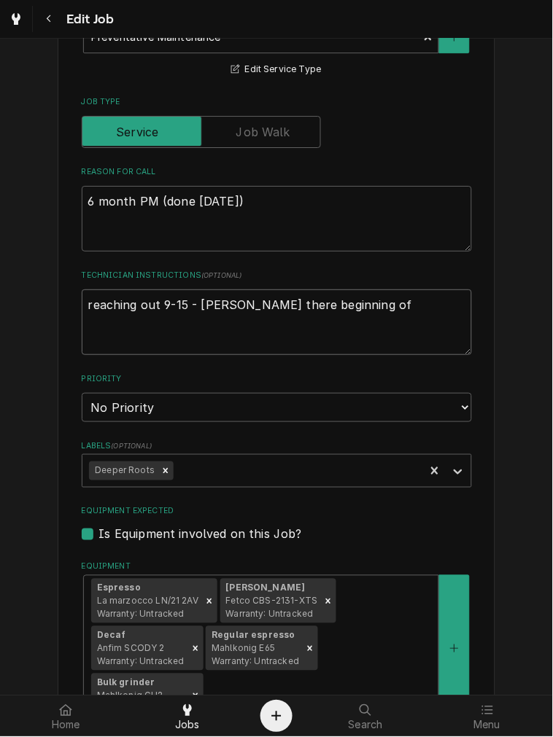
type textarea "x"
type textarea "reaching out 9-15 - damon there beginning of"
type textarea "x"
type textarea "reaching out 9-15 - damon there beginning of s"
type textarea "x"
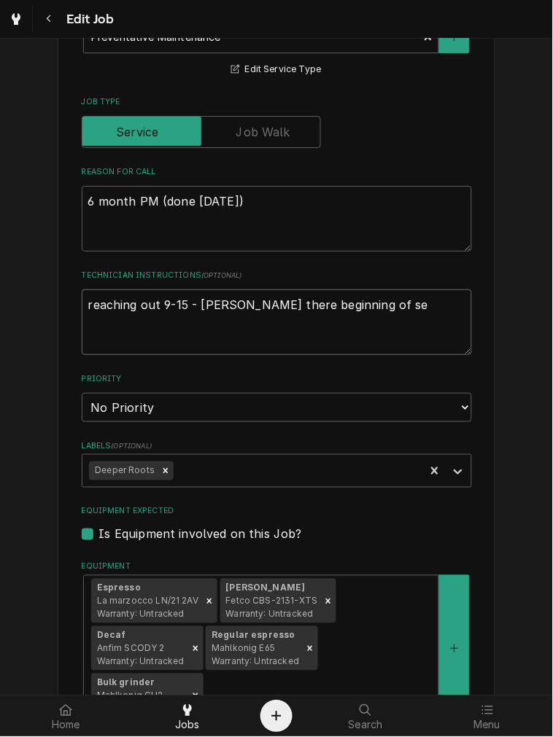
type textarea "reaching out 9-15 - damon there beginning of seo"
type textarea "x"
type textarea "reaching out 9-15 - damon there beginning of seop"
type textarea "x"
type textarea "reaching out 9-15 - damon there beginning of seopt"
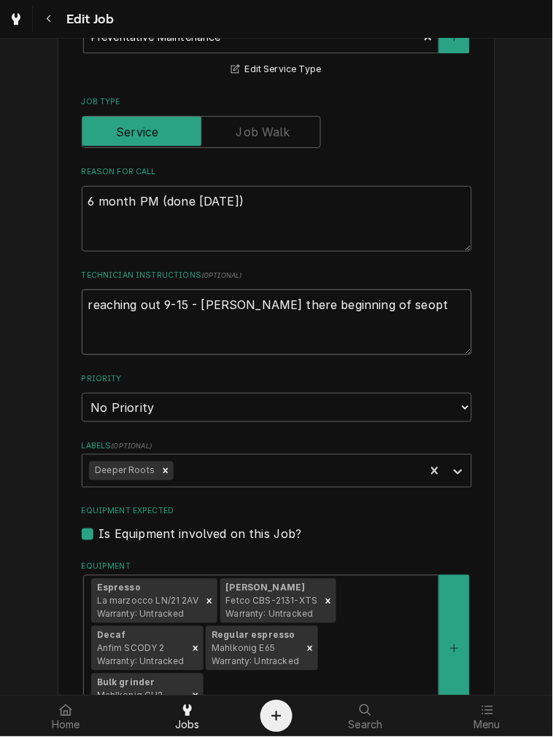
type textarea "x"
type textarea "reaching out 9-15 - damon there beginning of seop"
type textarea "x"
type textarea "reaching out 9-15 - damon there beginning of seo"
type textarea "x"
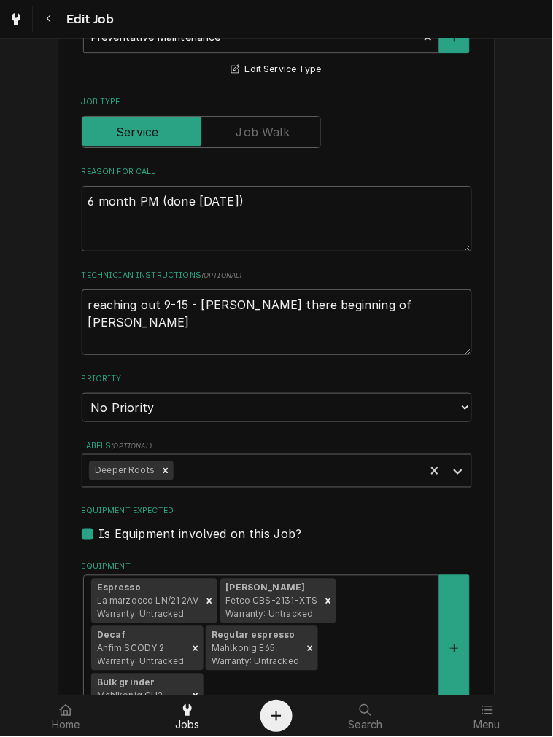
type textarea "reaching out 9-15 - damon there beginning of se"
type textarea "x"
type textarea "reaching out 9-15 - damon there beginning of sep"
type textarea "x"
type textarea "reaching out 9-15 - damon there beginning of sept"
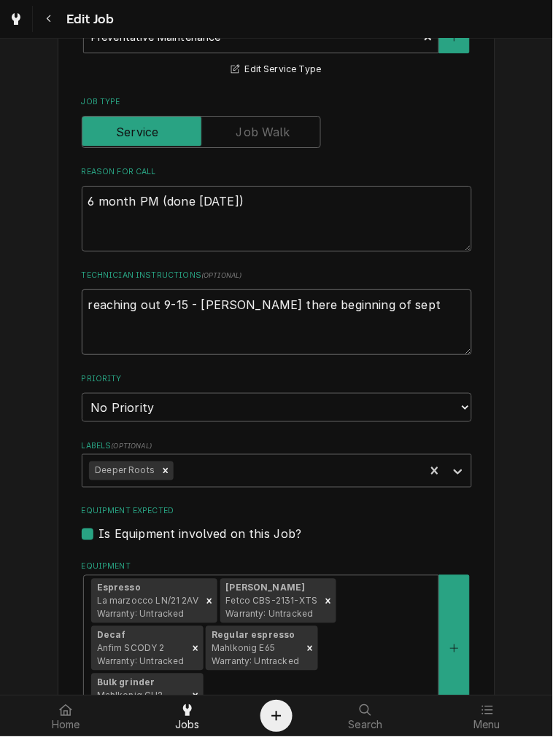
type textarea "x"
type textarea "reaching out 9-15 - damon there beginning of sept"
type textarea "x"
type textarea "reaching out 9-15 - damon there beginning of sept f"
type textarea "x"
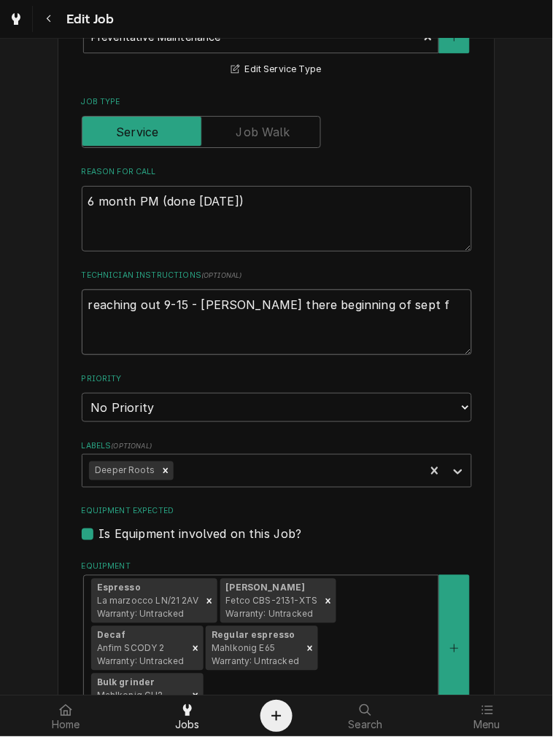
type textarea "reaching out 9-15 - damon there beginning of sept fo"
type textarea "x"
type textarea "reaching out 9-15 - damon there beginning of sept for"
type textarea "x"
type textarea "reaching out 9-15 - damon there beginning of sept for"
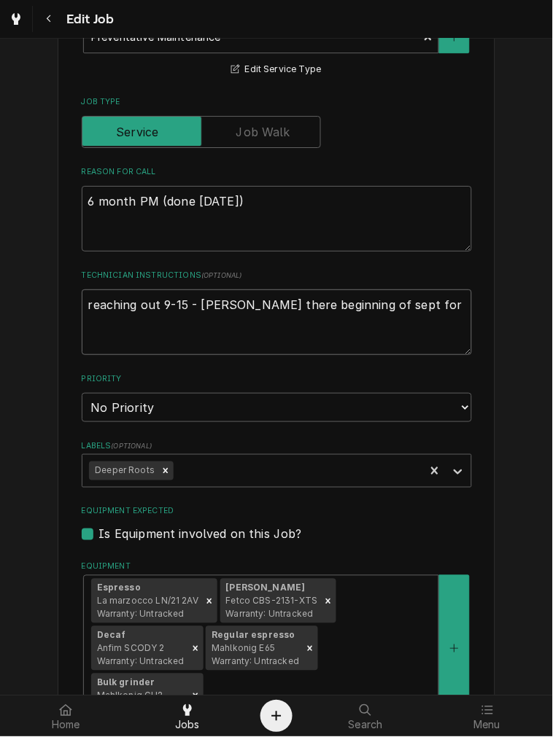
type textarea "x"
type textarea "reaching out 9-15 - damon there beginning of sept for l"
type textarea "x"
type textarea "reaching out 9-15 - damon there beginning of sept for la"
type textarea "x"
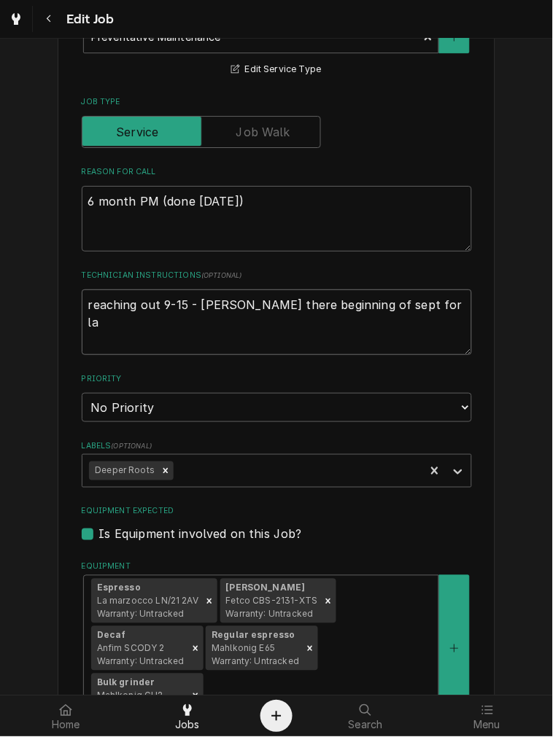
type textarea "reaching out 9-15 - damon there beginning of sept for lab"
type textarea "x"
type textarea "reaching out 9-15 - damon there beginning of sept for labor"
type textarea "x"
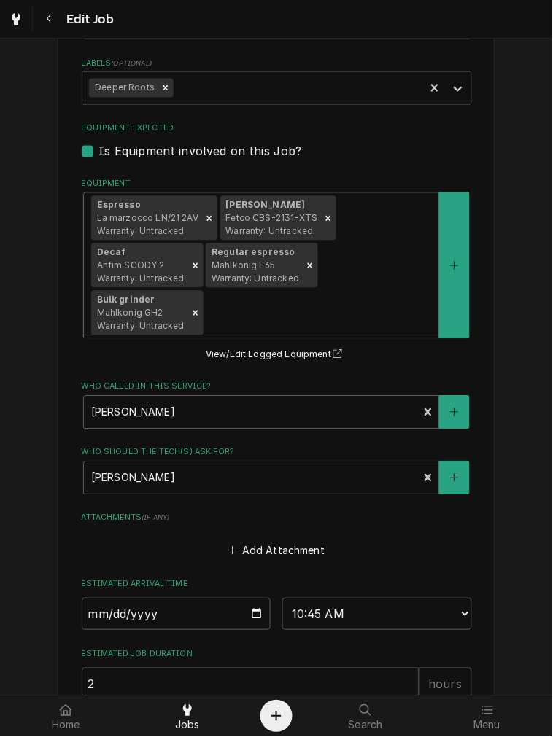
scroll to position [1050, 0]
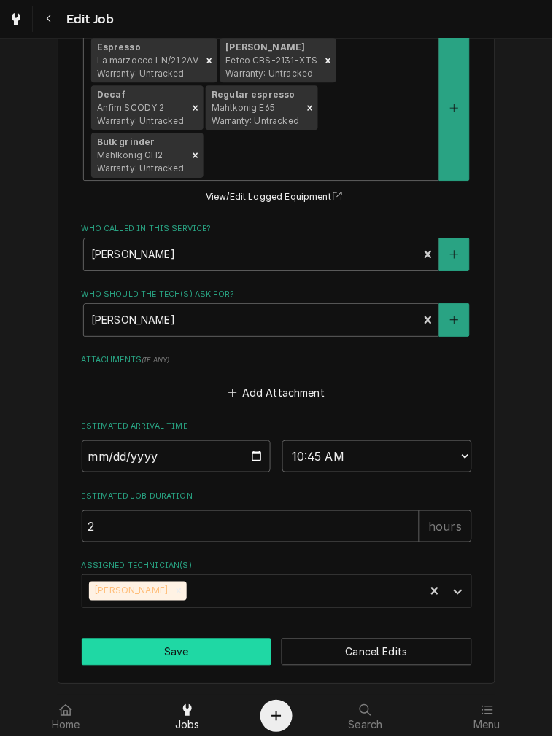
type textarea "reaching out 9-15 - damon there beginning of sept for labor"
click at [222, 649] on button "Save" at bounding box center [177, 652] width 190 height 27
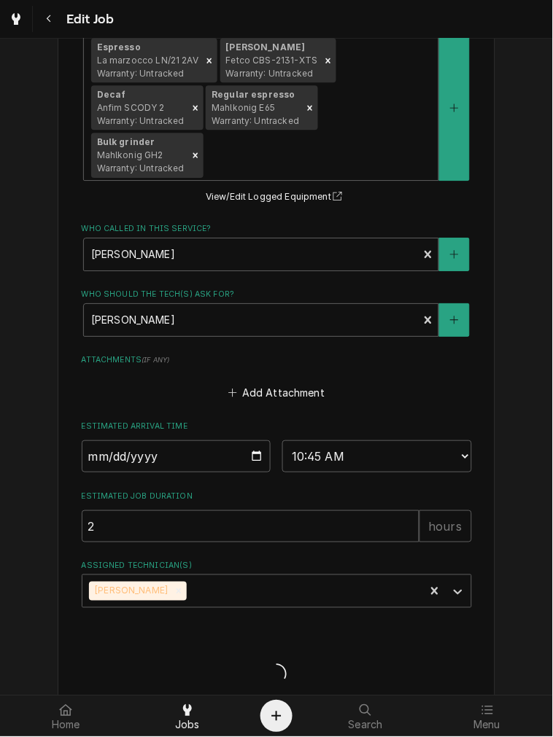
type textarea "x"
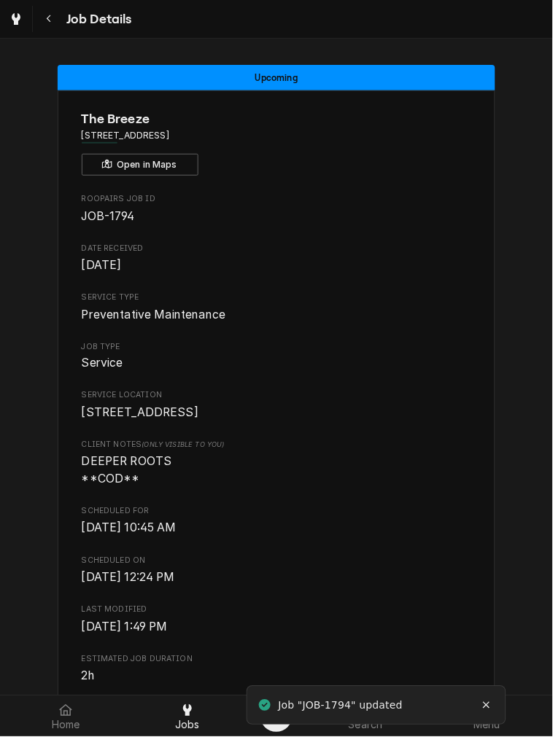
drag, startPoint x: 45, startPoint y: 23, endPoint x: 110, endPoint y: 73, distance: 81.7
click at [46, 23] on icon "Navigate back" at bounding box center [49, 19] width 7 height 10
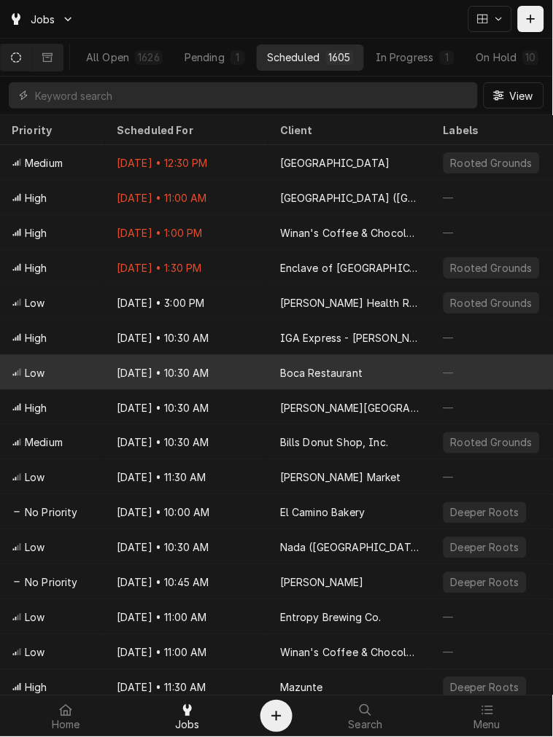
click at [265, 378] on tbody "Medium [DATE] • 12:30 PM [GEOGRAPHIC_DATA] Rooted Grounds Preventative Maintena…" at bounding box center [276, 420] width 553 height 551
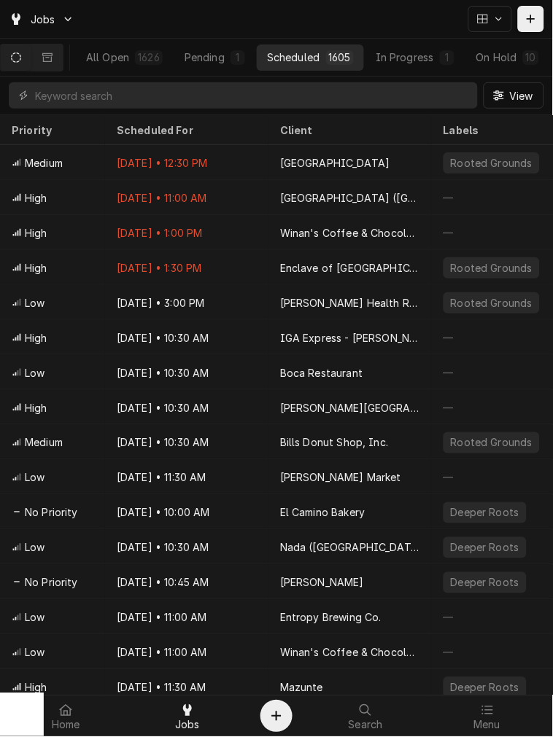
click at [471, 46] on div "All Open 1626 Pending 1 Scheduled 1605 In Progress 1 On Hold 10 Completed 9" at bounding box center [361, 57] width 571 height 26
click at [493, 61] on div "On Hold" at bounding box center [496, 57] width 41 height 15
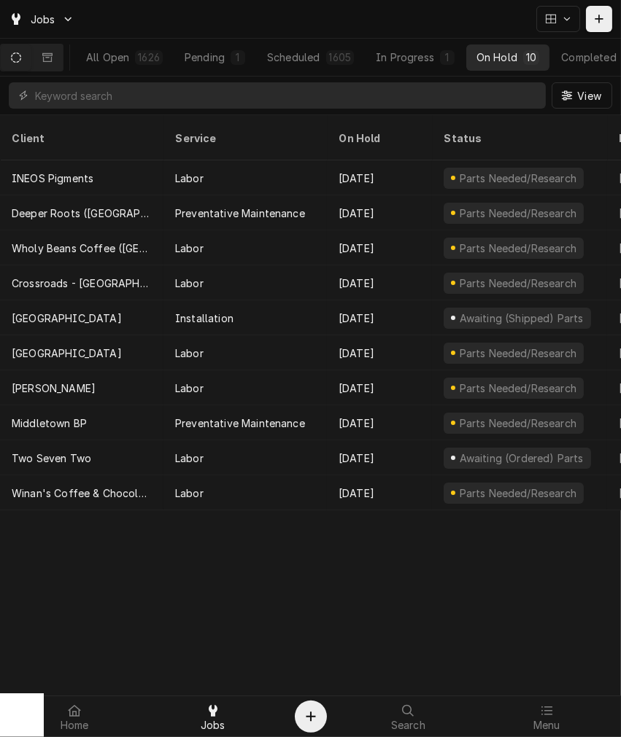
drag, startPoint x: 578, startPoint y: 48, endPoint x: 548, endPoint y: 60, distance: 32.8
click at [552, 48] on button "Completed 9" at bounding box center [599, 57] width 96 height 26
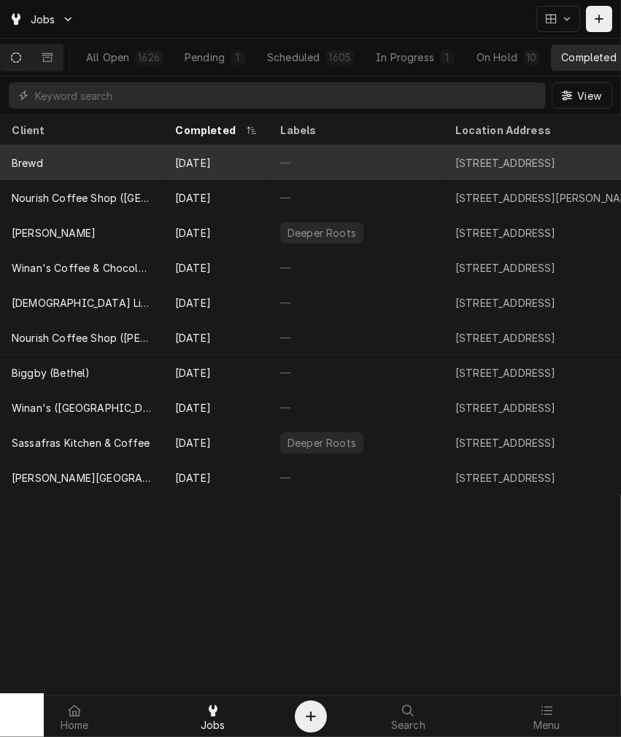
click at [78, 168] on div "Brewd" at bounding box center [81, 162] width 163 height 35
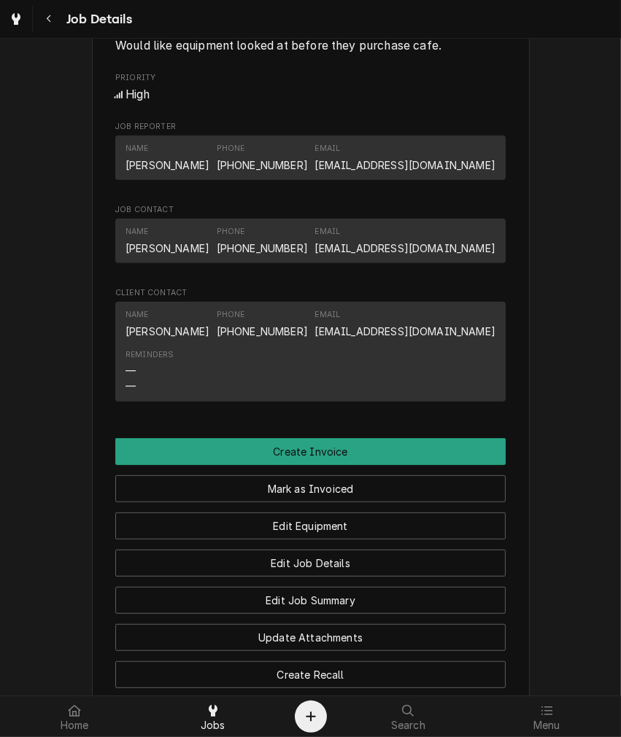
scroll to position [1037, 0]
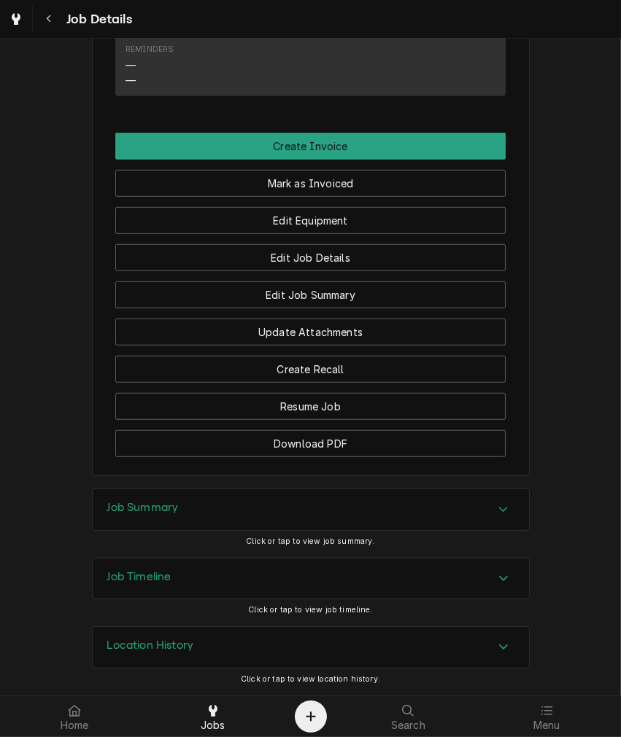
click at [136, 519] on div "Job Summary" at bounding box center [142, 510] width 71 height 18
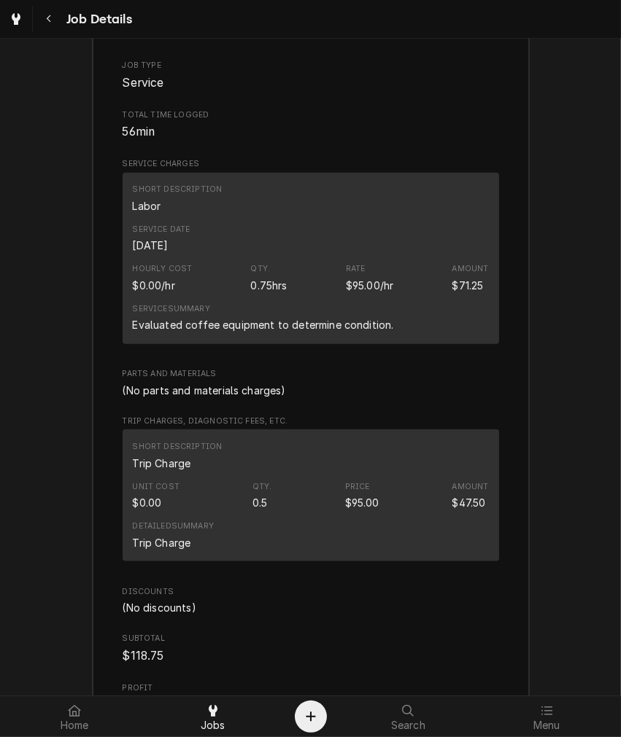
scroll to position [1711, 0]
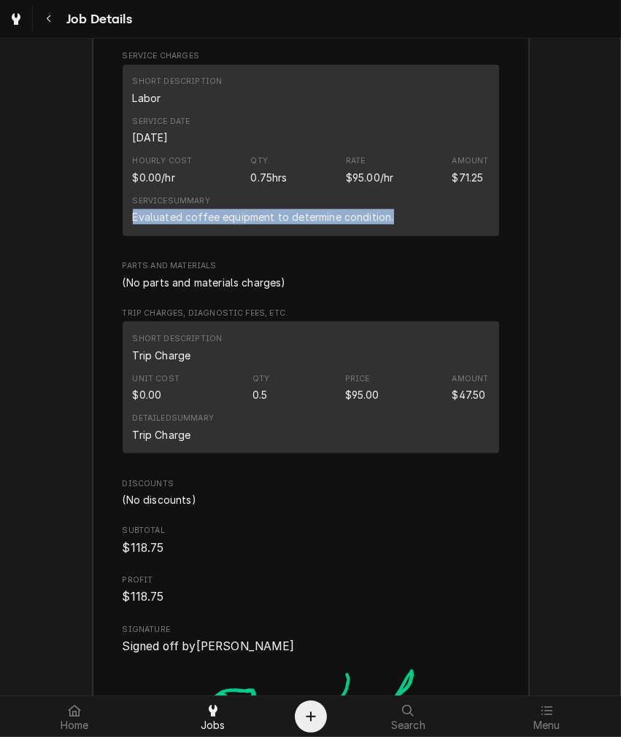
drag, startPoint x: 404, startPoint y: 229, endPoint x: 95, endPoint y: 243, distance: 309.6
click at [95, 243] on div "Roopairs Job ID JOB-4086 Service Type Labor Job Type Service Total Time Logged …" at bounding box center [311, 341] width 436 height 1006
copy div "Evaluated coffee equipment to determine condition."
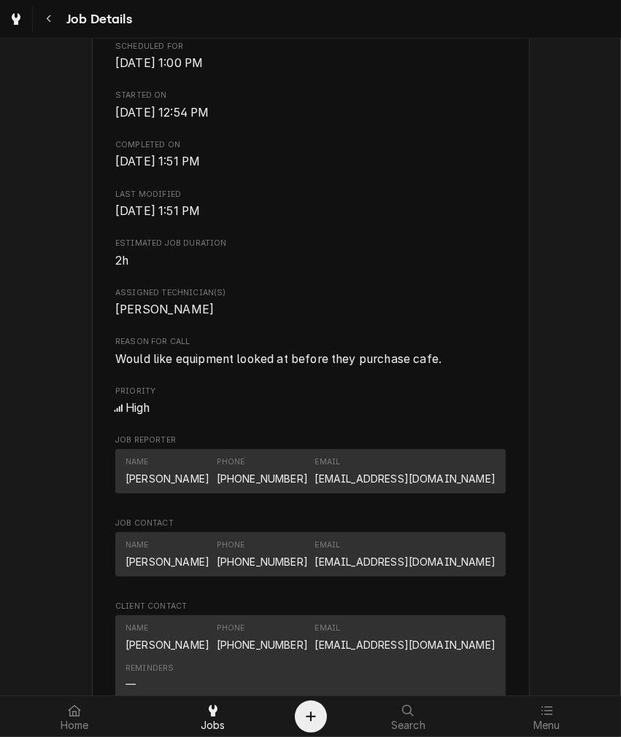
scroll to position [361, 0]
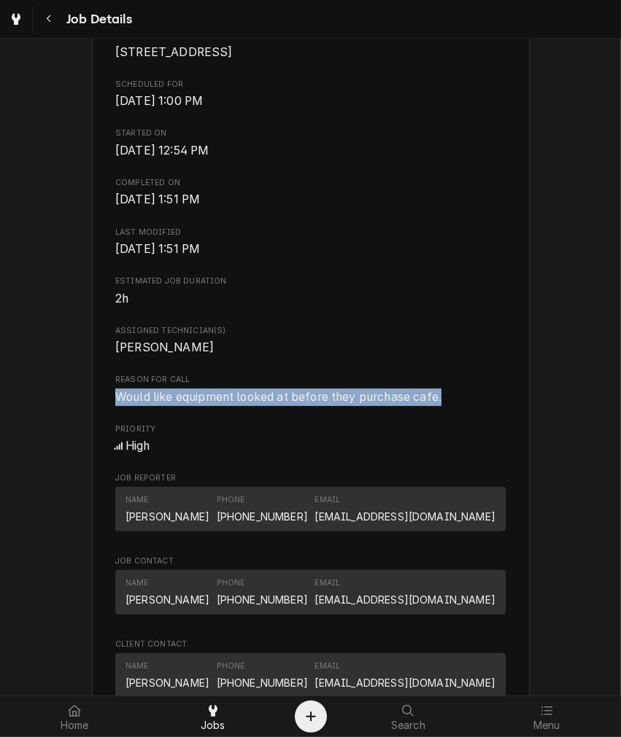
drag, startPoint x: 449, startPoint y: 411, endPoint x: 104, endPoint y: 419, distance: 345.1
click at [104, 419] on div "Brewd 309 Vine St, Cincinnati, OH 45202 Open in Maps Roopairs Job ID JOB-4086 D…" at bounding box center [311, 431] width 438 height 1404
copy span "Would like equipment looked at before they purchase cafe."
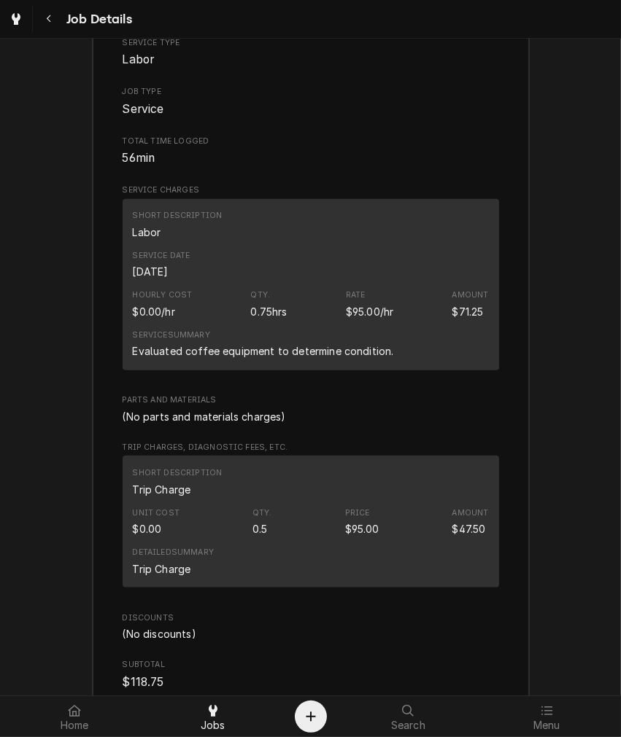
scroll to position [1037, 0]
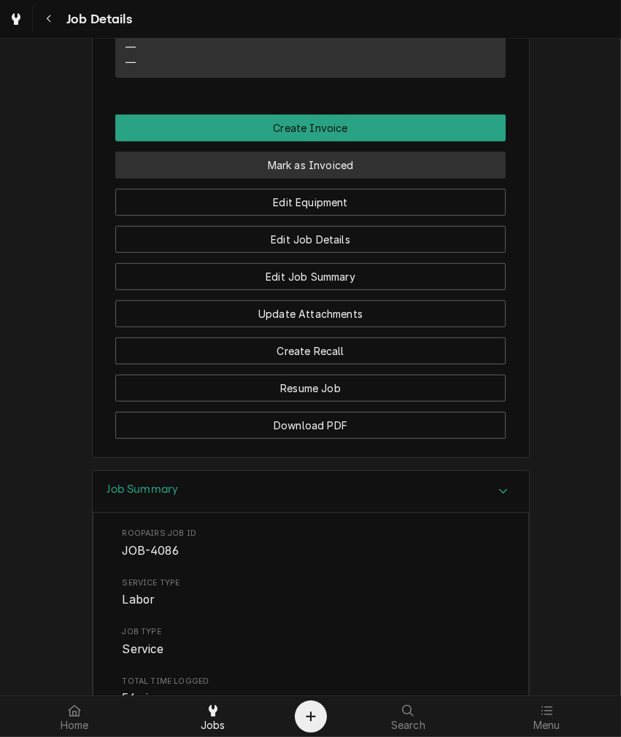
click at [236, 178] on button "Mark as Invoiced" at bounding box center [310, 165] width 390 height 27
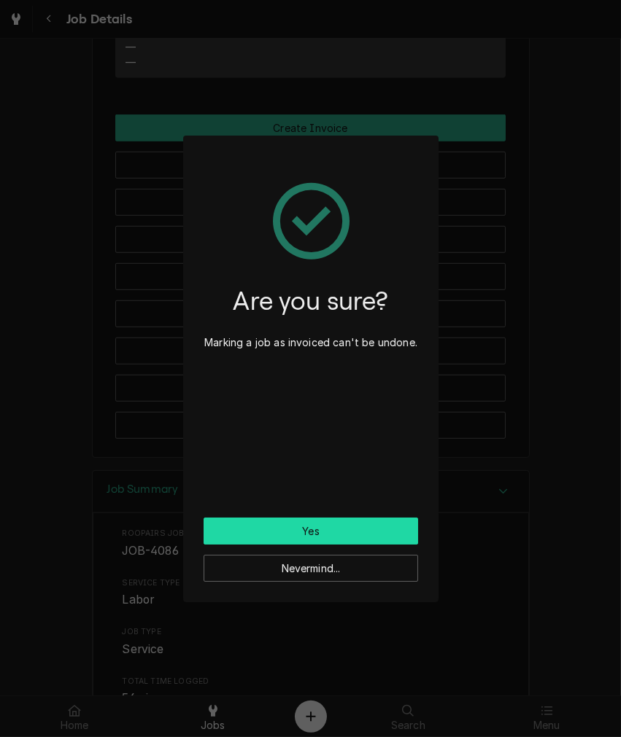
click at [281, 527] on button "Yes" at bounding box center [311, 531] width 214 height 27
